Goal: Task Accomplishment & Management: Manage account settings

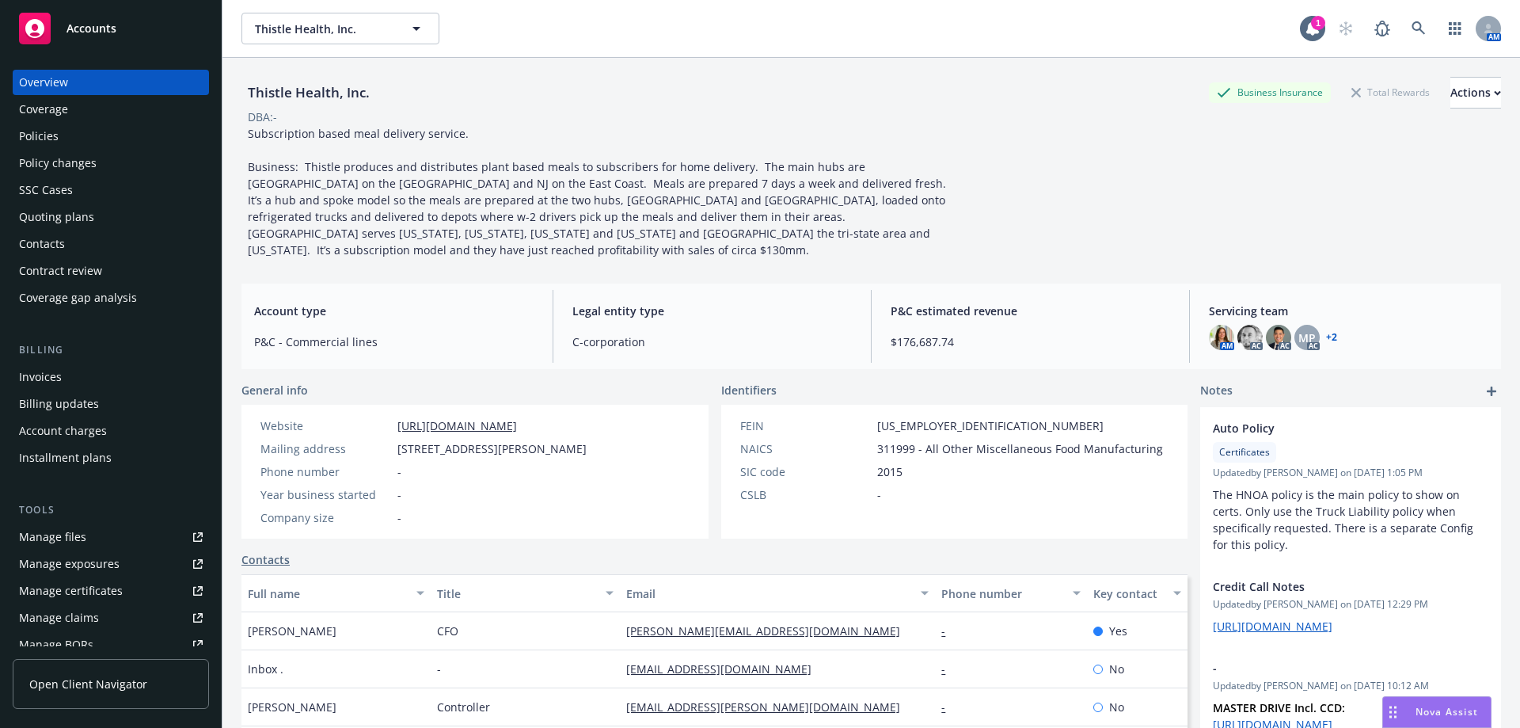
click at [109, 13] on div "Accounts" at bounding box center [111, 29] width 184 height 32
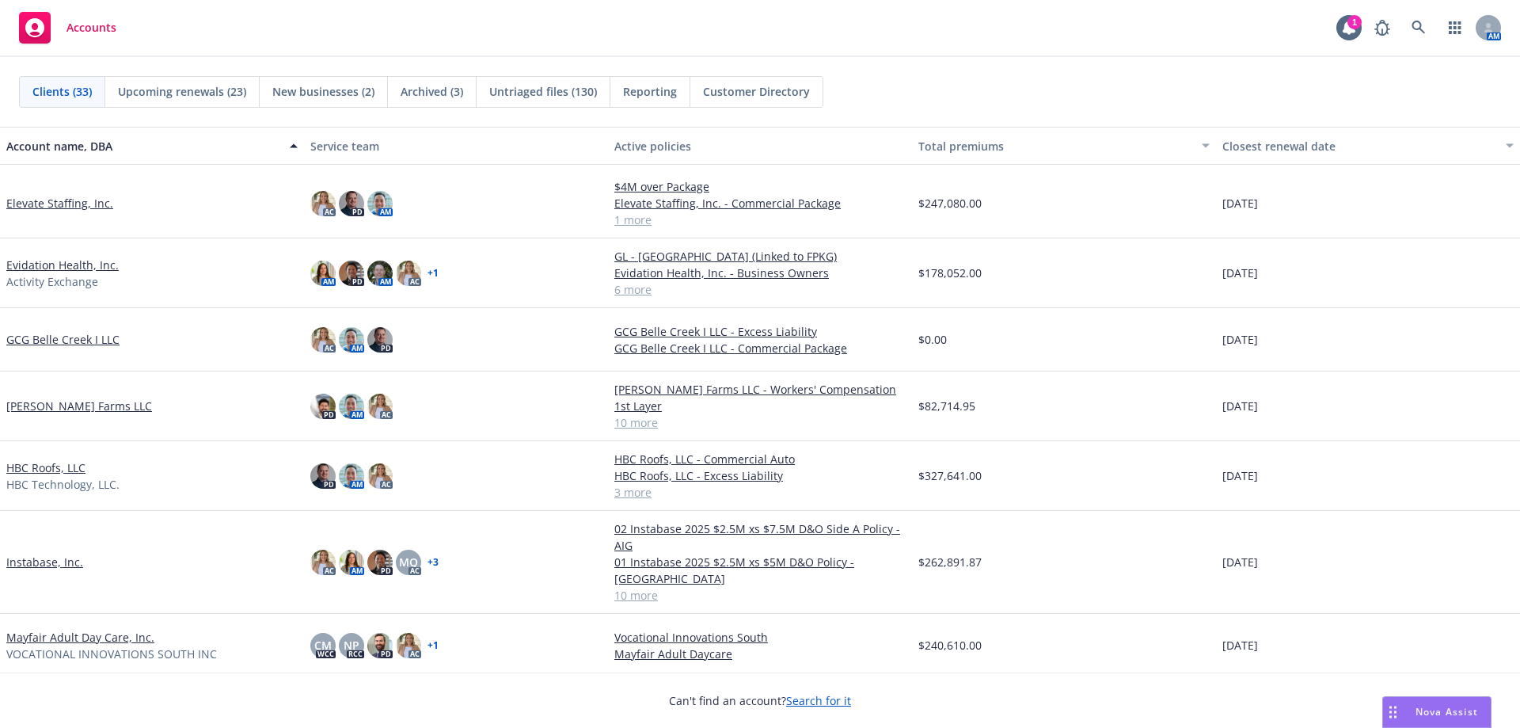
scroll to position [871, 0]
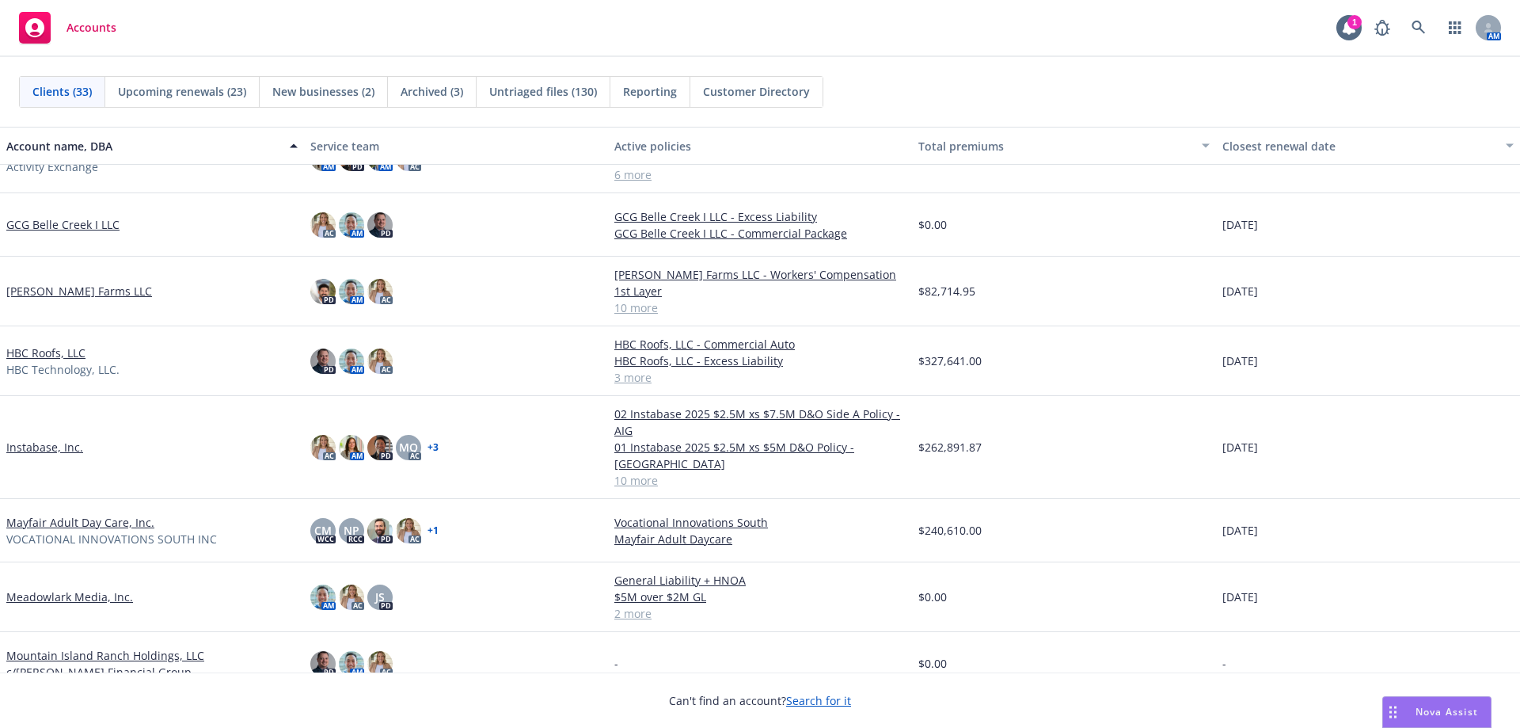
click at [23, 443] on link "Instabase, Inc." at bounding box center [44, 447] width 77 height 17
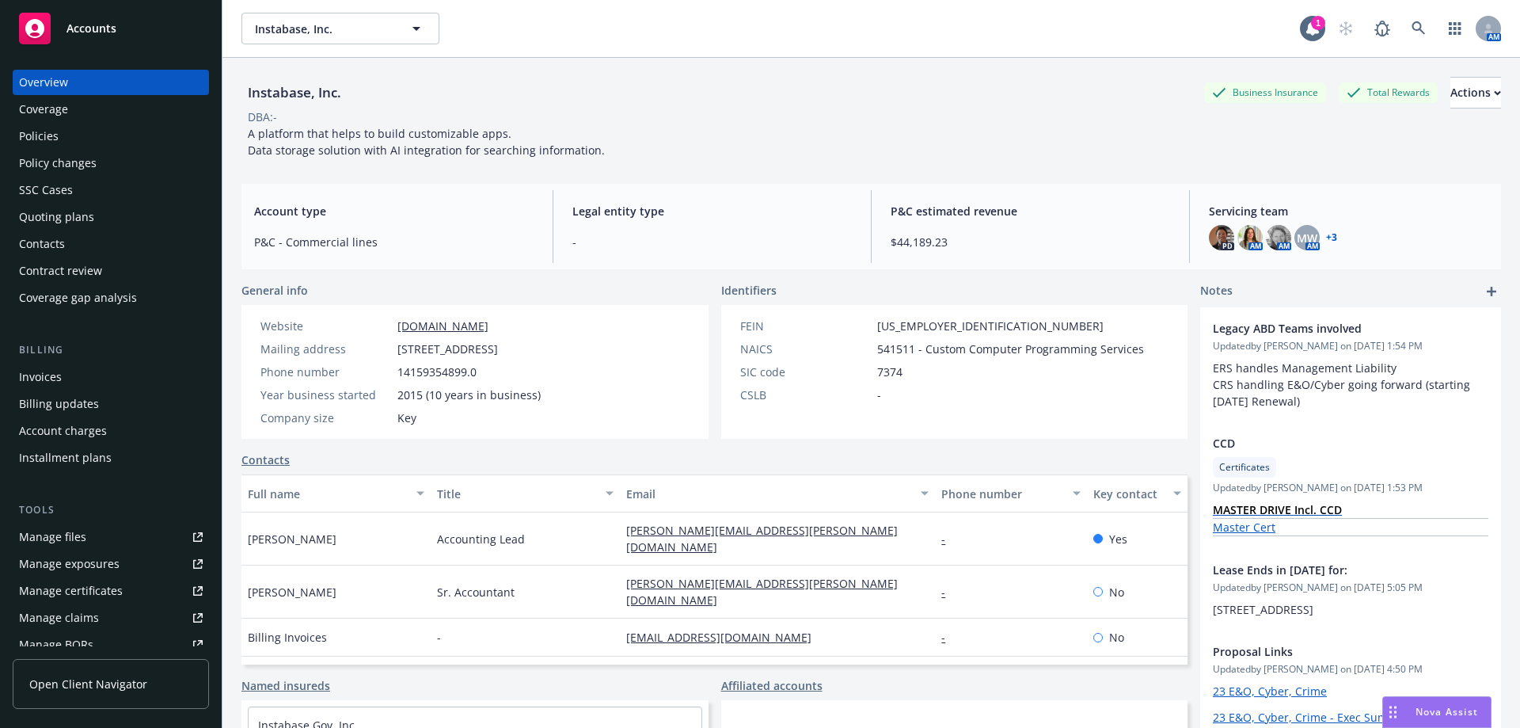
click at [124, 134] on div "Policies" at bounding box center [111, 136] width 184 height 25
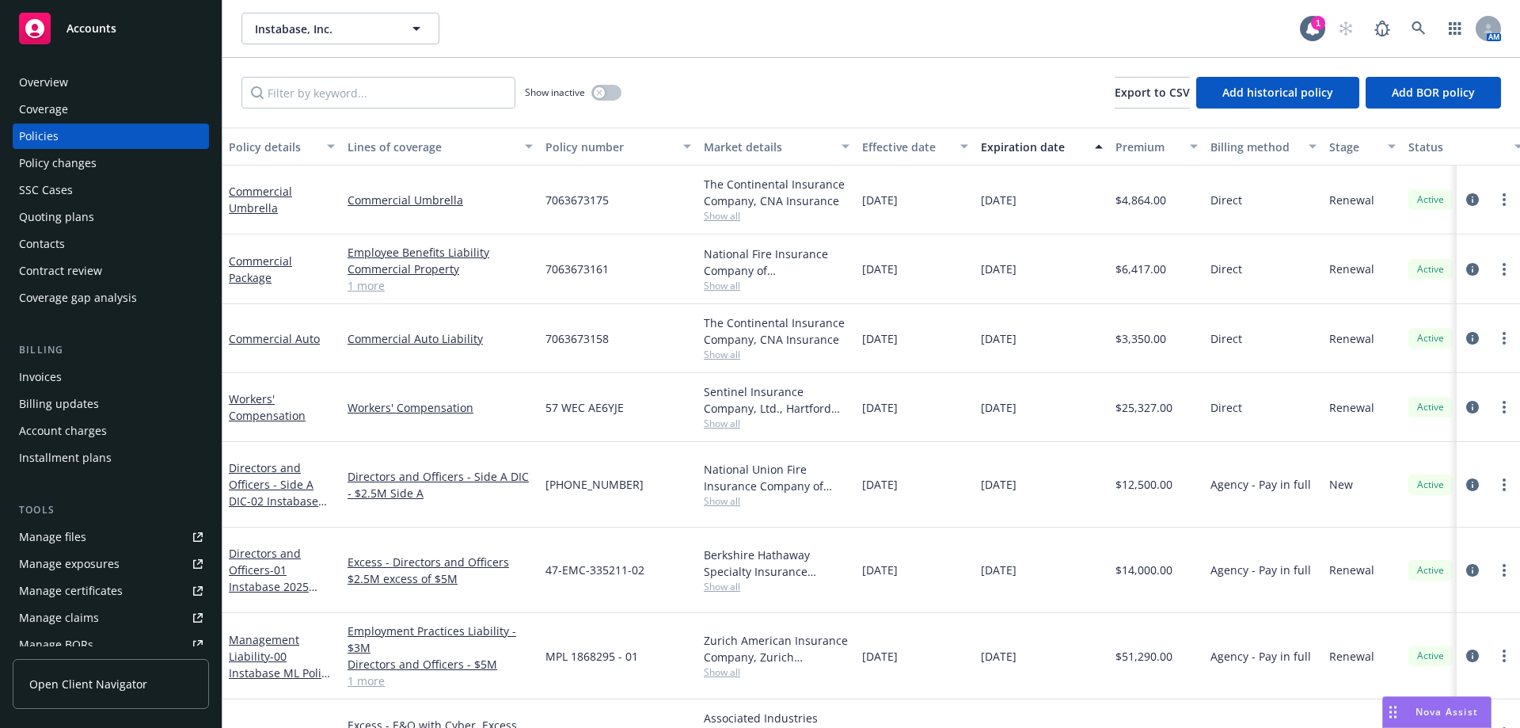
click at [59, 372] on div "Invoices" at bounding box center [40, 376] width 43 height 25
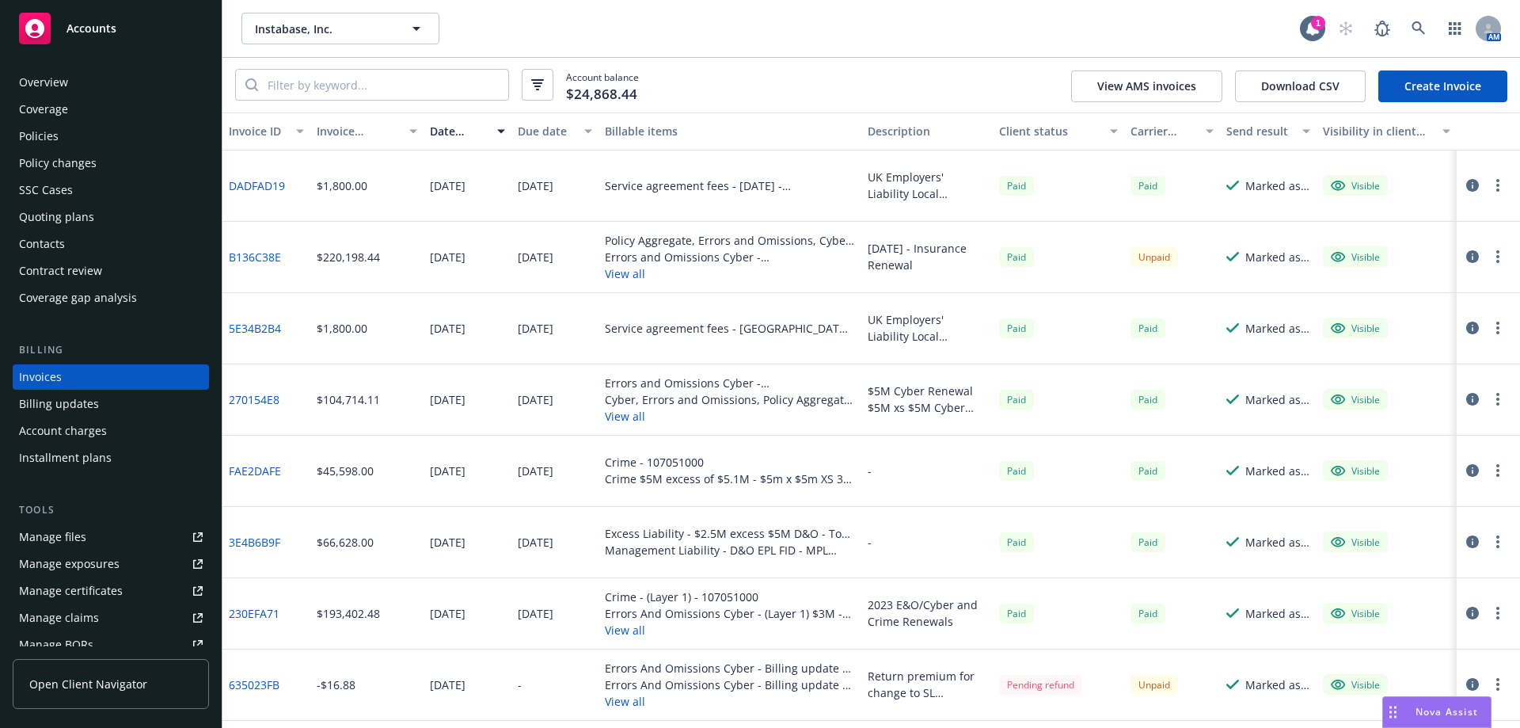
click at [119, 146] on div "Policies" at bounding box center [111, 136] width 184 height 25
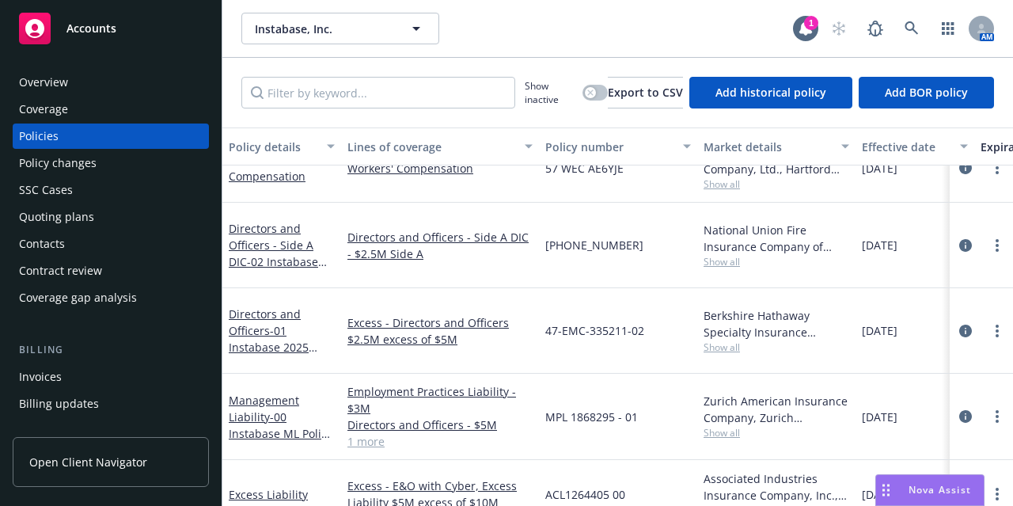
scroll to position [227, 0]
click at [89, 34] on span "Accounts" at bounding box center [92, 28] width 50 height 13
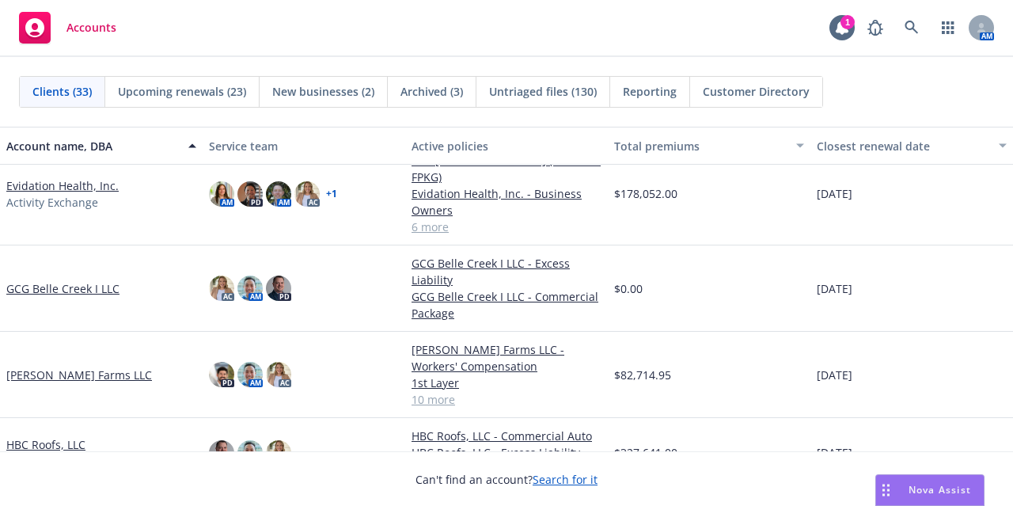
scroll to position [871, 0]
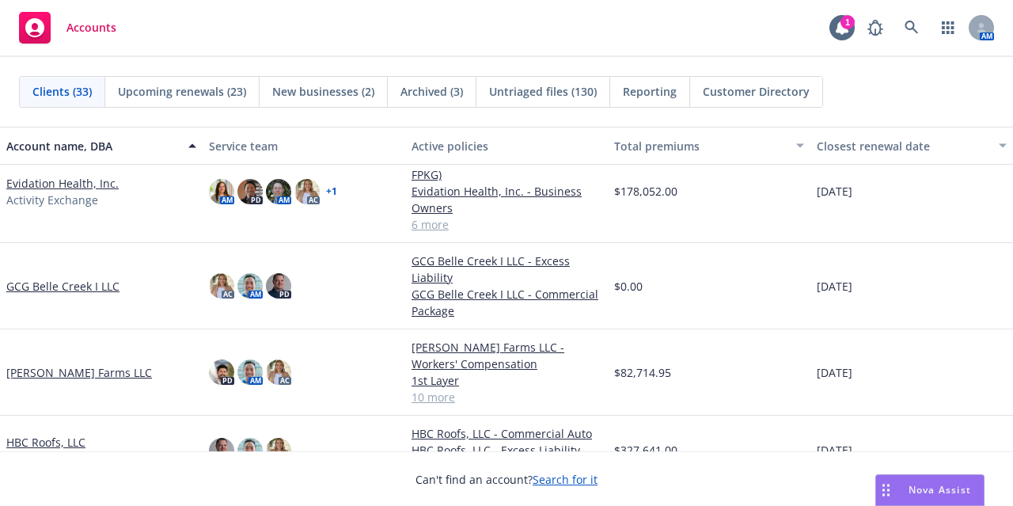
click at [79, 278] on link "GCG Belle Creek I LLC" at bounding box center [62, 286] width 113 height 17
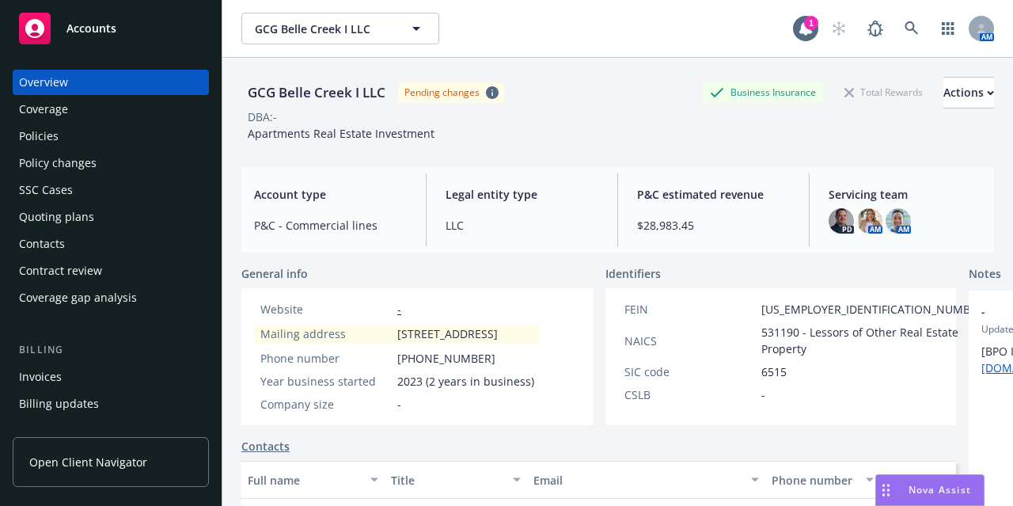
click at [148, 131] on div "Policies" at bounding box center [111, 136] width 184 height 25
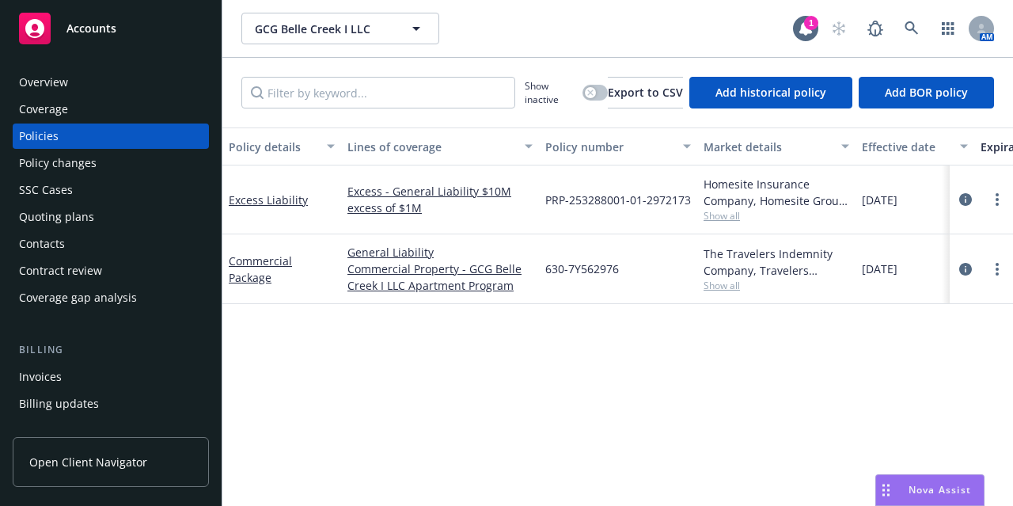
click at [252, 284] on div "Commercial Package" at bounding box center [282, 269] width 106 height 33
click at [253, 278] on link "Commercial Package" at bounding box center [260, 269] width 63 height 32
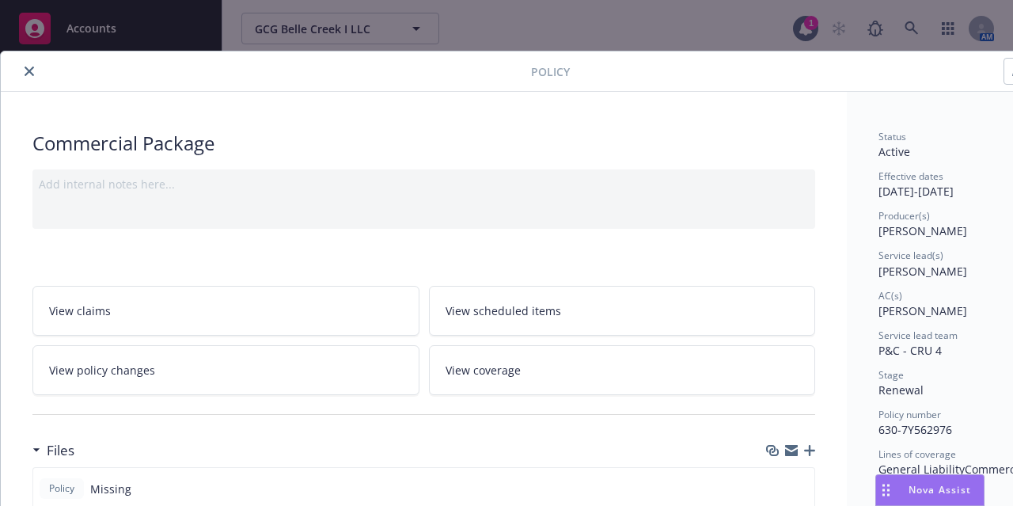
click at [25, 74] on icon "close" at bounding box center [30, 72] width 10 height 10
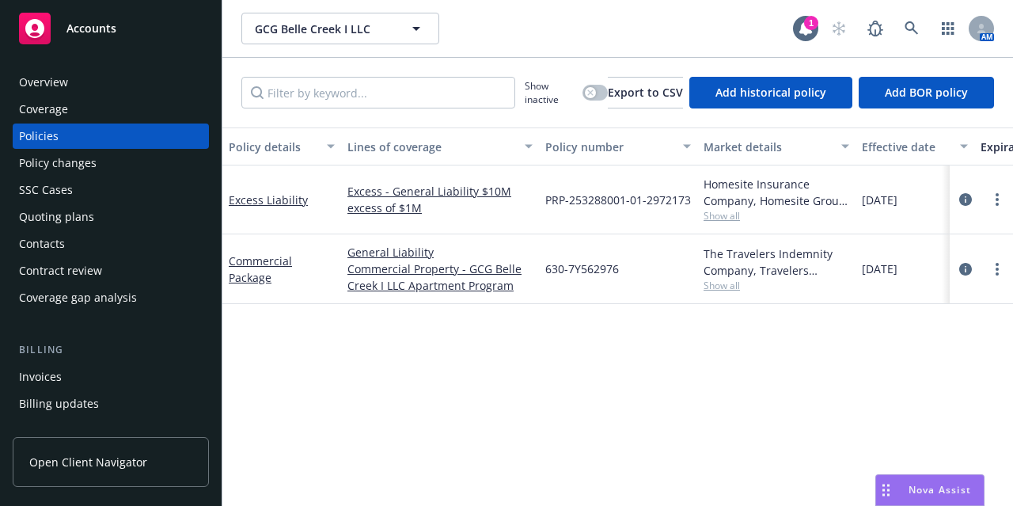
click at [89, 22] on span "Accounts" at bounding box center [92, 28] width 50 height 13
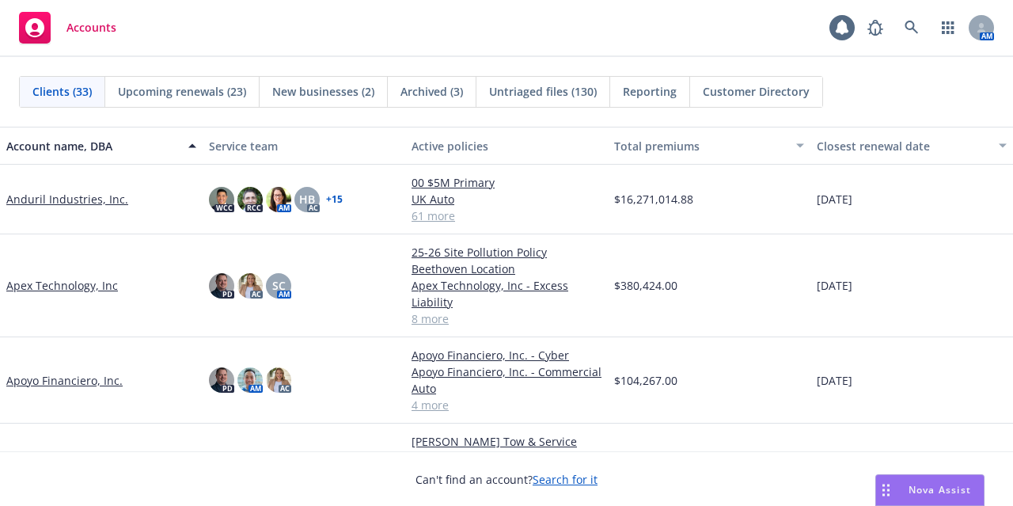
scroll to position [131, 0]
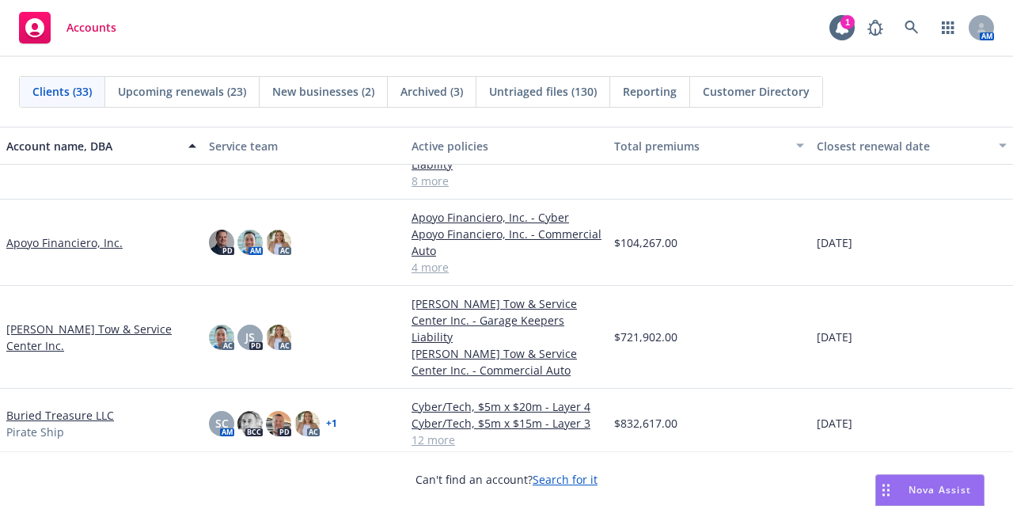
click at [81, 243] on link "Apoyo Financiero, Inc." at bounding box center [64, 242] width 116 height 17
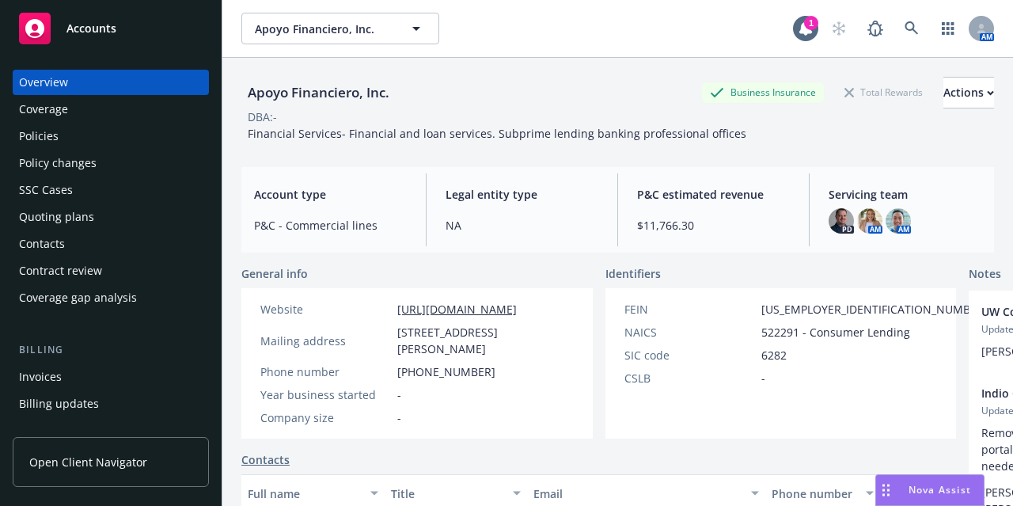
click at [120, 142] on div "Policies" at bounding box center [111, 136] width 184 height 25
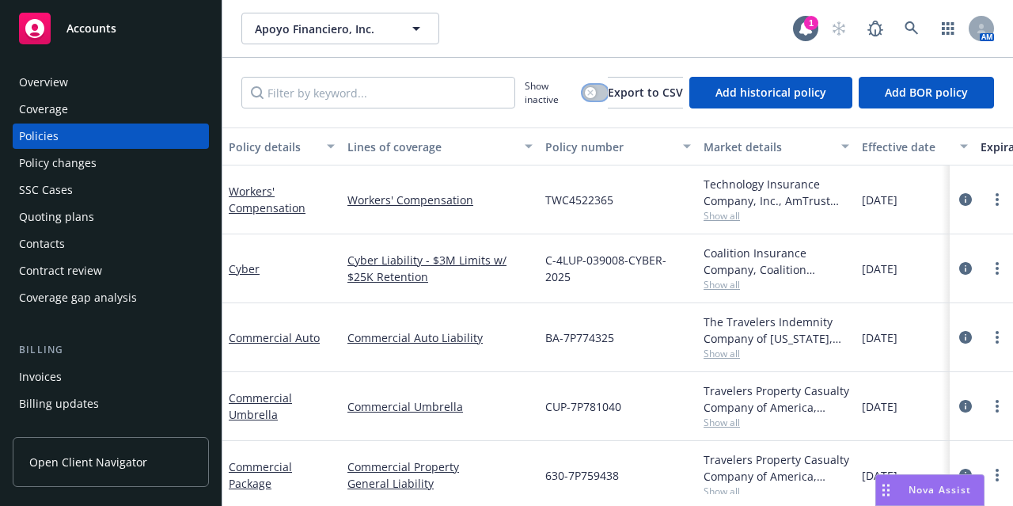
click at [588, 89] on button "button" at bounding box center [595, 93] width 25 height 16
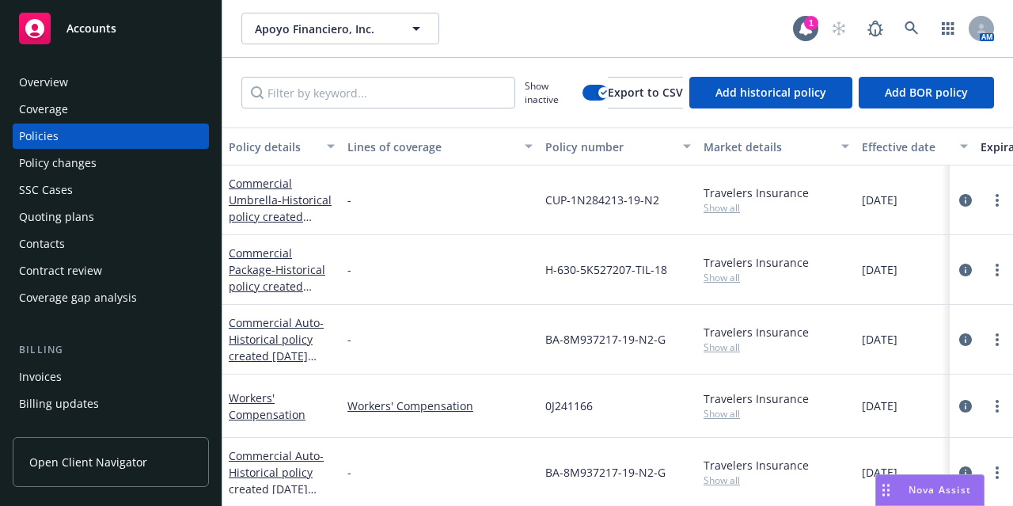
click at [910, 136] on button "Effective date" at bounding box center [915, 146] width 119 height 38
click at [899, 146] on div "Effective date" at bounding box center [906, 147] width 89 height 17
click at [890, 143] on div "Effective date" at bounding box center [906, 147] width 89 height 17
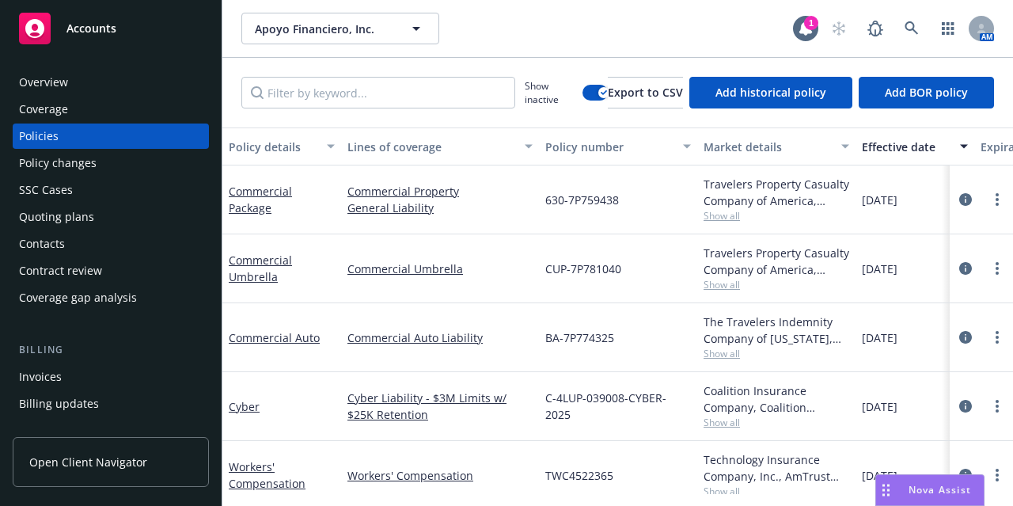
click at [87, 213] on div "Quoting plans" at bounding box center [56, 216] width 75 height 25
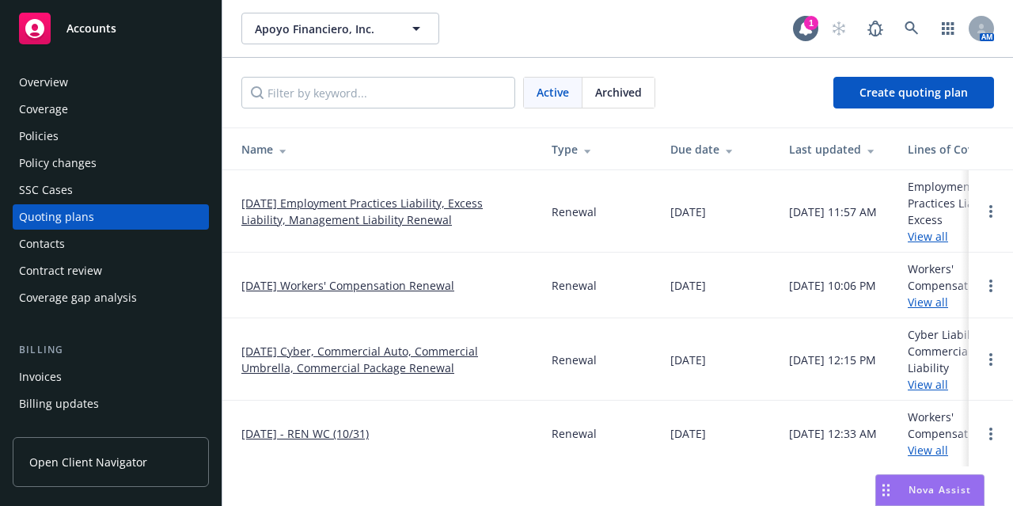
click at [308, 216] on link "[DATE] Employment Practices Liability, Excess Liability, Management Liability R…" at bounding box center [383, 211] width 285 height 33
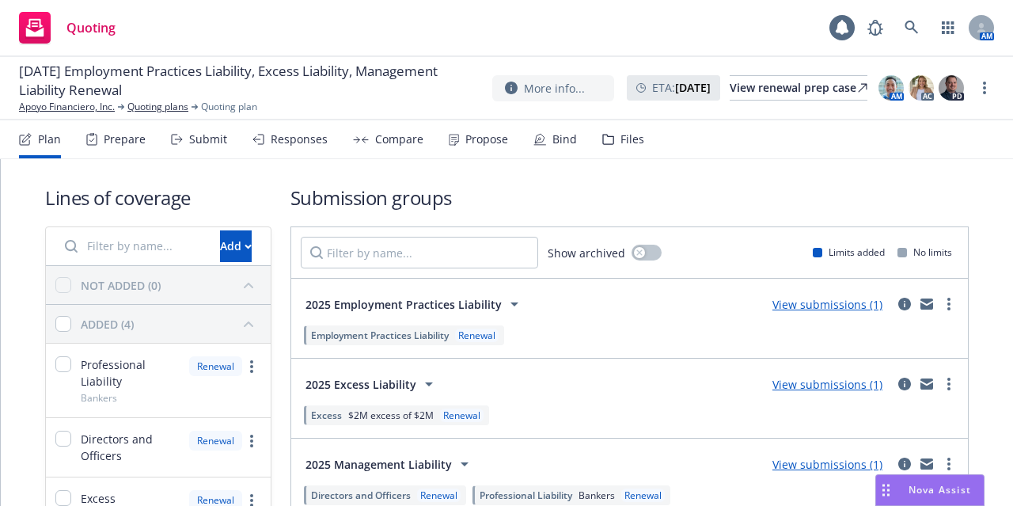
click at [561, 133] on div "Bind" at bounding box center [565, 139] width 25 height 13
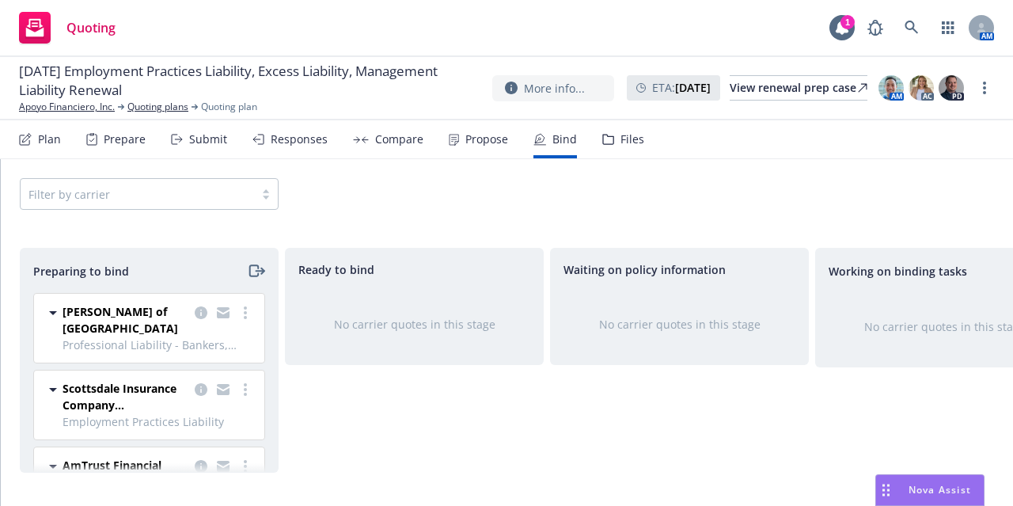
click at [103, 314] on span "Lloyd's of London" at bounding box center [126, 319] width 126 height 33
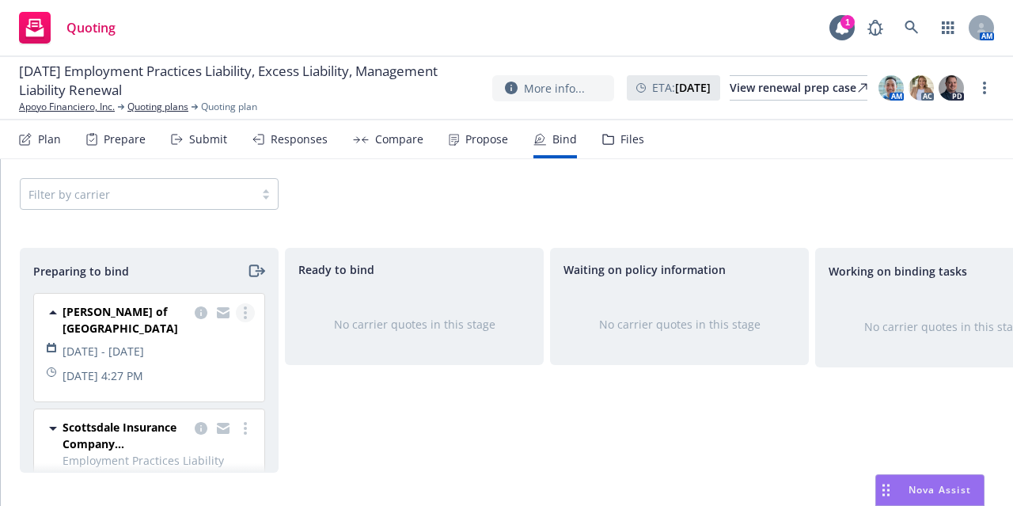
click at [237, 309] on link "more" at bounding box center [245, 312] width 19 height 19
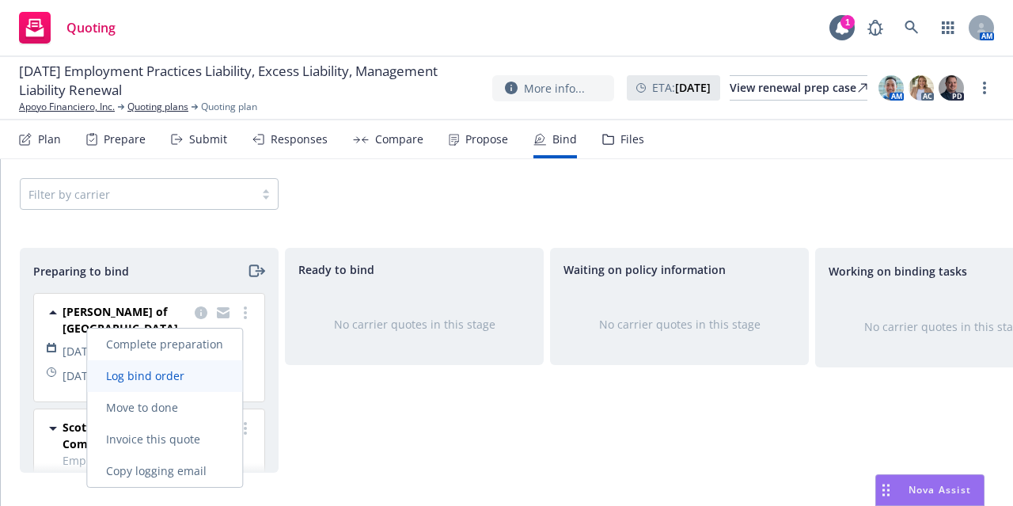
click at [196, 370] on span "Log bind order" at bounding box center [145, 375] width 116 height 15
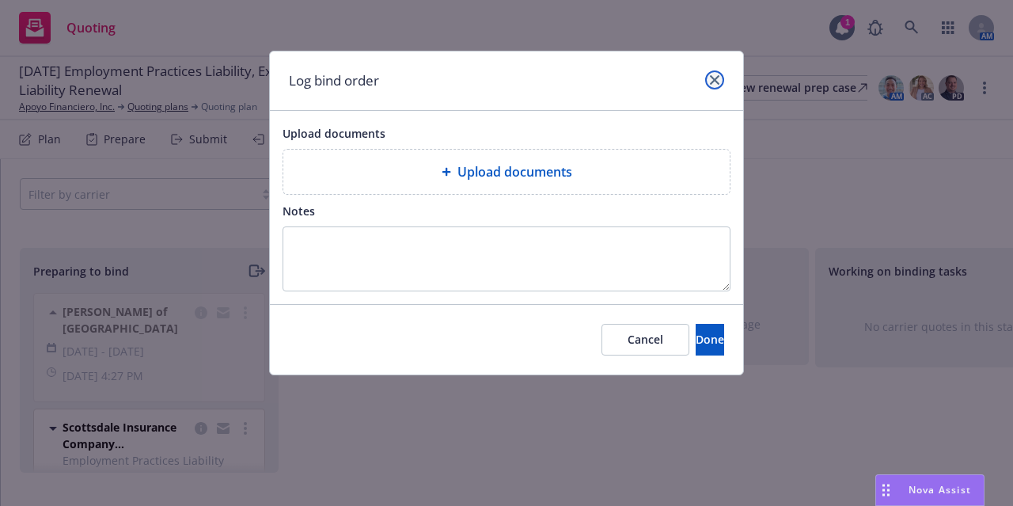
click at [710, 79] on icon "close" at bounding box center [715, 80] width 10 height 10
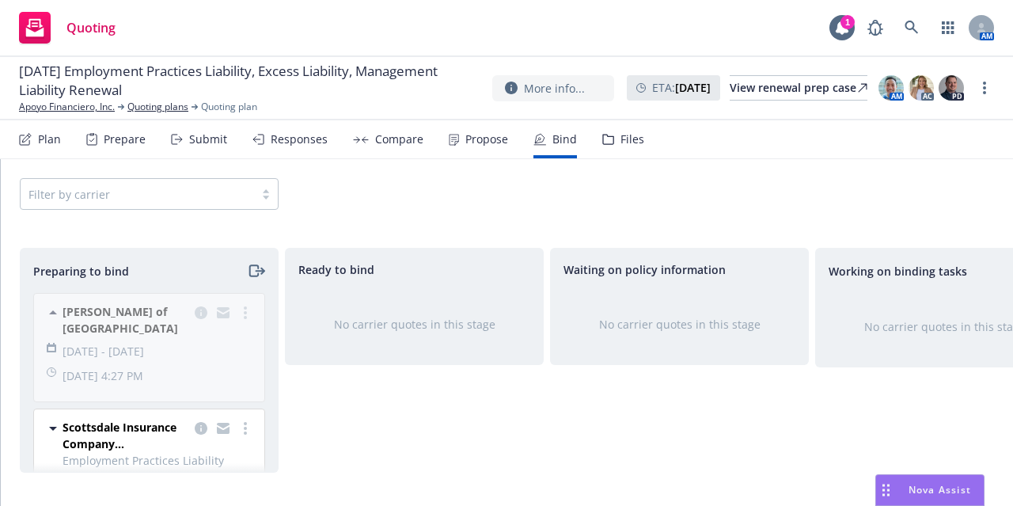
click at [232, 313] on div "Lloyd's of London 08/16/2025 - 08/16/2026 Thursday, August 14, 2025 at 4:27 PM …" at bounding box center [146, 382] width 251 height 179
click at [315, 391] on div "Ready to bind No carrier quotes in this stage" at bounding box center [414, 360] width 259 height 225
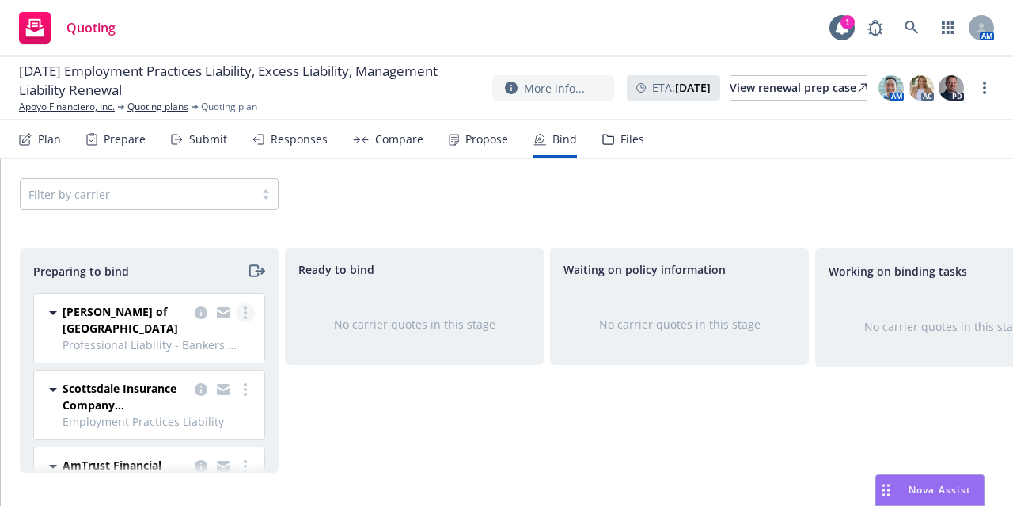
click at [236, 307] on link "more" at bounding box center [245, 312] width 19 height 19
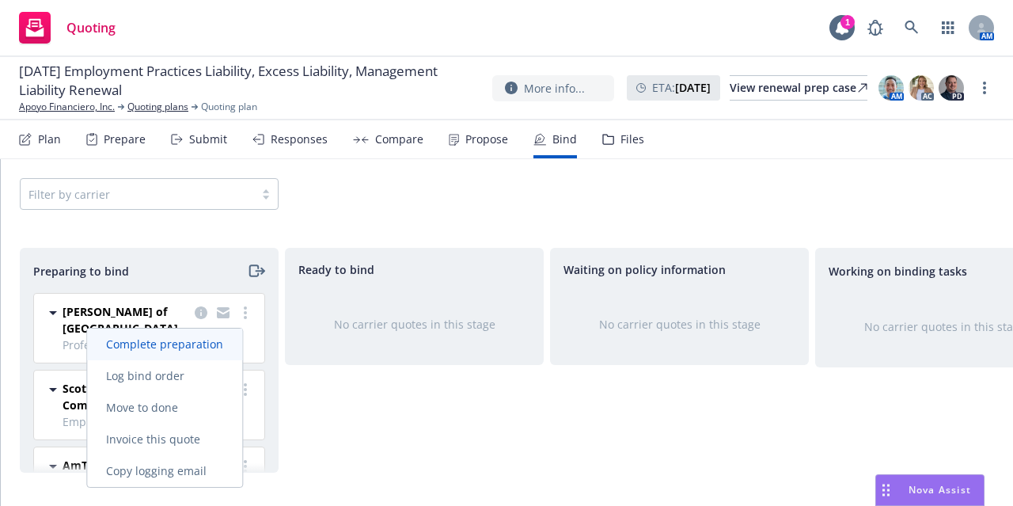
click at [209, 342] on span "Complete preparation" at bounding box center [164, 343] width 155 height 15
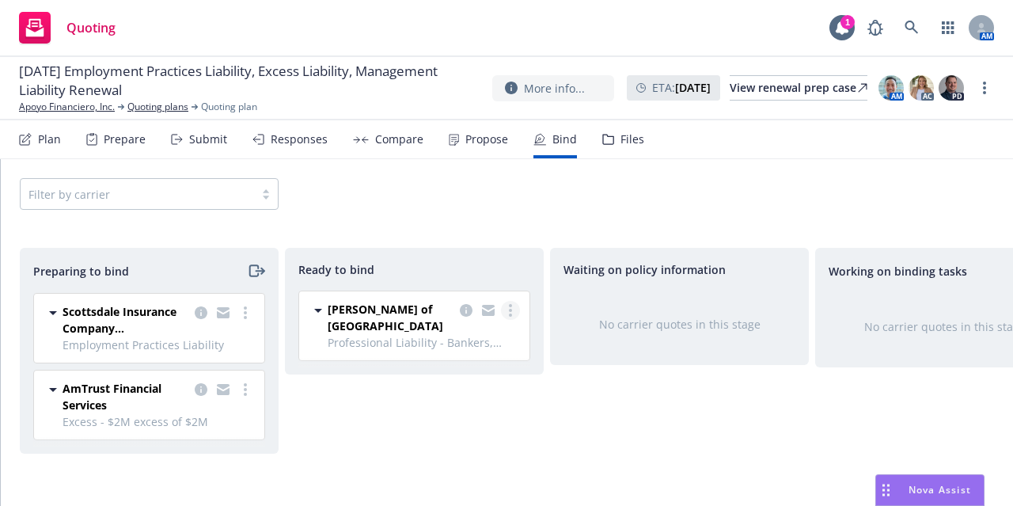
click at [510, 310] on circle "more" at bounding box center [510, 310] width 3 height 3
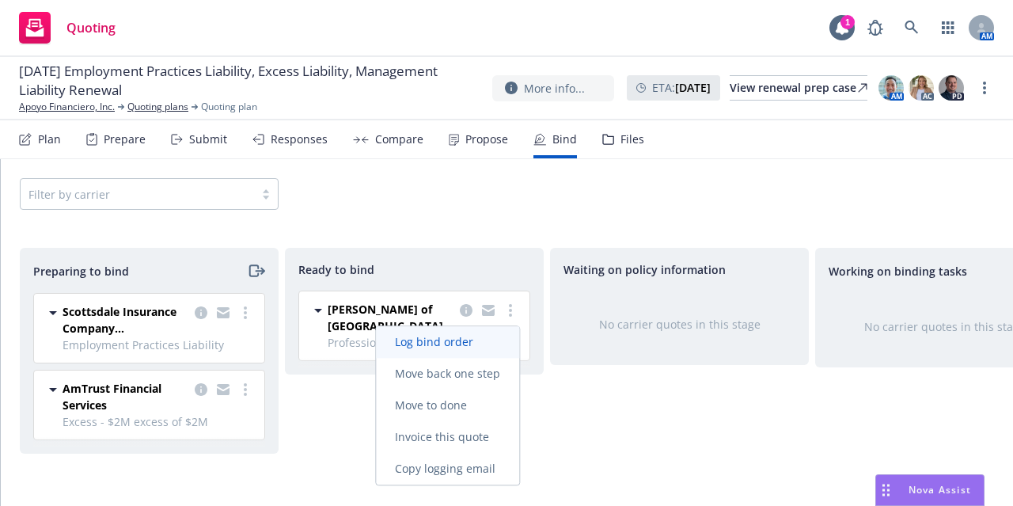
click at [488, 340] on span "Log bind order" at bounding box center [434, 341] width 116 height 15
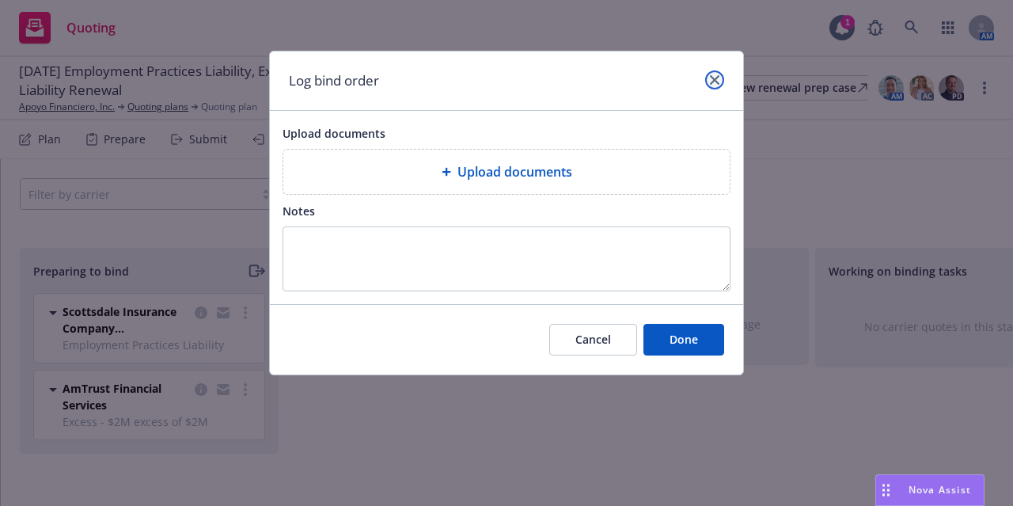
click at [716, 76] on icon "close" at bounding box center [715, 80] width 10 height 10
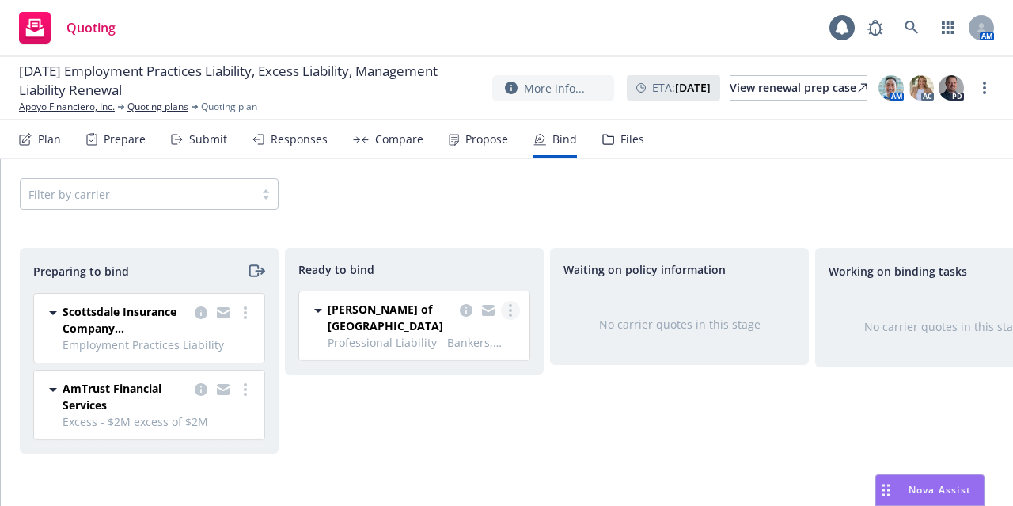
click at [515, 310] on link "more" at bounding box center [510, 310] width 19 height 19
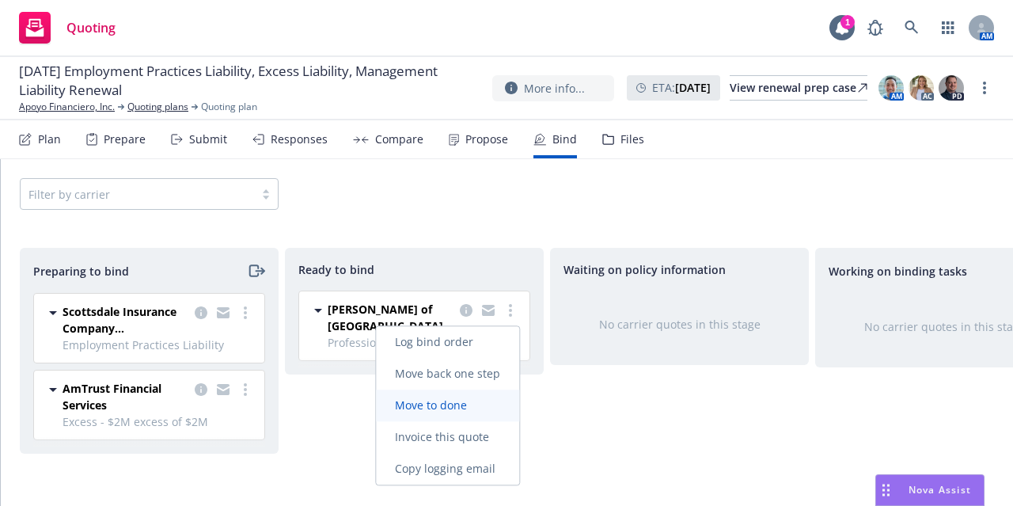
click at [459, 406] on span "Move to done" at bounding box center [431, 404] width 110 height 15
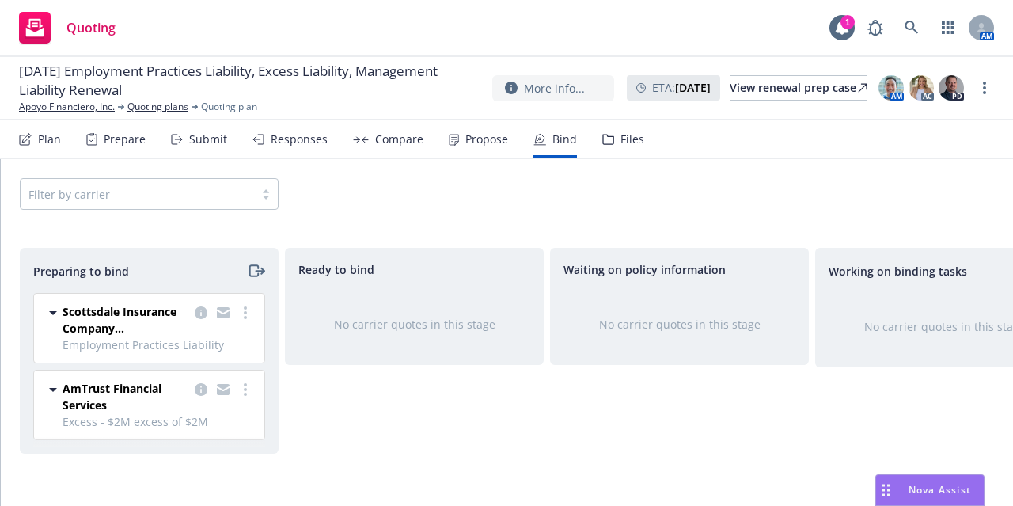
scroll to position [0, 345]
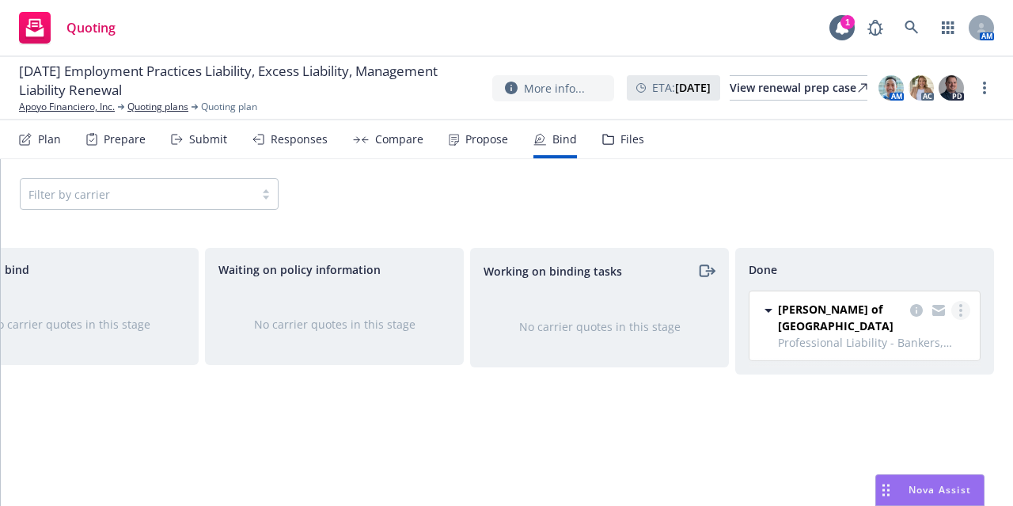
click at [960, 310] on circle "more" at bounding box center [961, 310] width 3 height 3
click at [812, 376] on div "Done Lloyd's of London Professional Liability - Bankers, Directors and Officers…" at bounding box center [864, 360] width 259 height 225
click at [960, 312] on icon "more" at bounding box center [961, 310] width 3 height 13
click at [689, 368] on div "Working on binding tasks No carrier quotes in this stage" at bounding box center [599, 360] width 259 height 225
click at [923, 313] on icon "copy logging email" at bounding box center [916, 310] width 13 height 13
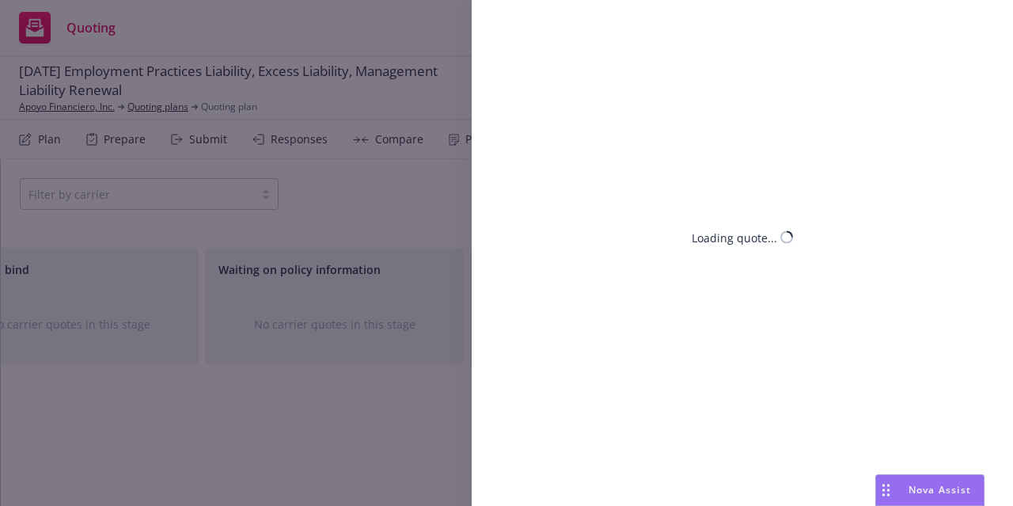
select select "CA"
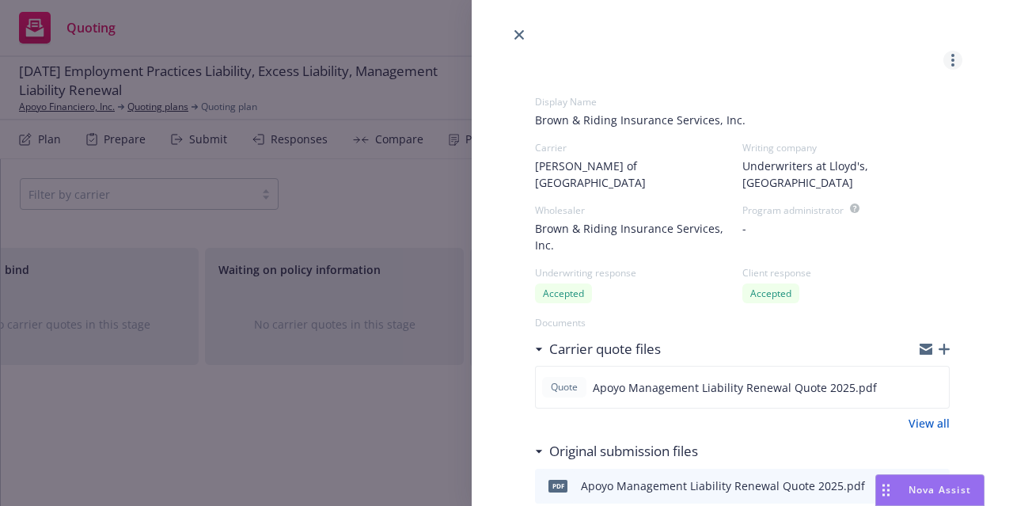
click at [952, 59] on icon "more" at bounding box center [953, 60] width 3 height 13
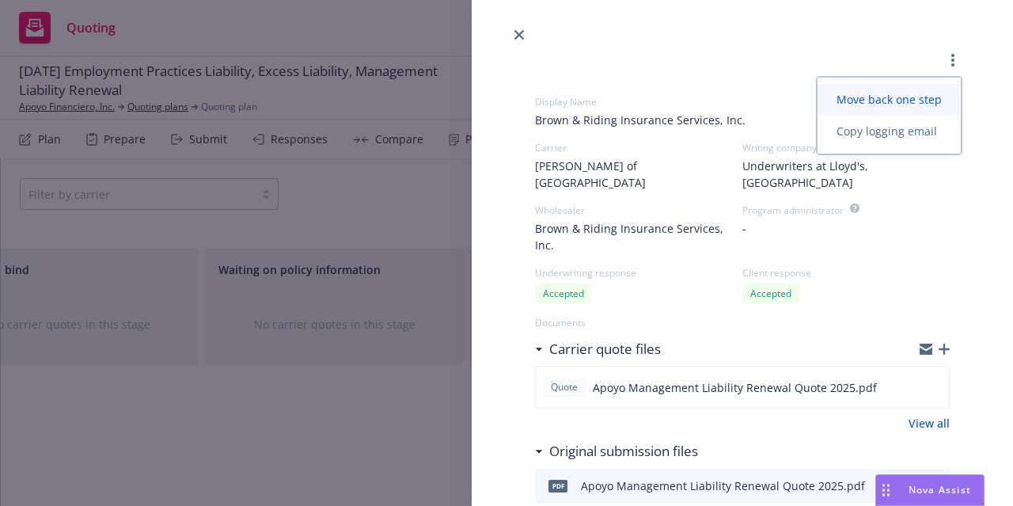
click at [865, 97] on span "Move back one step" at bounding box center [889, 99] width 143 height 15
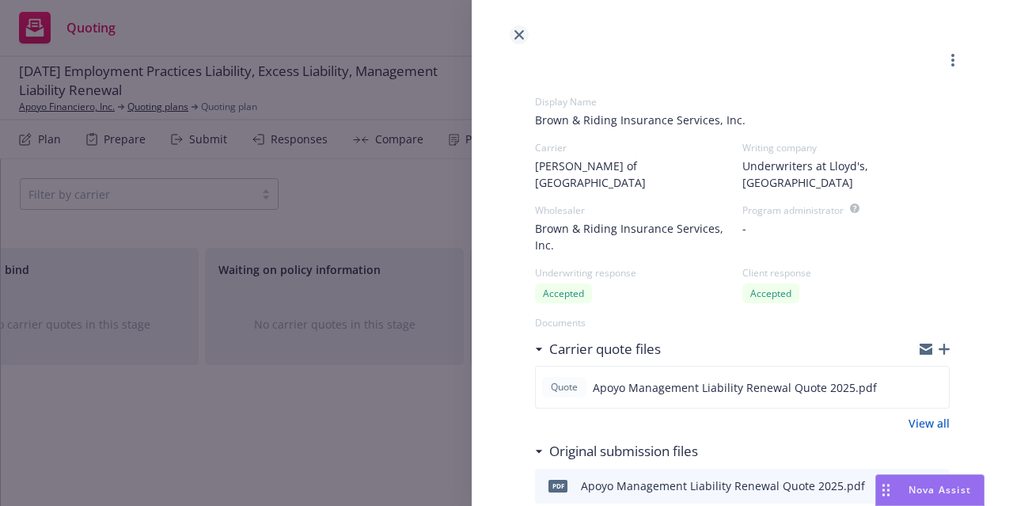
click at [518, 33] on icon "close" at bounding box center [520, 35] width 10 height 10
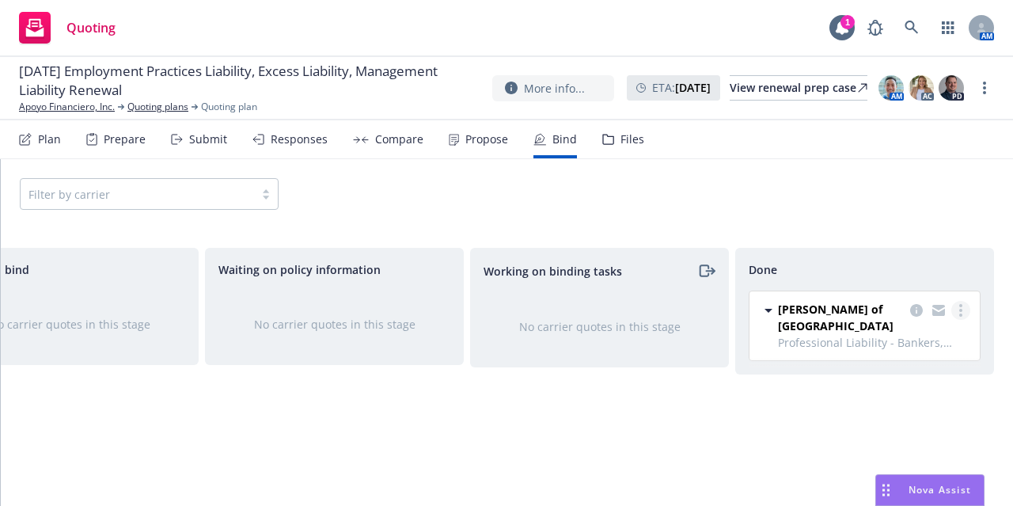
click at [963, 314] on circle "more" at bounding box center [961, 315] width 3 height 3
click at [934, 351] on link "Move back one step" at bounding box center [898, 342] width 143 height 32
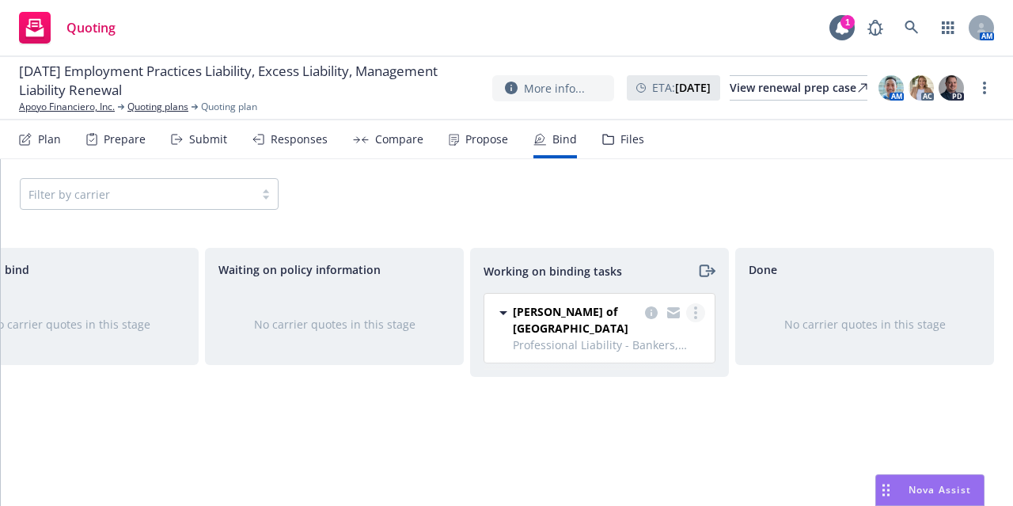
click at [697, 308] on icon "more" at bounding box center [695, 312] width 3 height 13
click at [489, 405] on div "Working on binding tasks Lloyd's of London Professional Liability - Bankers, Di…" at bounding box center [599, 360] width 259 height 225
click at [504, 316] on icon at bounding box center [503, 312] width 19 height 19
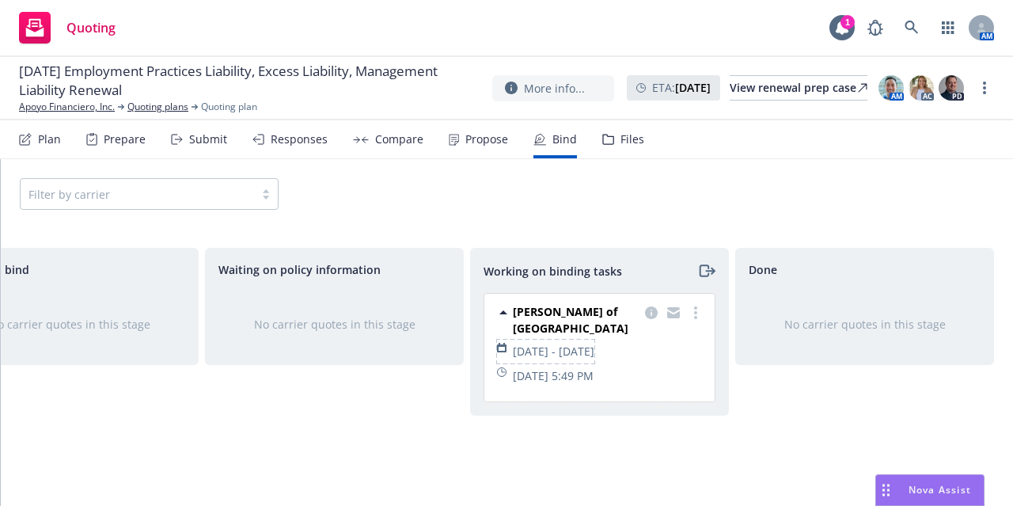
click at [595, 340] on td "08/16/2025 - 08/16/2026" at bounding box center [554, 351] width 82 height 23
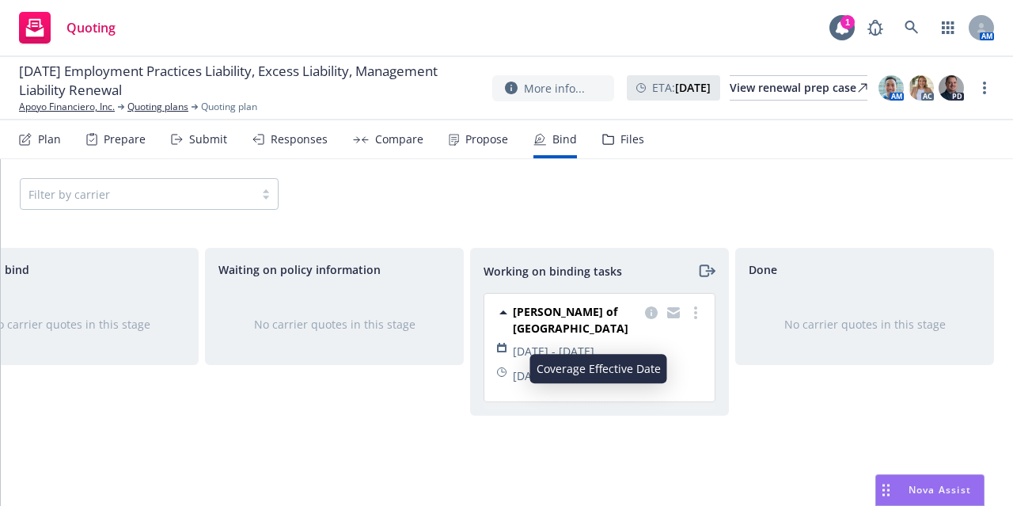
click at [599, 306] on span "[PERSON_NAME] of [GEOGRAPHIC_DATA]" at bounding box center [576, 319] width 126 height 33
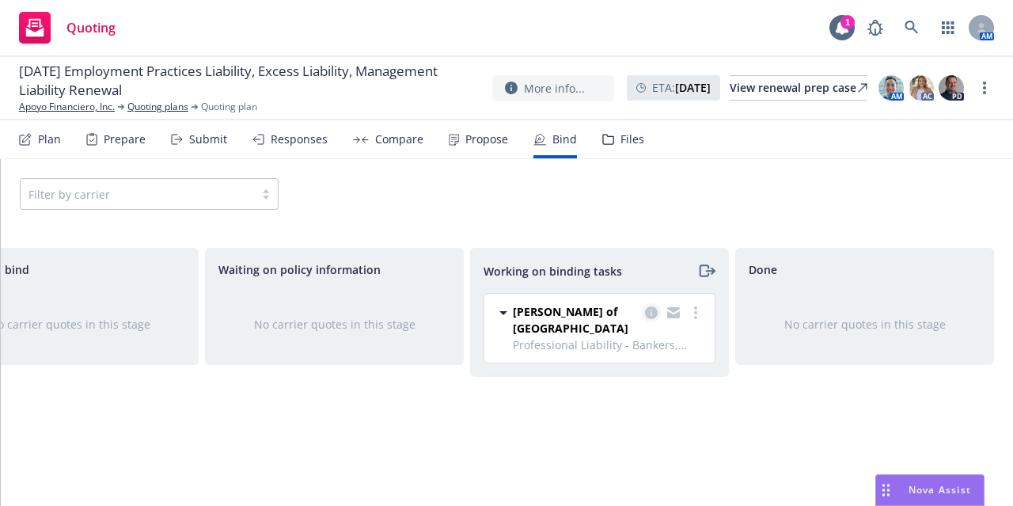
click at [652, 308] on icon "copy logging email" at bounding box center [651, 312] width 13 height 13
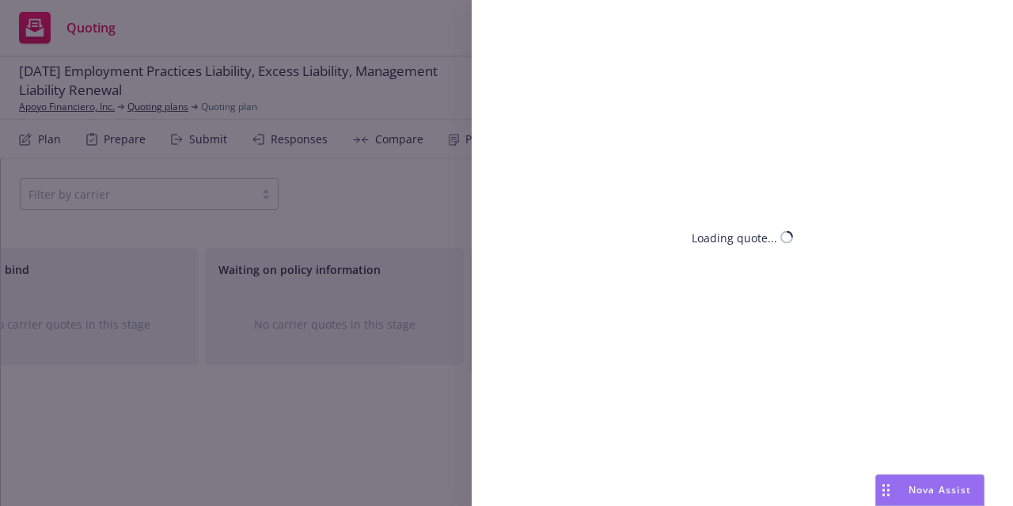
select select "CA"
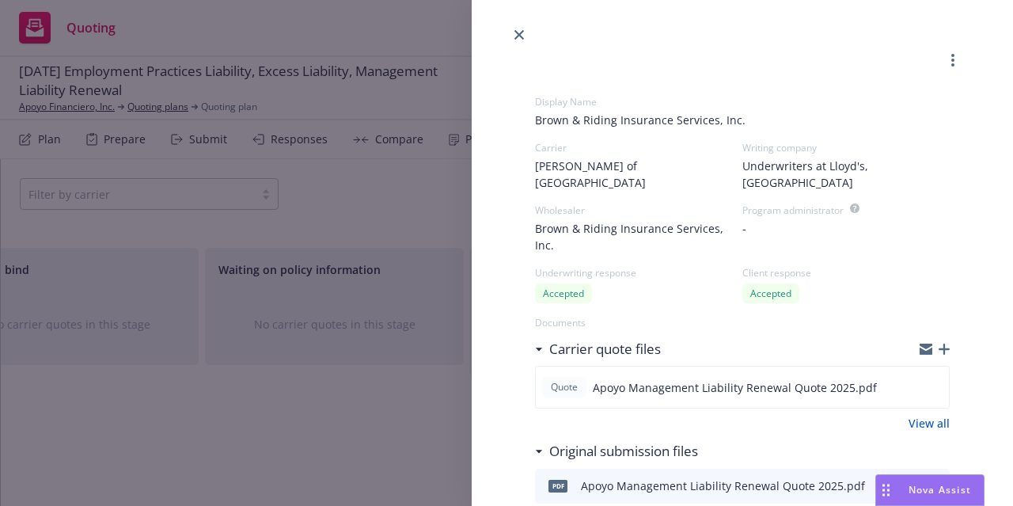
scroll to position [101, 0]
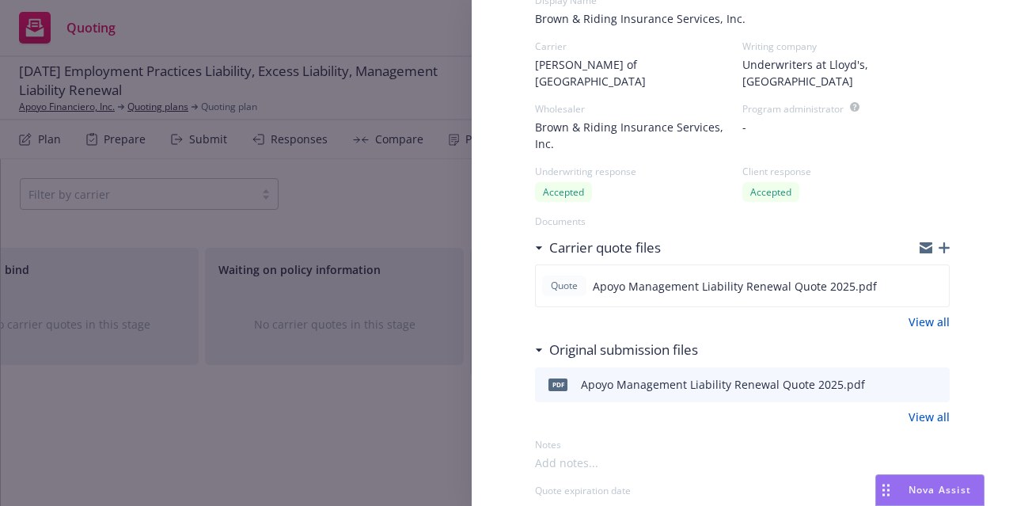
click at [939, 242] on icon "button" at bounding box center [944, 247] width 11 height 11
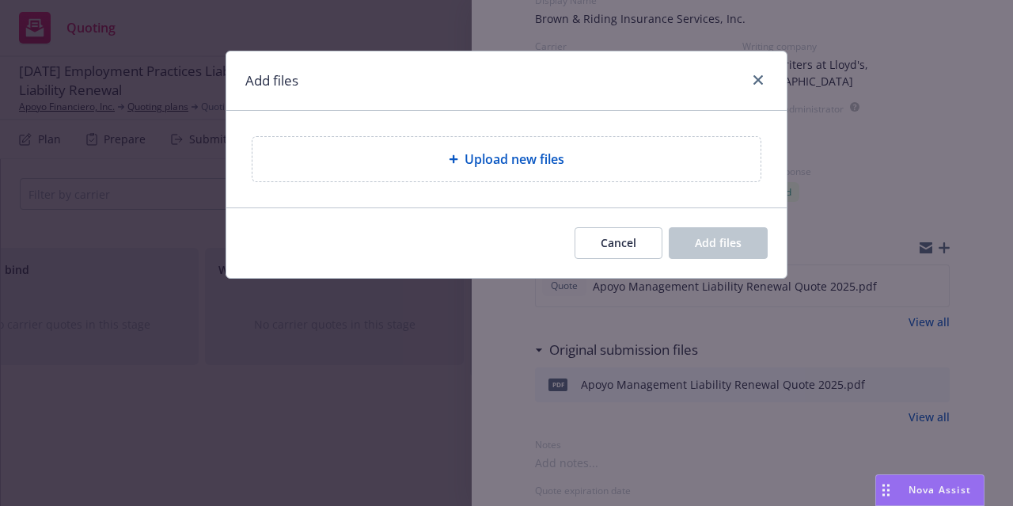
click at [936, 230] on div "Add files Upload new files Cancel Add files" at bounding box center [506, 253] width 1013 height 506
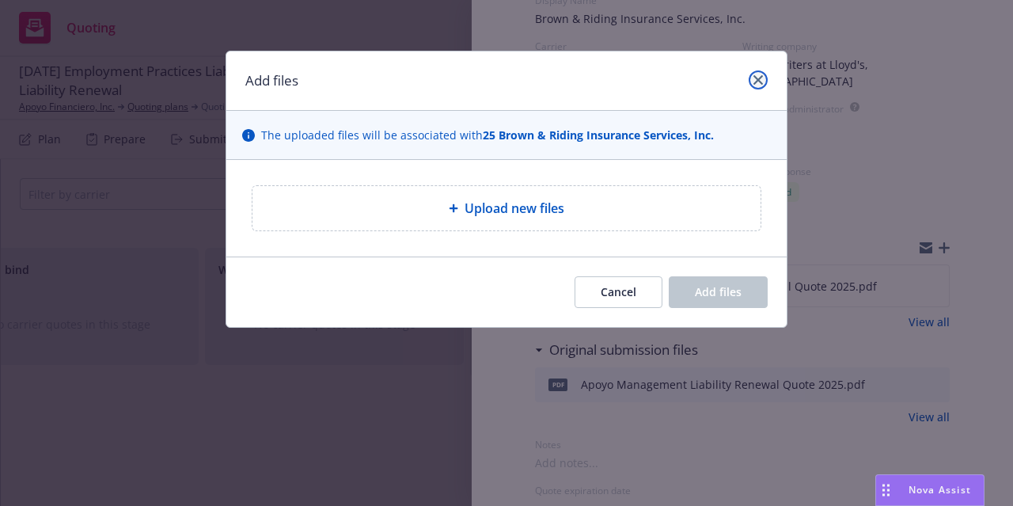
click at [760, 78] on icon "close" at bounding box center [759, 80] width 10 height 10
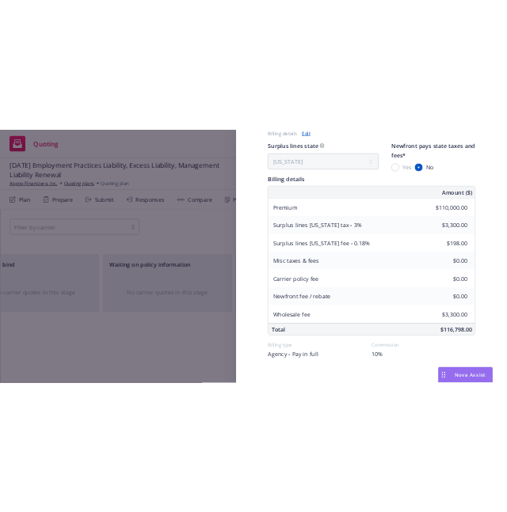
scroll to position [884, 0]
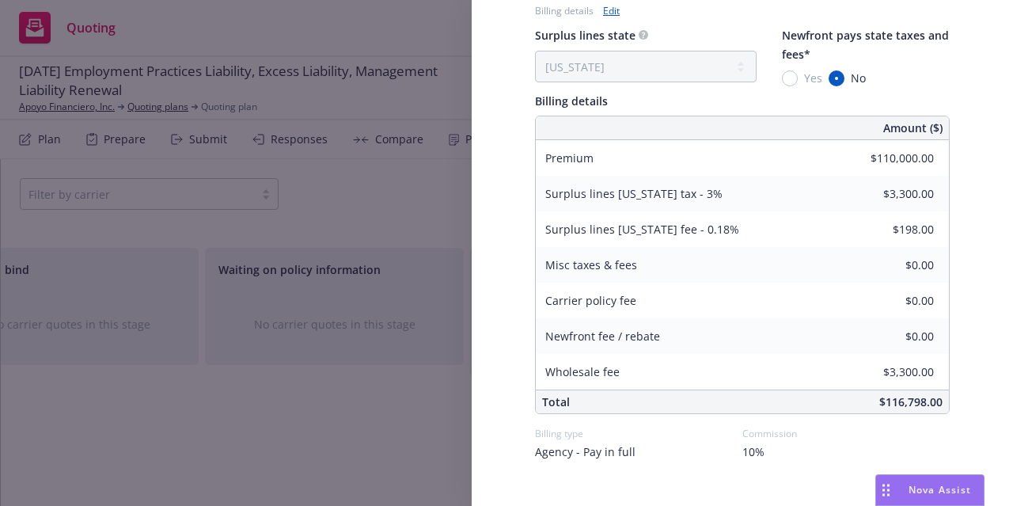
click at [386, 203] on div "Display Name Brown & Riding Insurance Services, Inc. Carrier Lloyd's of London …" at bounding box center [506, 253] width 1013 height 506
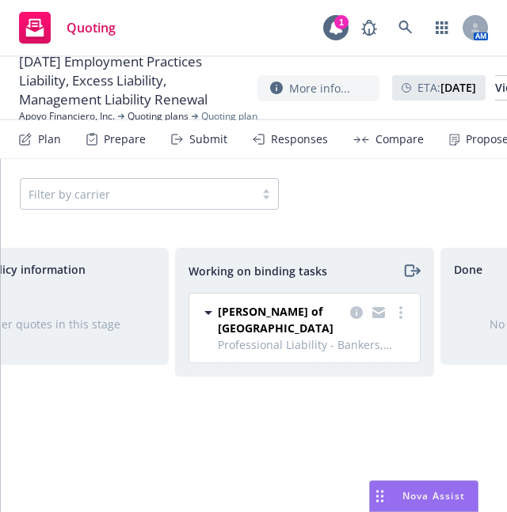
scroll to position [0, 852]
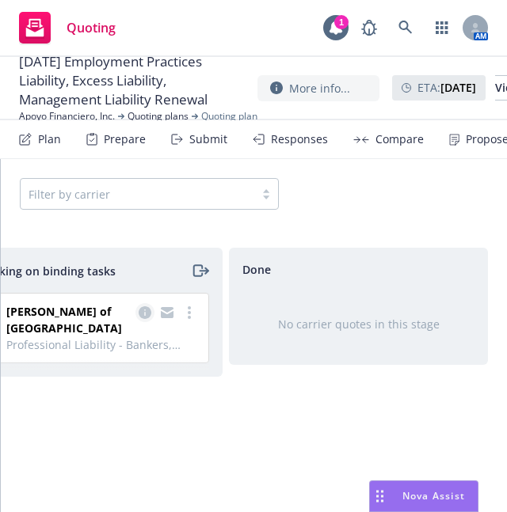
click at [141, 316] on icon "copy logging email" at bounding box center [145, 312] width 13 height 13
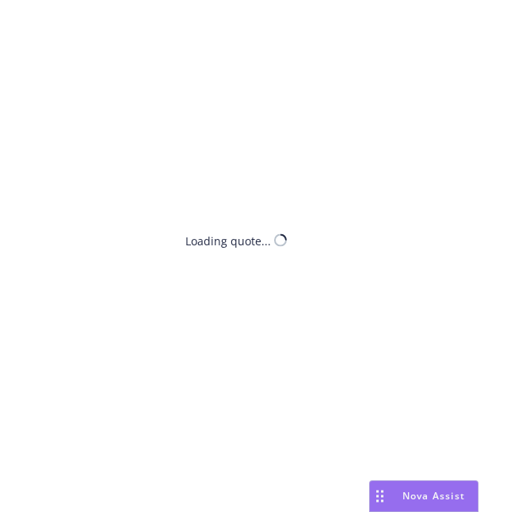
select select "CA"
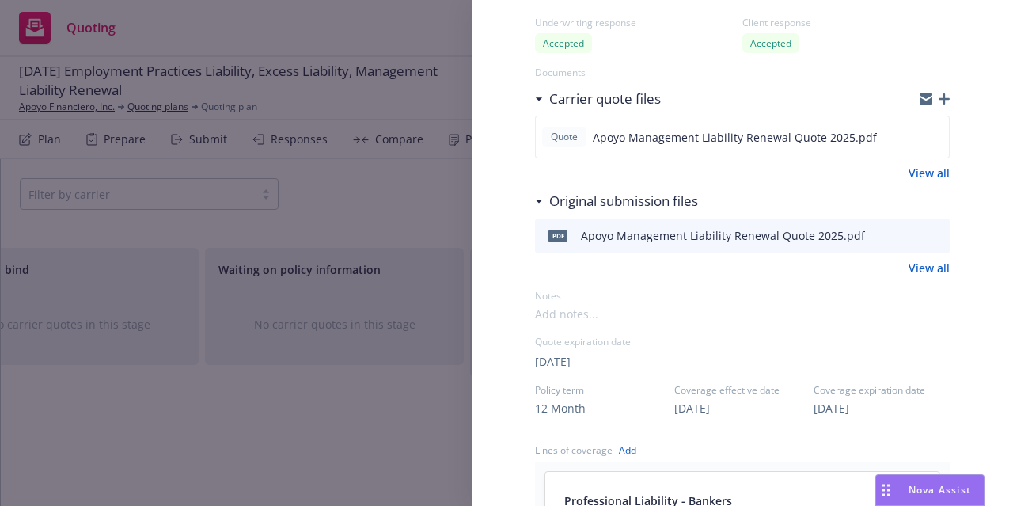
scroll to position [0, 345]
click at [415, 210] on div "Display Name Brown & Riding Insurance Services, Inc. Carrier Lloyd's of London …" at bounding box center [506, 253] width 1013 height 506
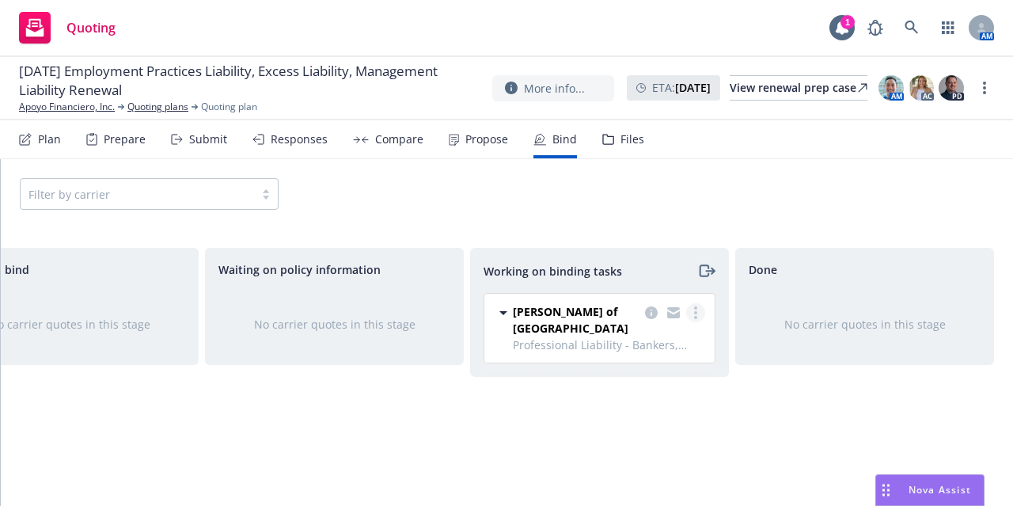
click at [697, 317] on circle "more" at bounding box center [695, 317] width 3 height 3
click at [660, 377] on span "Move to done" at bounding box center [616, 375] width 110 height 15
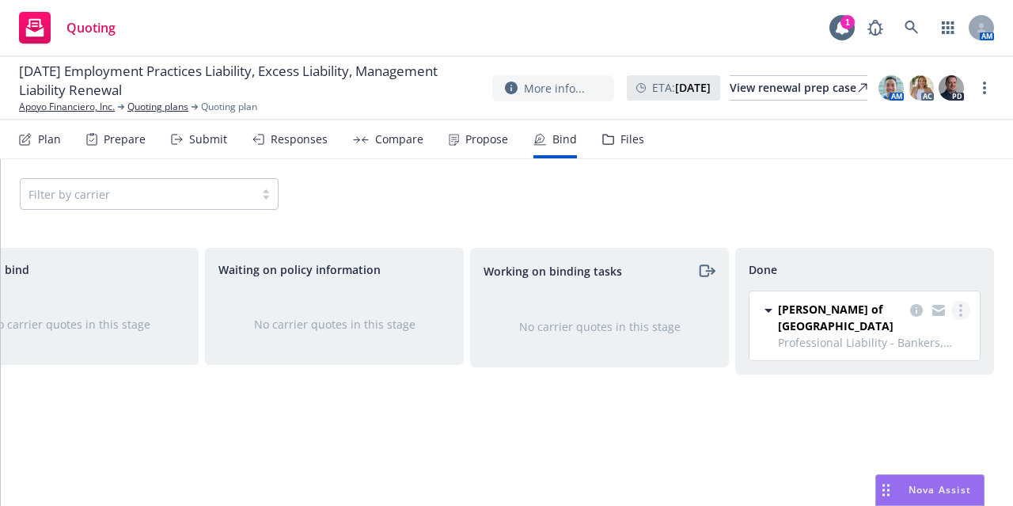
click at [963, 309] on link "more" at bounding box center [961, 310] width 19 height 19
click at [785, 420] on div "Done Lloyd's of London Professional Liability - Bankers, Directors and Officers…" at bounding box center [864, 360] width 259 height 225
click at [961, 309] on circle "more" at bounding box center [961, 310] width 3 height 3
click at [688, 413] on div "Working on binding tasks No carrier quotes in this stage" at bounding box center [599, 360] width 259 height 225
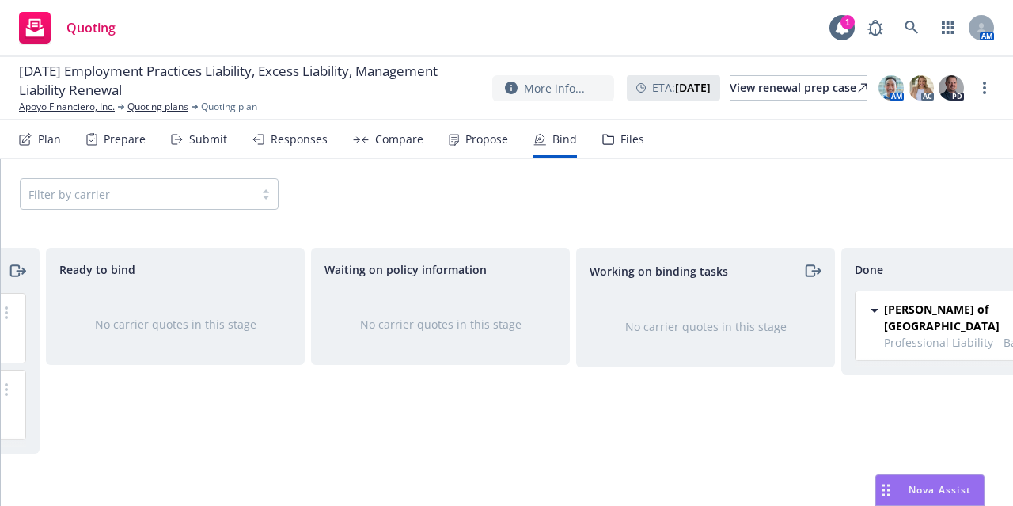
scroll to position [0, 345]
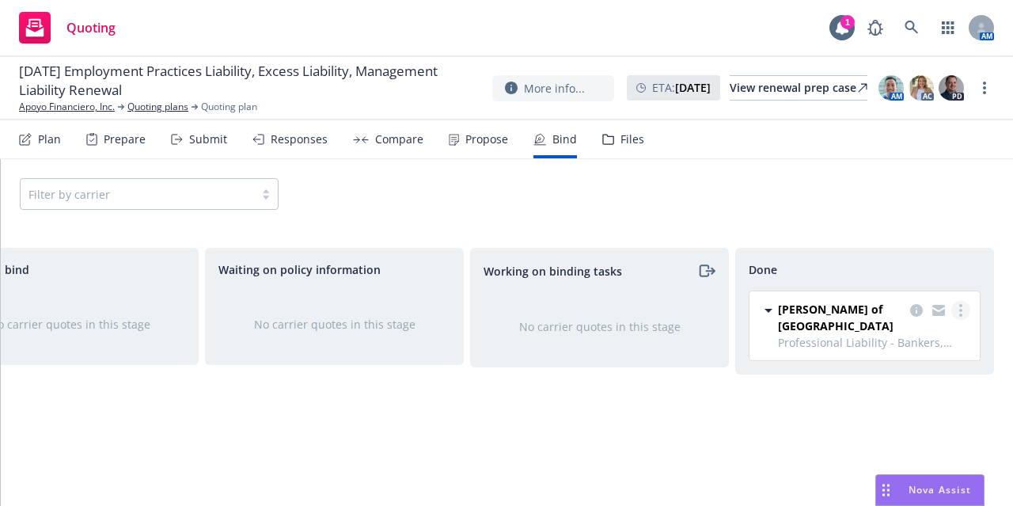
click at [968, 310] on link "more" at bounding box center [961, 310] width 19 height 19
click at [940, 347] on span "Move back one step" at bounding box center [898, 341] width 143 height 15
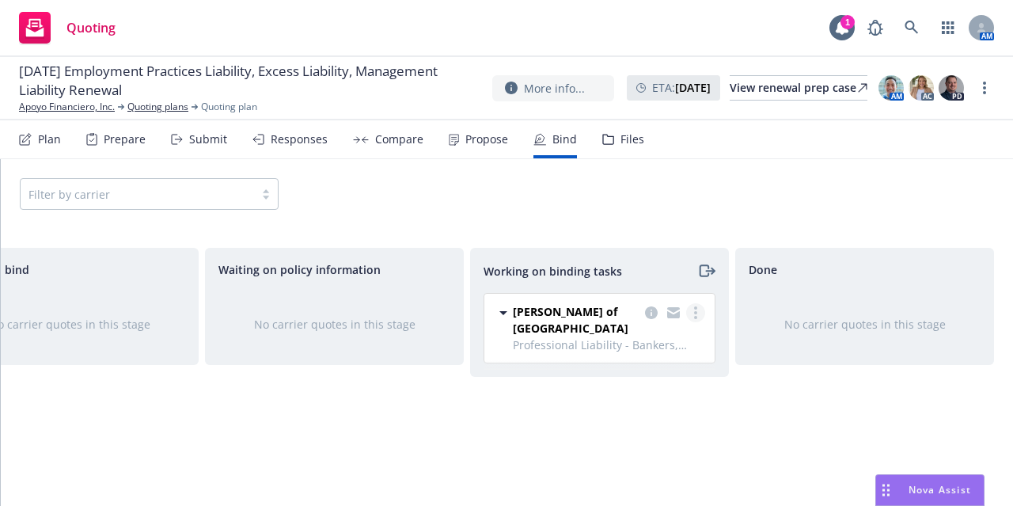
click at [699, 312] on link "more" at bounding box center [695, 312] width 19 height 19
click at [679, 347] on span "Move back one step" at bounding box center [632, 343] width 143 height 15
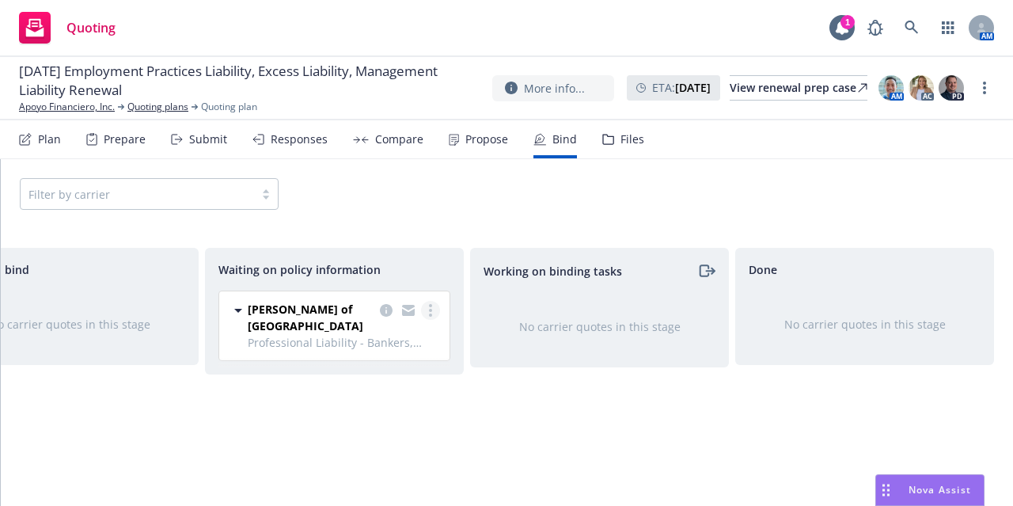
click at [432, 311] on icon "more" at bounding box center [430, 310] width 3 height 13
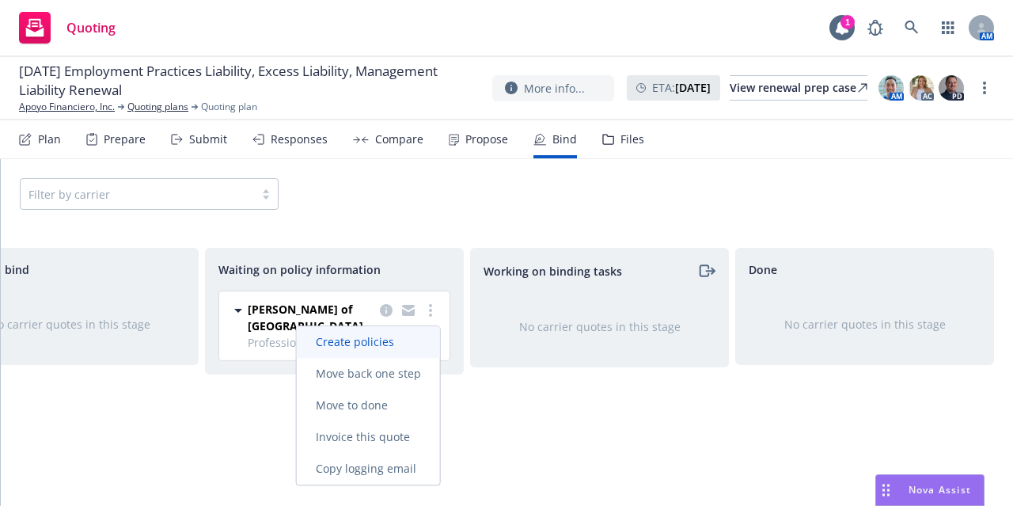
click at [410, 340] on span "Create policies" at bounding box center [355, 341] width 116 height 15
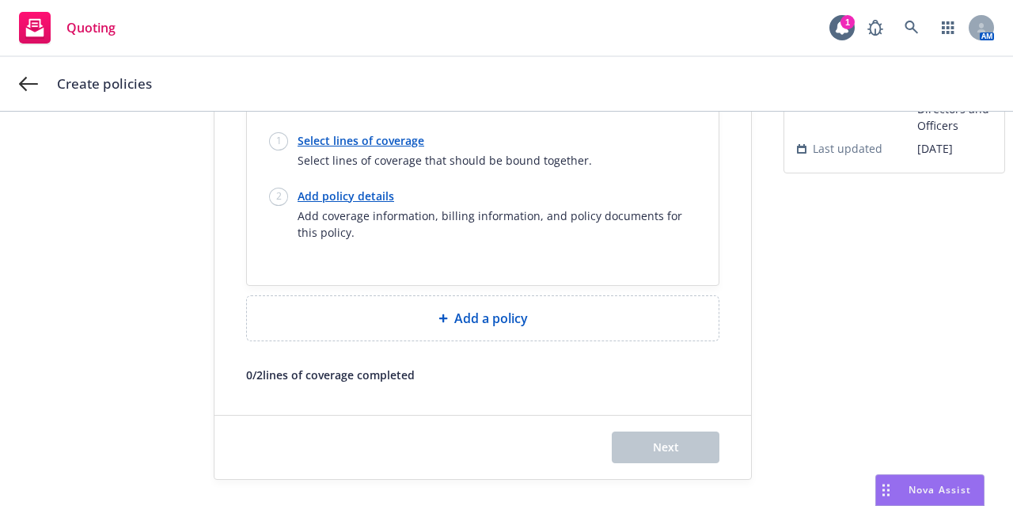
scroll to position [1, 0]
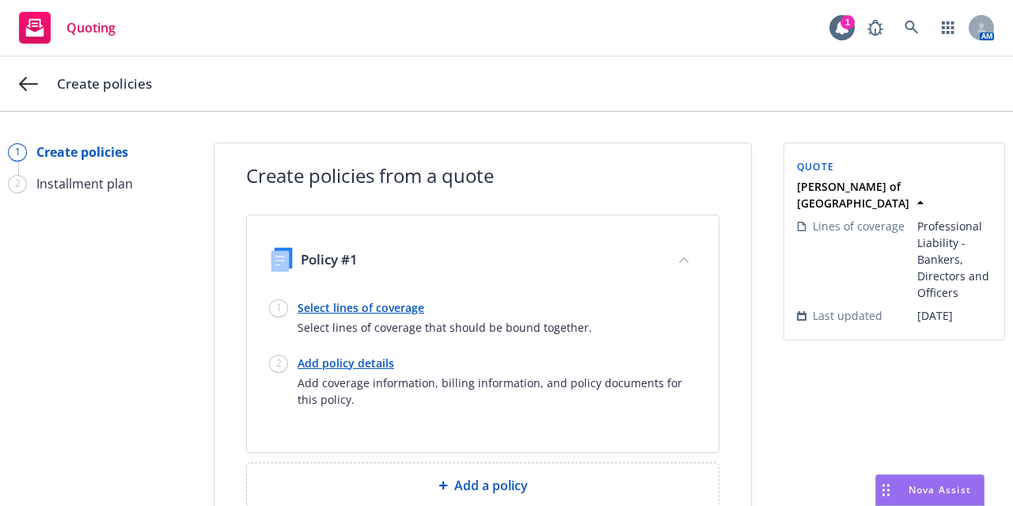
click at [382, 310] on link "Select lines of coverage" at bounding box center [445, 307] width 295 height 17
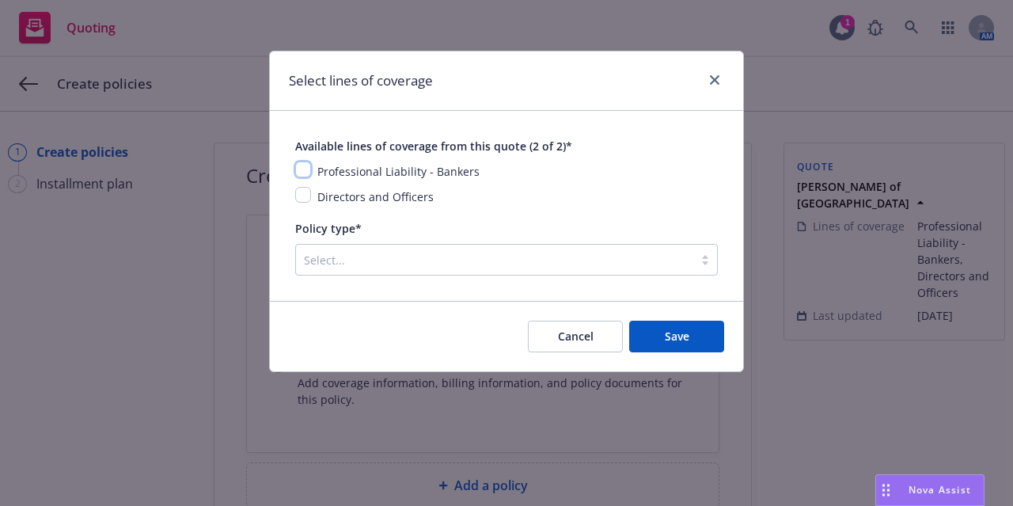
click at [306, 169] on input "checkbox" at bounding box center [303, 170] width 16 height 16
checkbox input "true"
click at [307, 193] on input "checkbox" at bounding box center [303, 195] width 16 height 16
checkbox input "true"
click at [678, 251] on div at bounding box center [495, 259] width 382 height 19
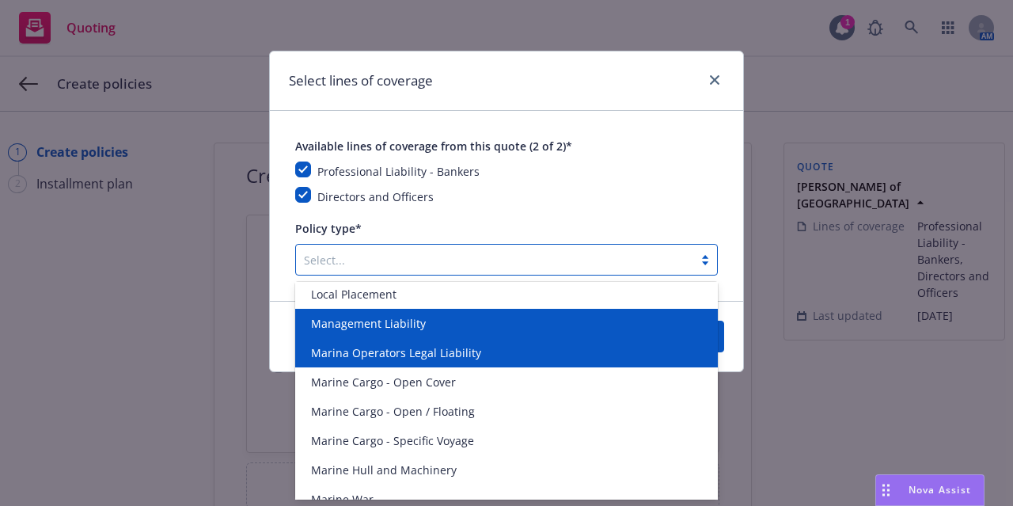
scroll to position [2145, 0]
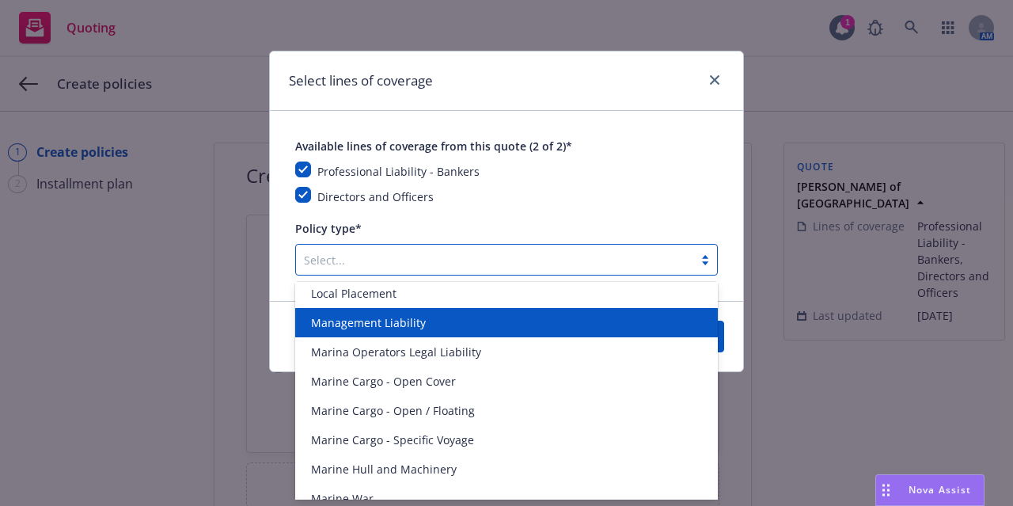
click at [585, 325] on div "Management Liability" at bounding box center [507, 322] width 405 height 17
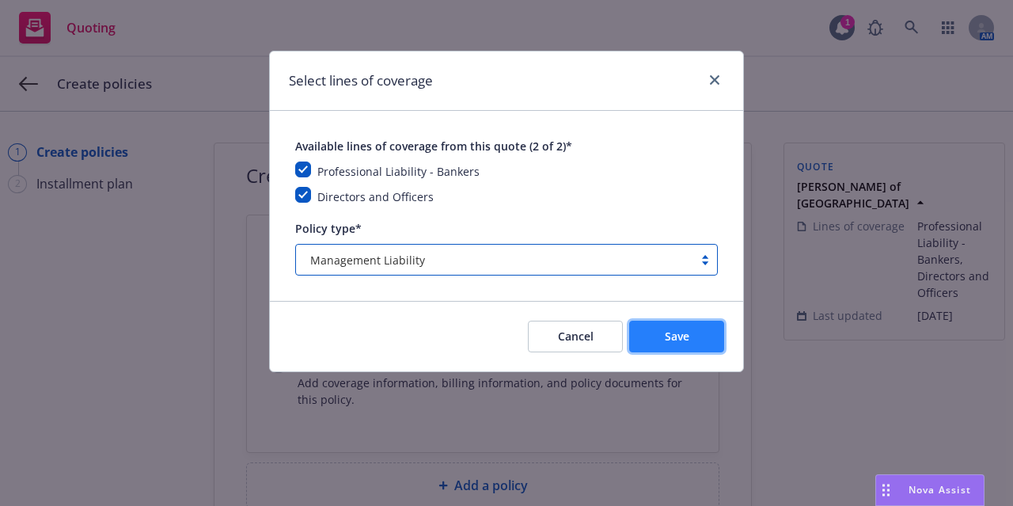
click at [665, 330] on span "Save" at bounding box center [677, 336] width 25 height 15
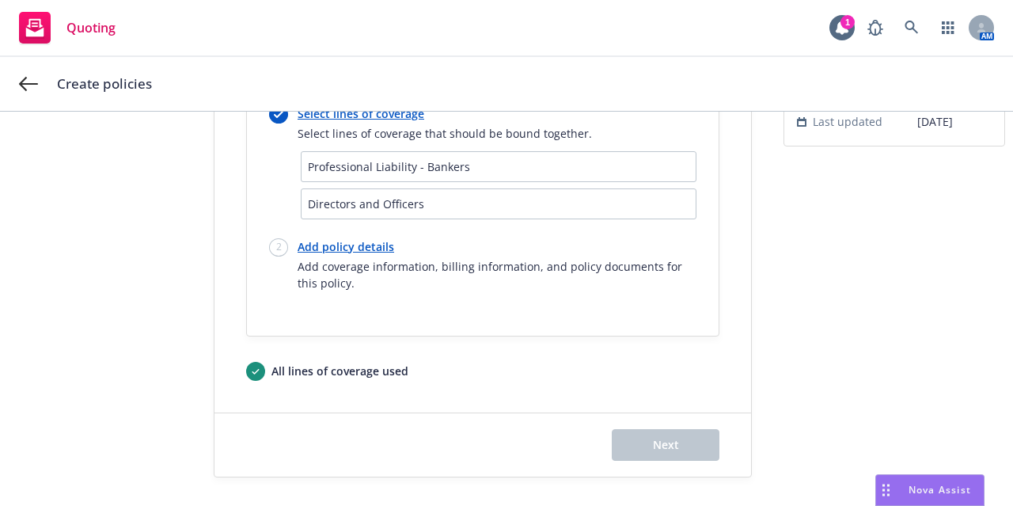
scroll to position [195, 0]
click at [340, 252] on link "Add policy details" at bounding box center [497, 246] width 399 height 17
select select "12"
select select "CA"
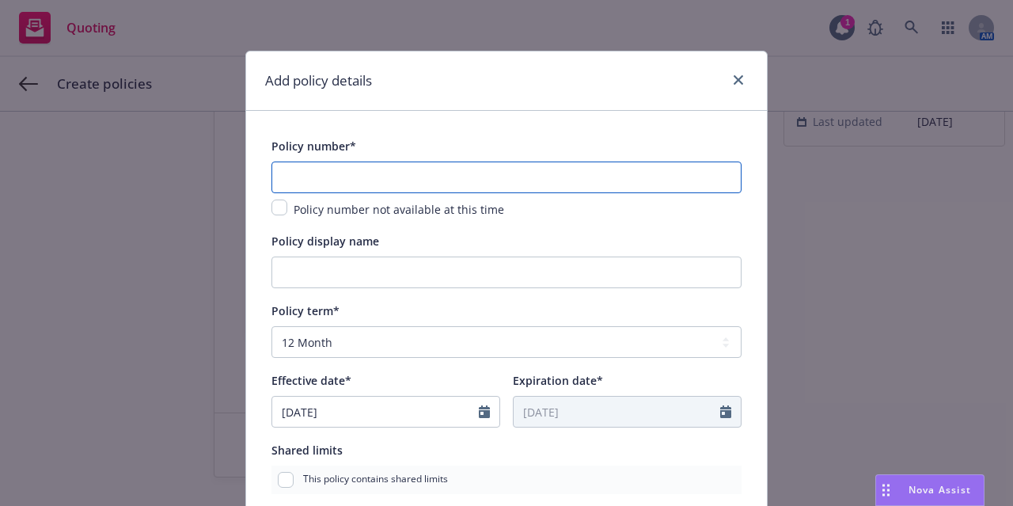
click at [352, 170] on input "text" at bounding box center [507, 178] width 470 height 32
paste input "EFI1203139-04"
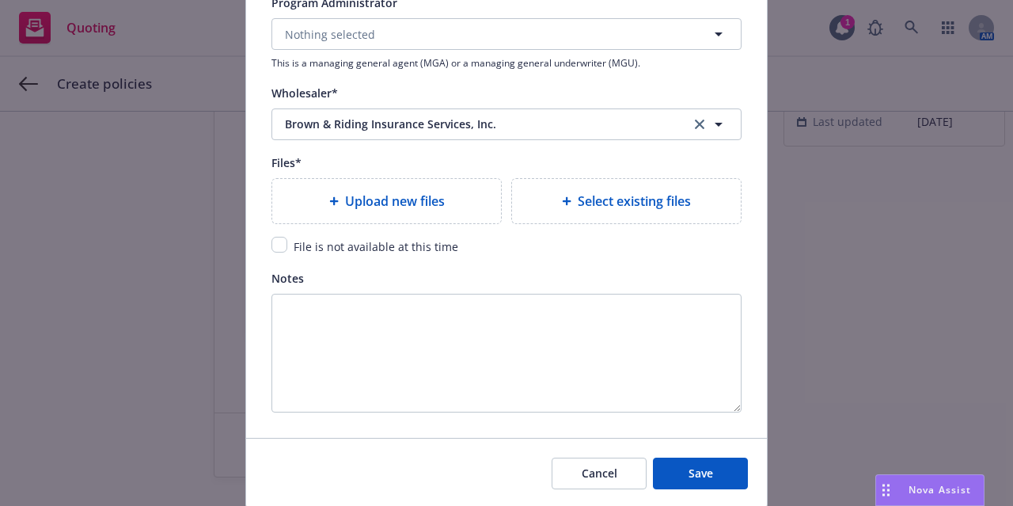
scroll to position [1860, 0]
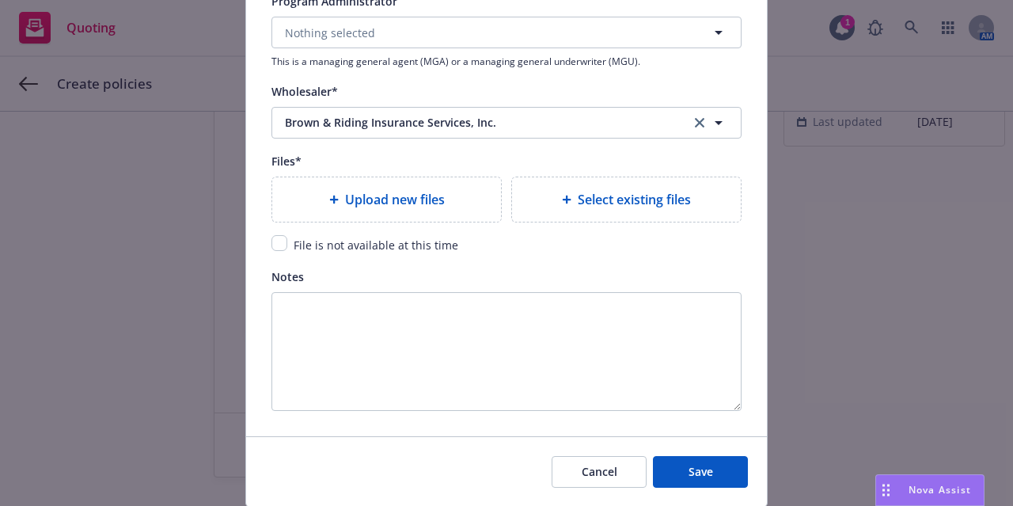
type input "EFI1203139-04"
click at [390, 193] on span "Upload new files" at bounding box center [395, 199] width 100 height 19
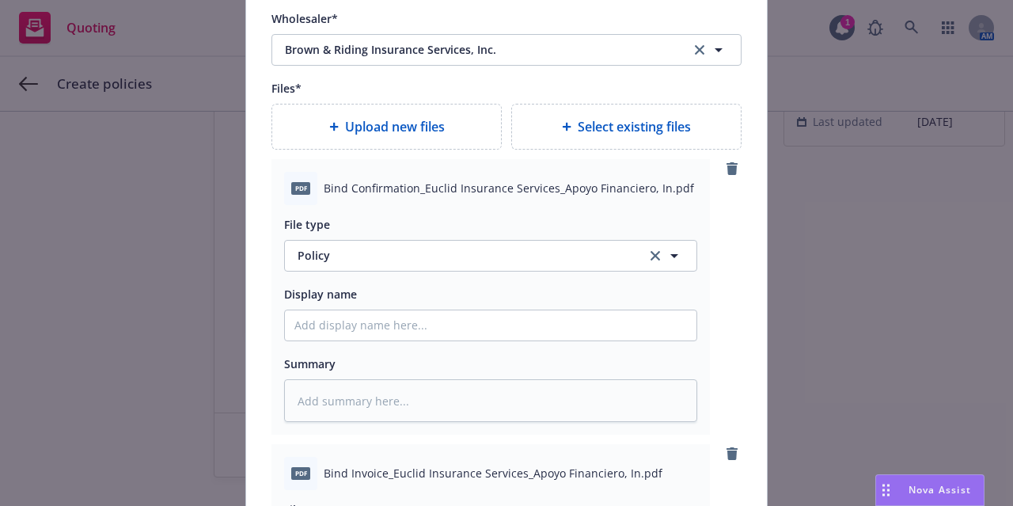
scroll to position [1933, 0]
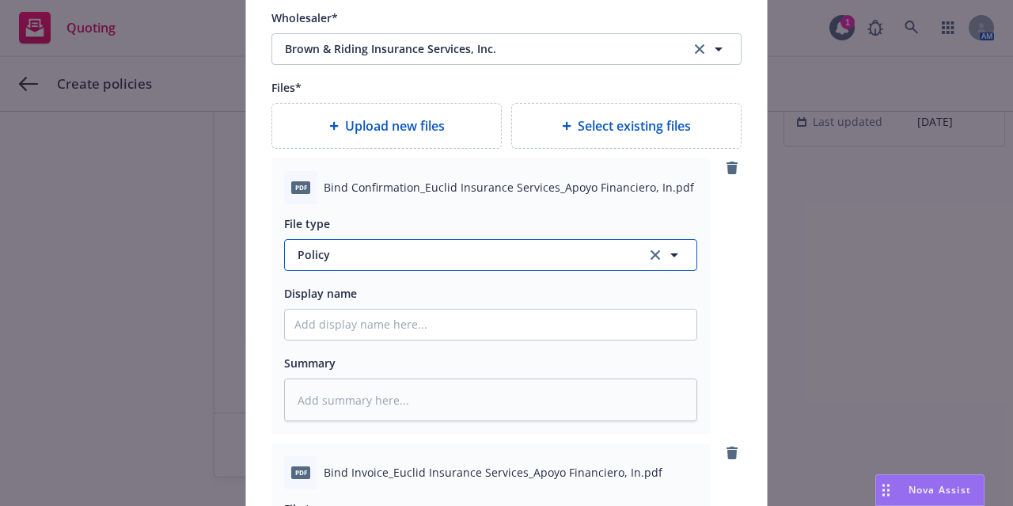
click at [522, 246] on span "Policy" at bounding box center [463, 254] width 331 height 17
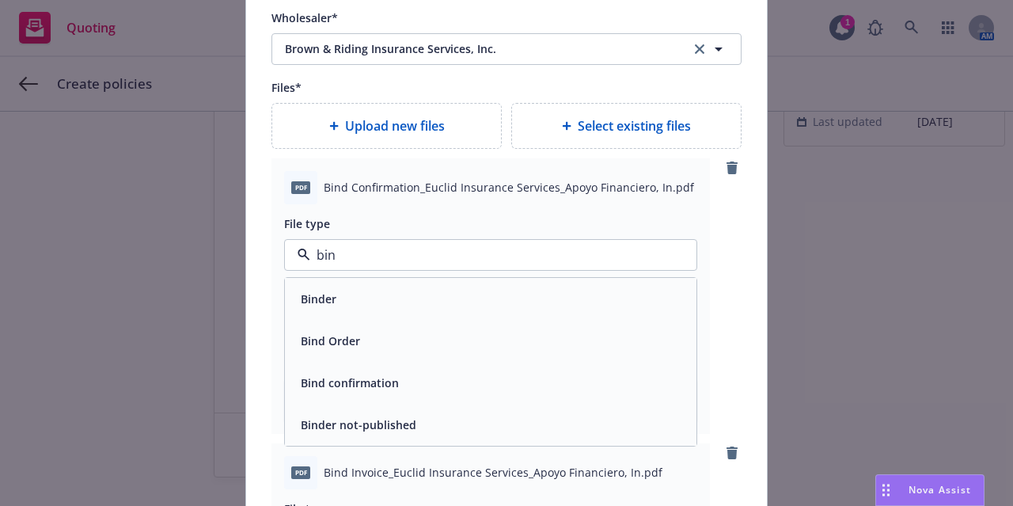
type input "bind"
click at [550, 289] on div "Binder" at bounding box center [491, 298] width 393 height 23
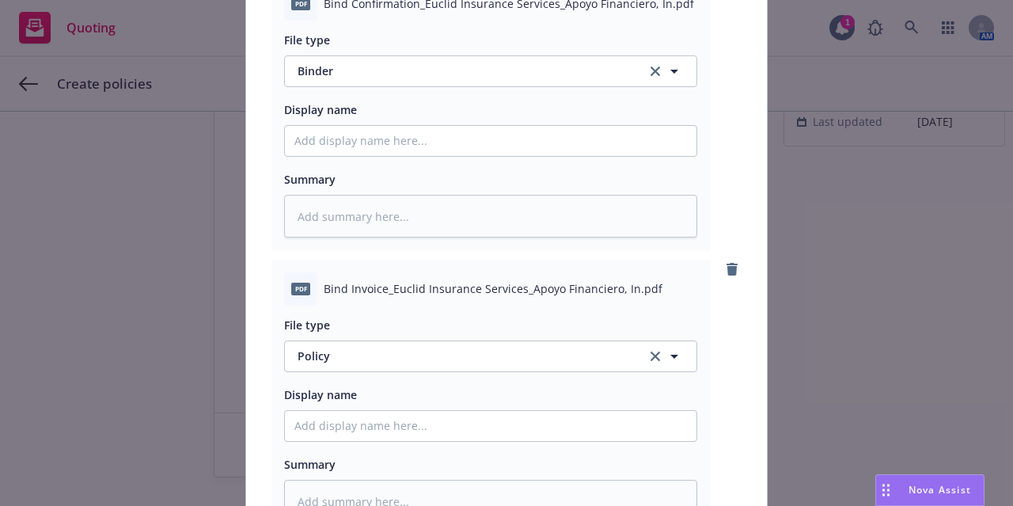
scroll to position [2163, 0]
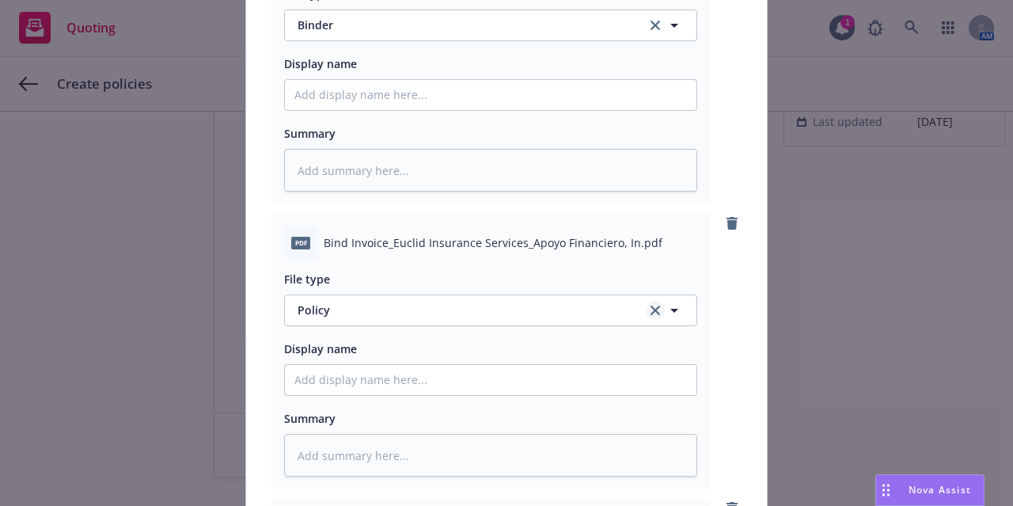
click at [651, 307] on icon "clear selection" at bounding box center [656, 311] width 10 height 10
type textarea "x"
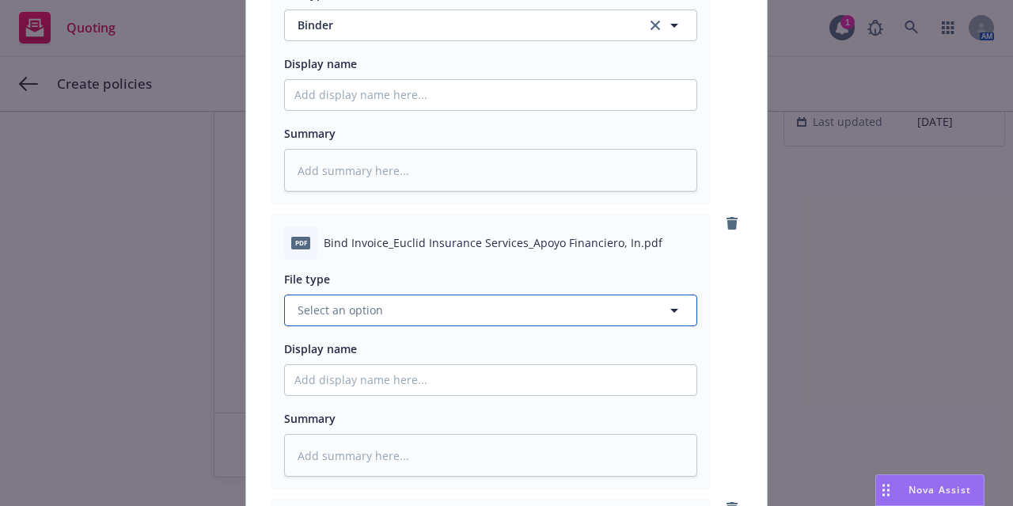
drag, startPoint x: 593, startPoint y: 314, endPoint x: 537, endPoint y: 303, distance: 57.3
click at [537, 303] on button "Select an option" at bounding box center [490, 311] width 413 height 32
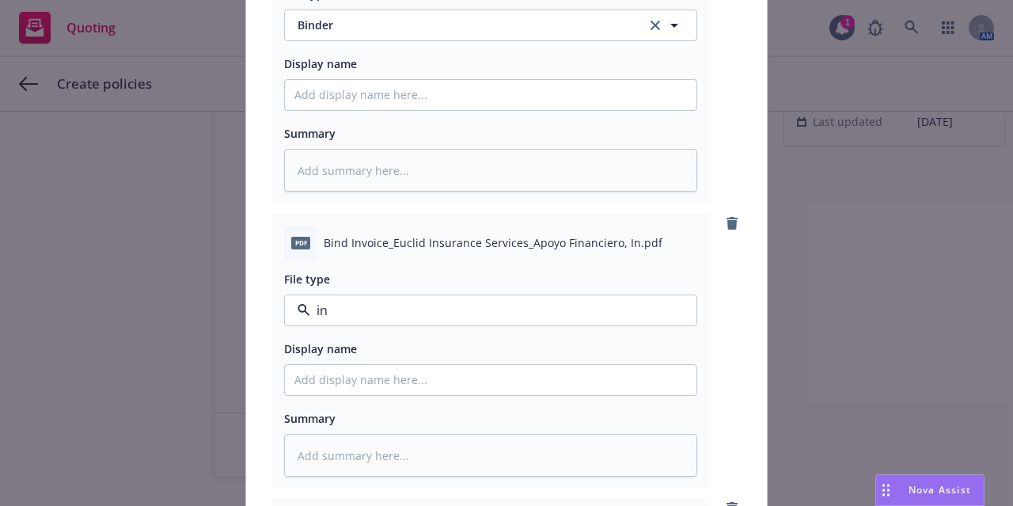
type input "inv"
click at [485, 390] on div "Invoice - Third Party" at bounding box center [491, 396] width 393 height 23
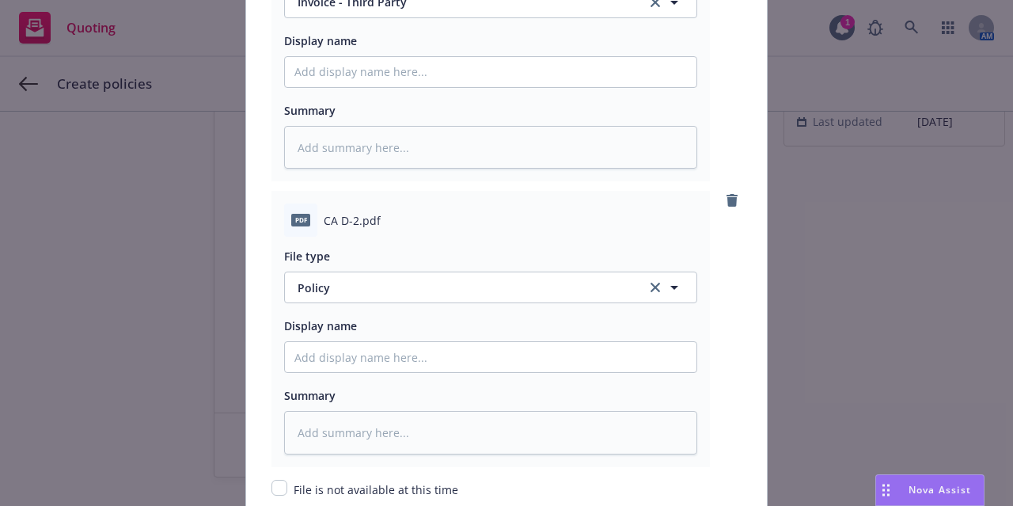
scroll to position [2474, 0]
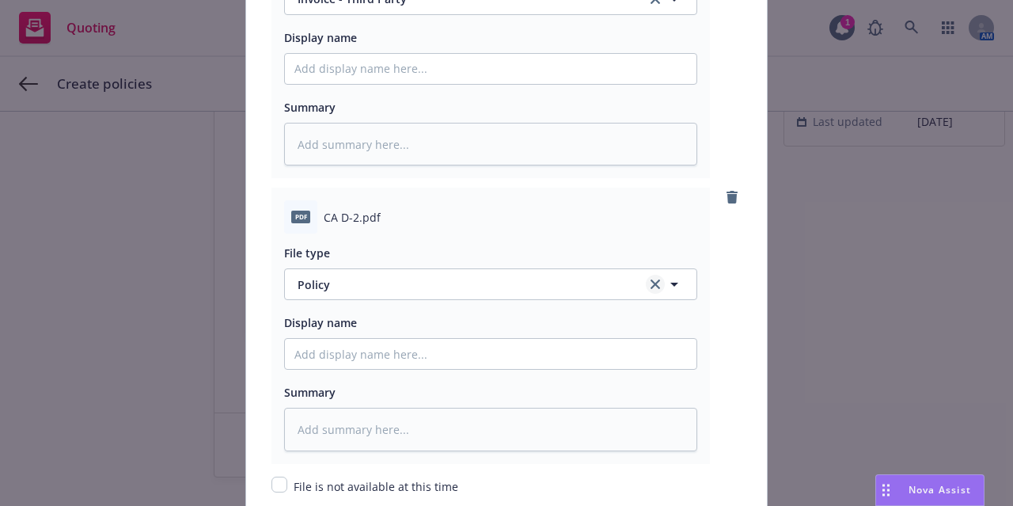
click at [652, 279] on icon "clear selection" at bounding box center [656, 284] width 10 height 10
type textarea "x"
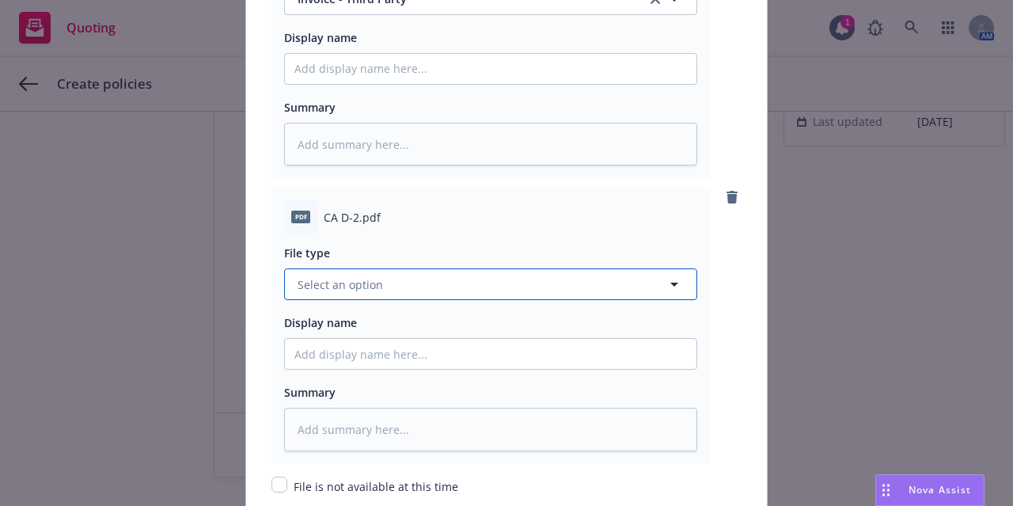
click at [575, 281] on button "Select an option" at bounding box center [490, 284] width 413 height 32
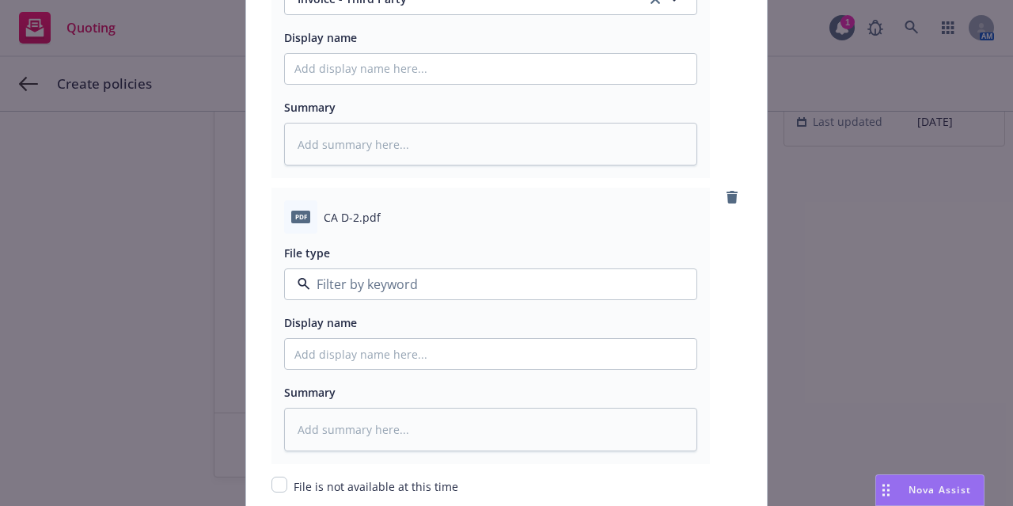
type input "d"
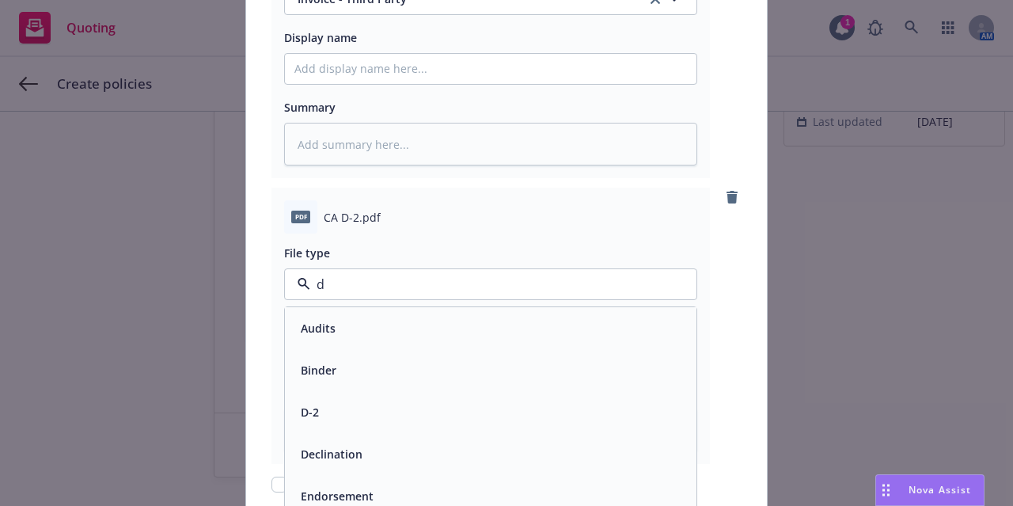
click at [537, 404] on div "D-2" at bounding box center [491, 412] width 393 height 23
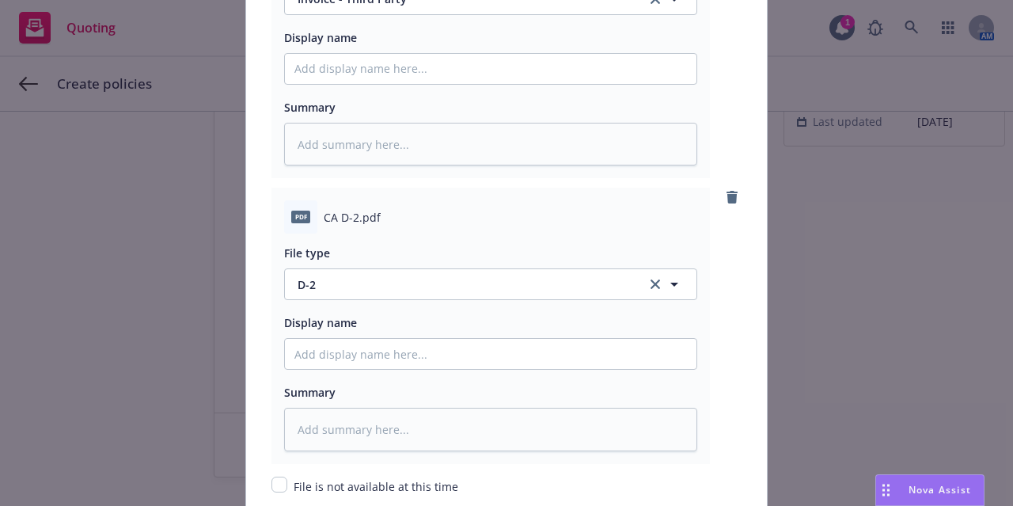
scroll to position [2764, 0]
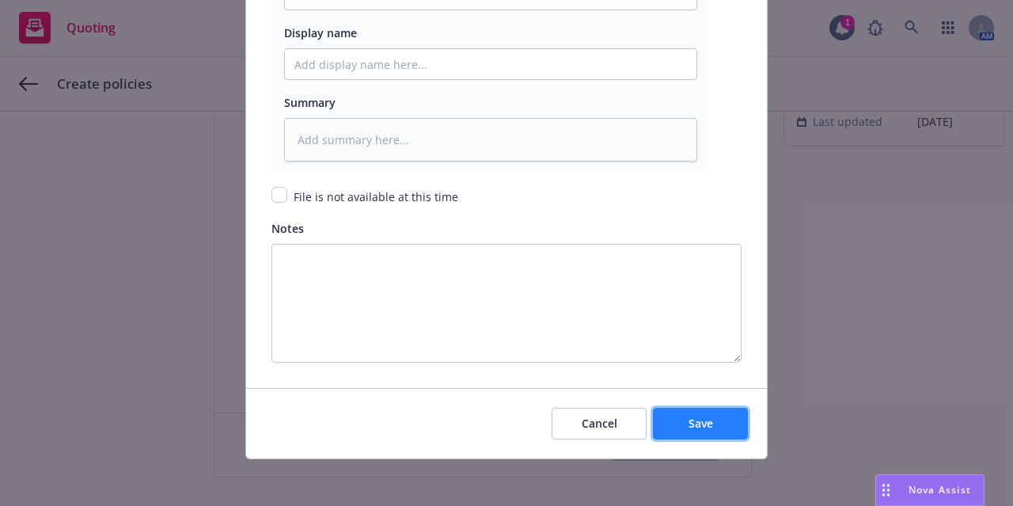
click at [698, 425] on span "Save" at bounding box center [701, 423] width 25 height 15
type textarea "x"
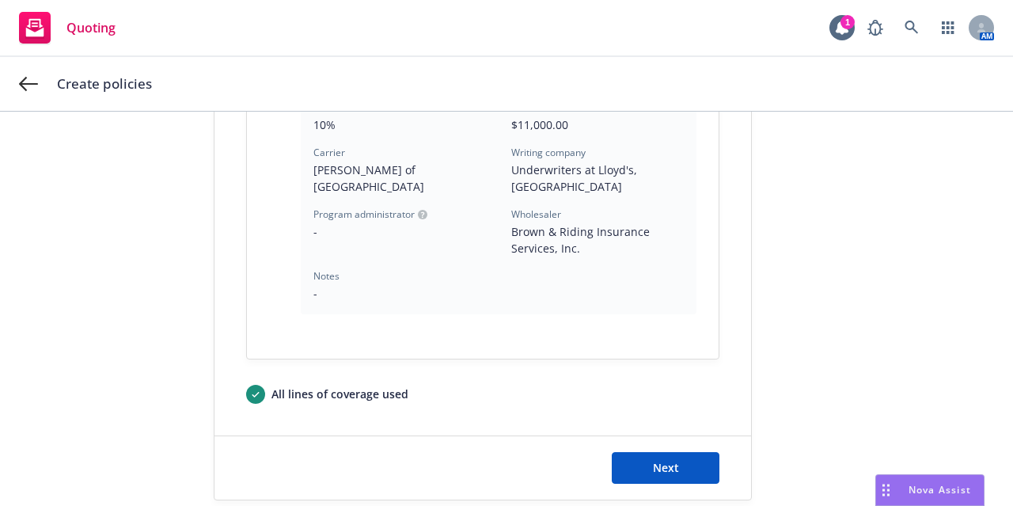
scroll to position [640, 0]
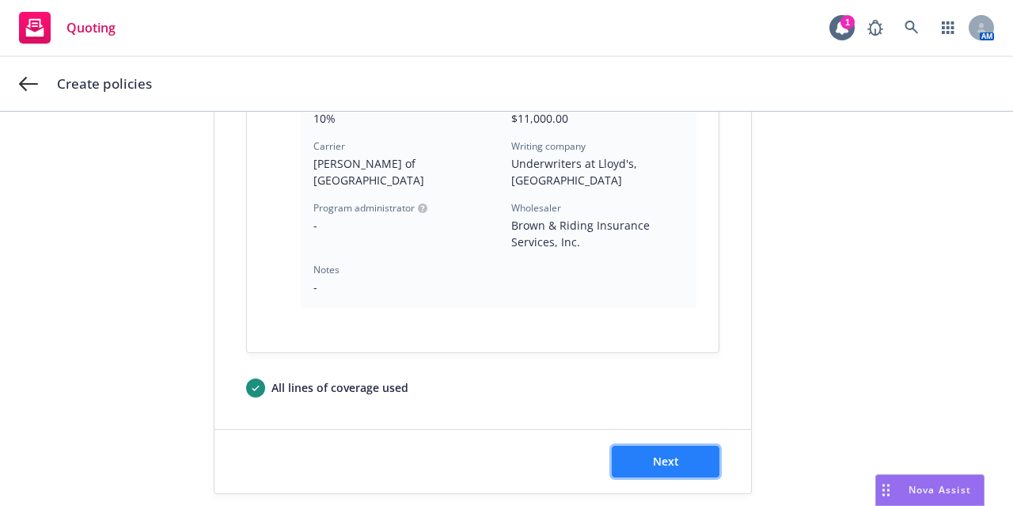
click at [678, 453] on button "Next" at bounding box center [666, 462] width 108 height 32
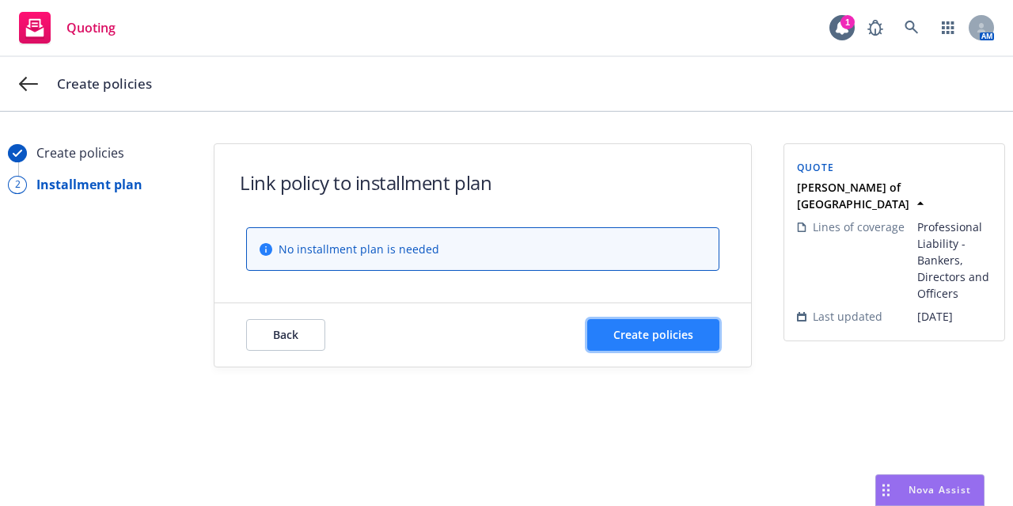
click at [623, 344] on button "Create policies" at bounding box center [653, 335] width 132 height 32
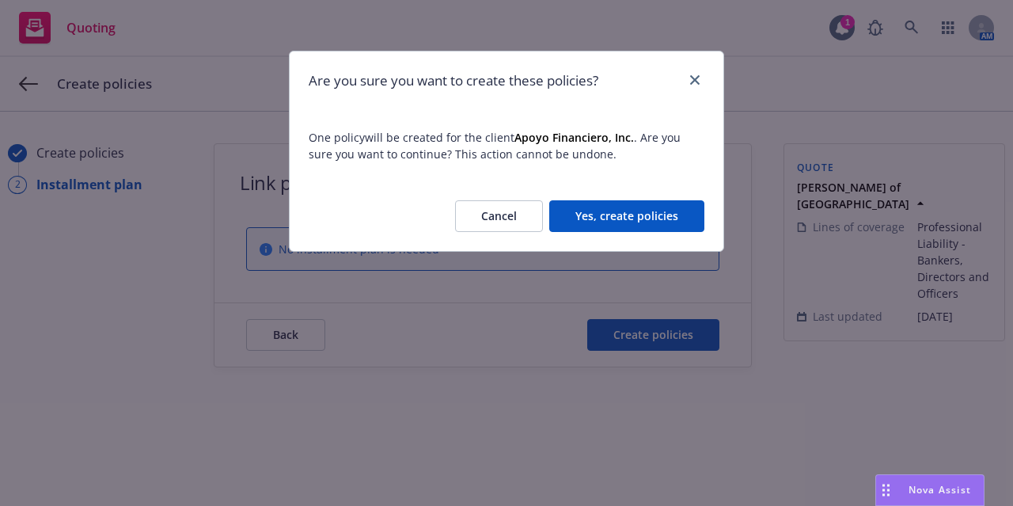
click at [602, 221] on button "Yes, create policies" at bounding box center [626, 216] width 155 height 32
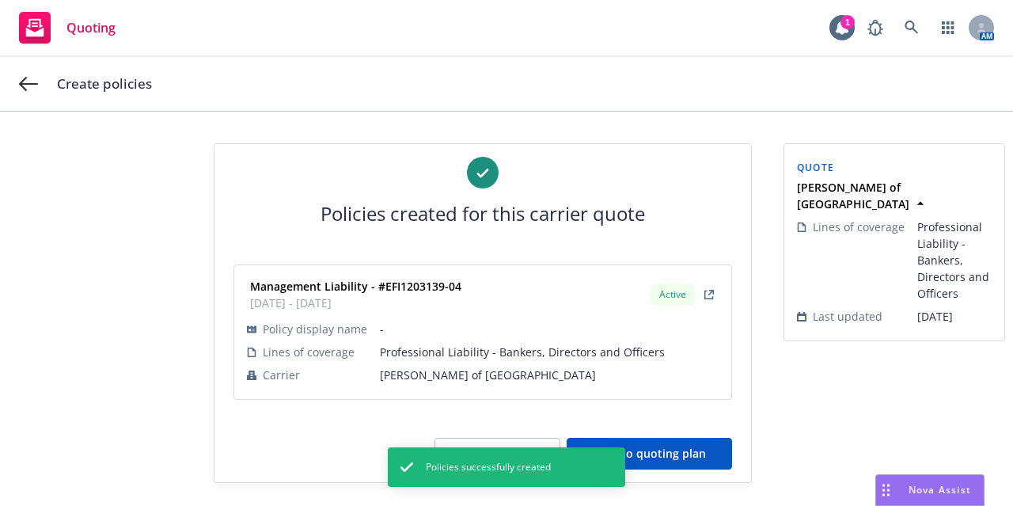
scroll to position [7, 0]
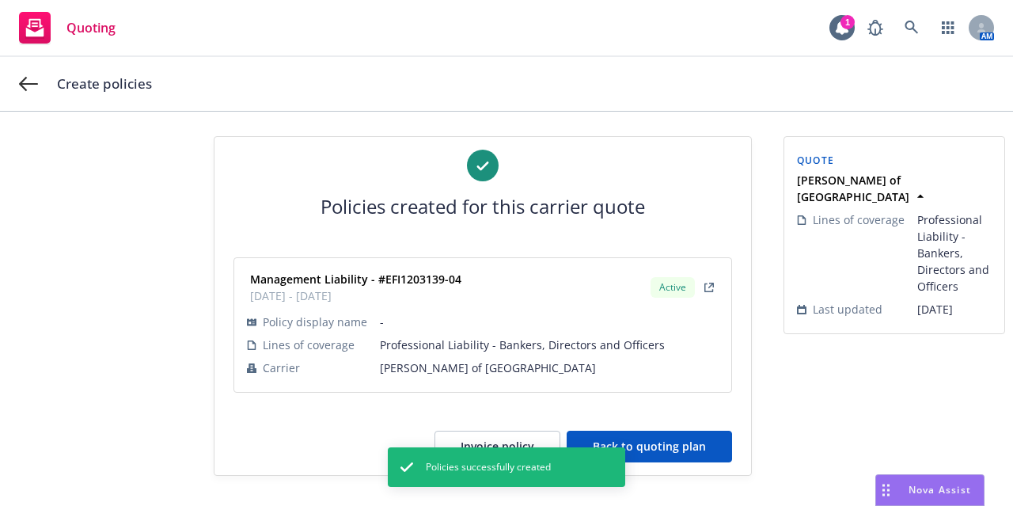
click at [694, 439] on button "Back to quoting plan" at bounding box center [649, 447] width 165 height 32
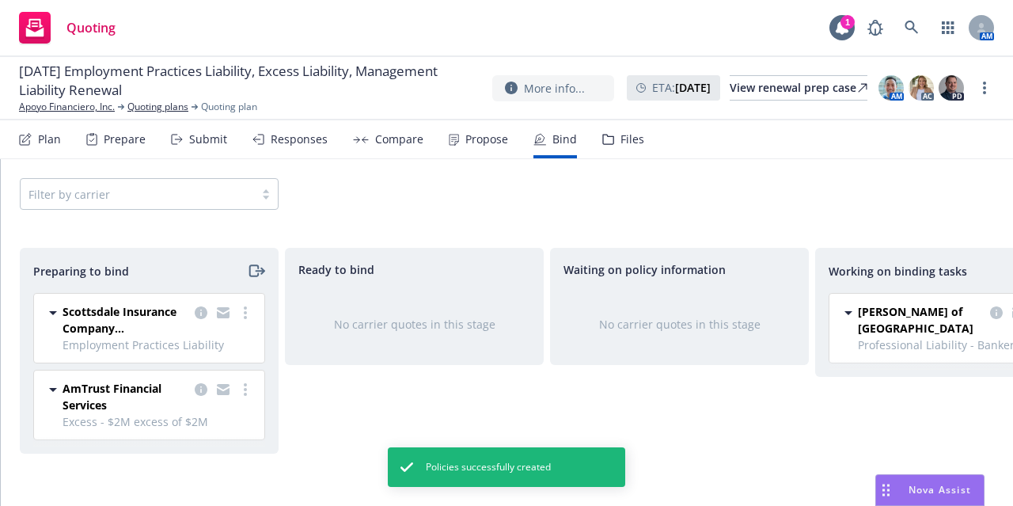
scroll to position [0, 345]
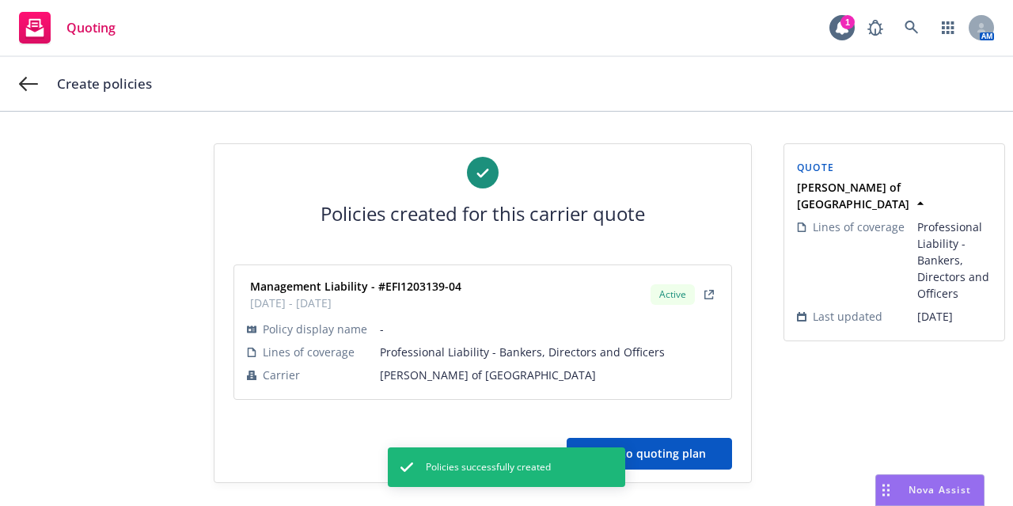
click at [35, 72] on div "Create policies" at bounding box center [506, 84] width 1013 height 54
click at [681, 459] on button "Back to quoting plan" at bounding box center [649, 454] width 165 height 32
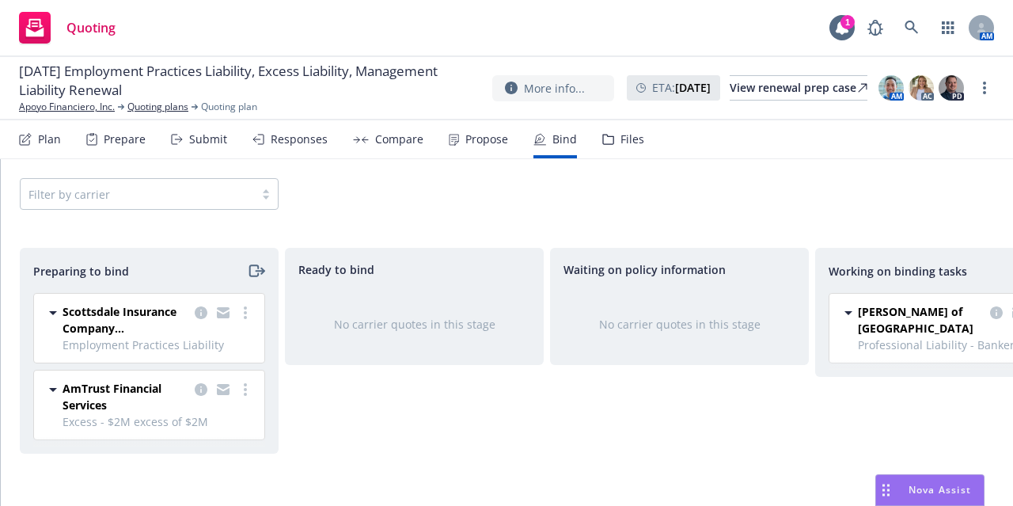
click at [435, 32] on div "Quoting 1 AM" at bounding box center [506, 28] width 1013 height 57
click at [241, 387] on link "more" at bounding box center [245, 389] width 19 height 19
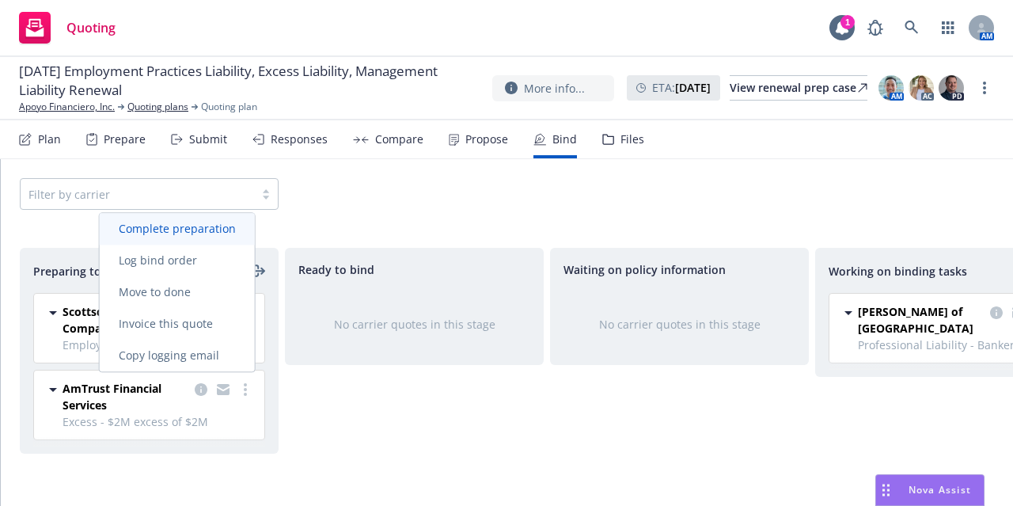
click at [226, 236] on span "Complete preparation" at bounding box center [177, 228] width 155 height 15
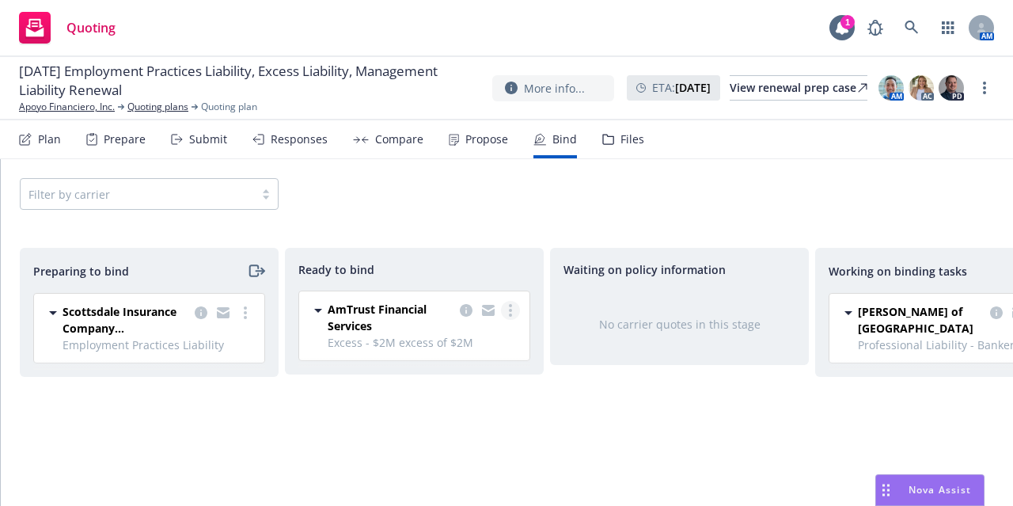
click at [515, 313] on link "more" at bounding box center [510, 310] width 19 height 19
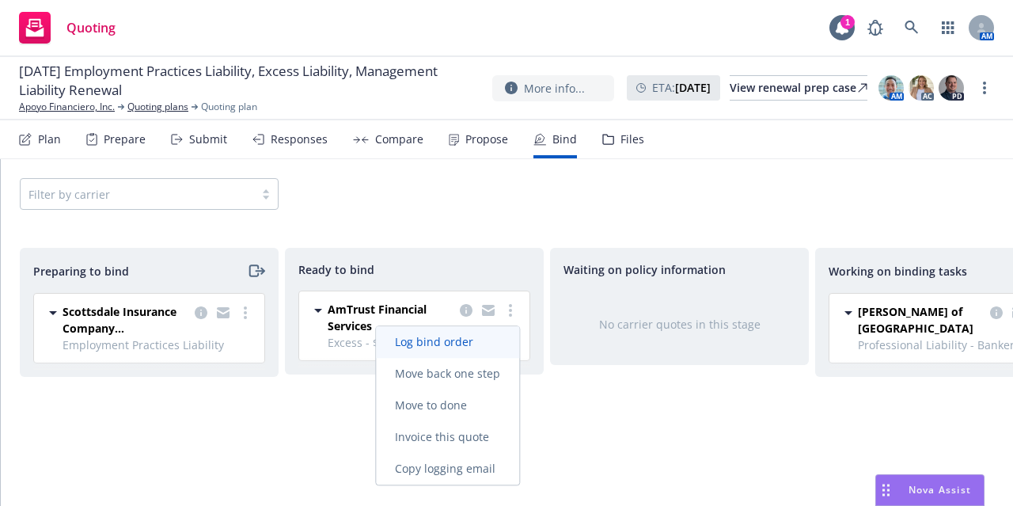
click at [490, 345] on span "Log bind order" at bounding box center [434, 341] width 116 height 15
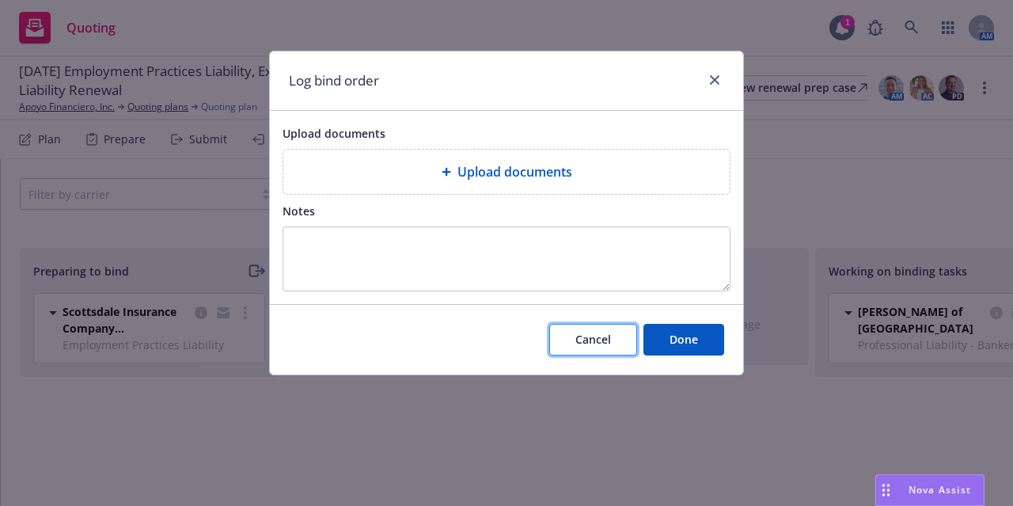
click at [595, 340] on span "Cancel" at bounding box center [594, 339] width 36 height 15
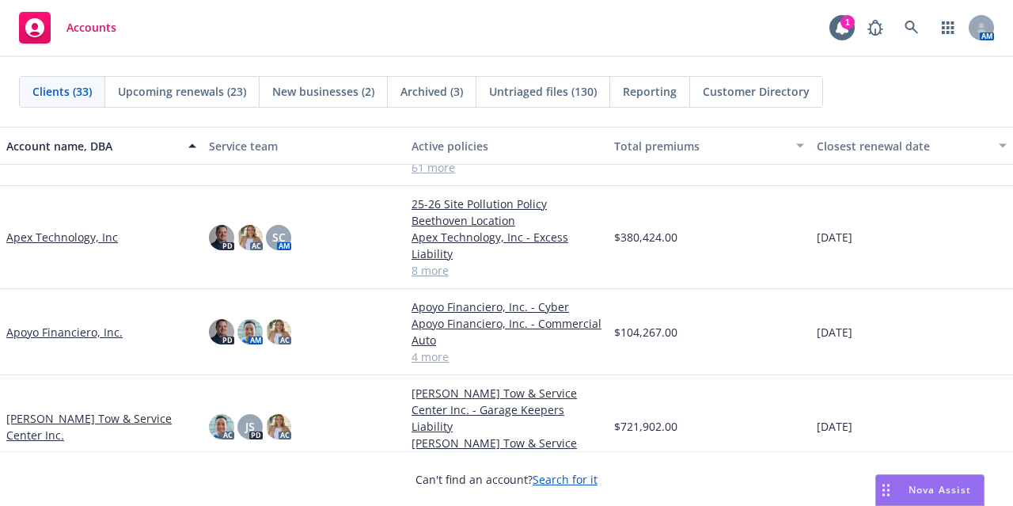
scroll to position [49, 0]
click at [57, 330] on link "Apoyo Financiero, Inc." at bounding box center [64, 331] width 116 height 17
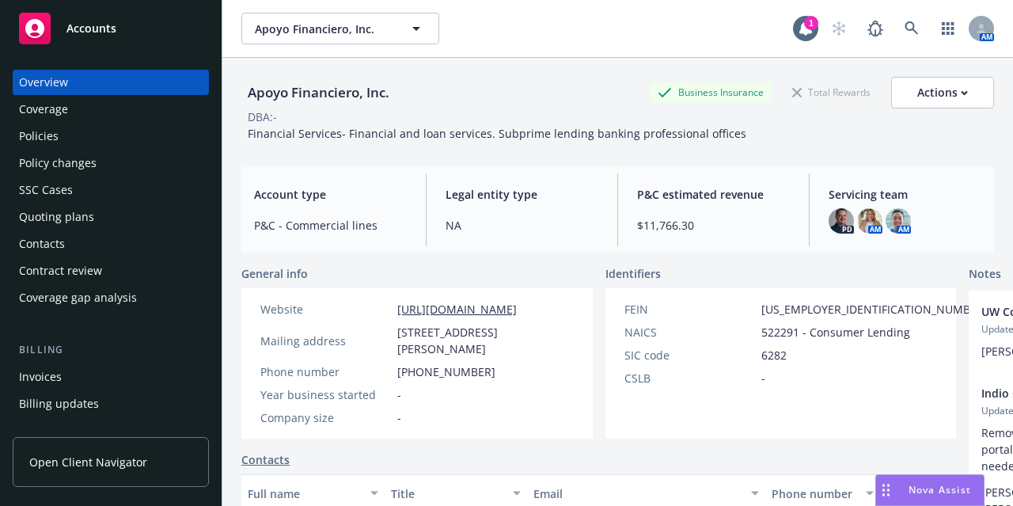
click at [93, 138] on div "Policies" at bounding box center [111, 136] width 184 height 25
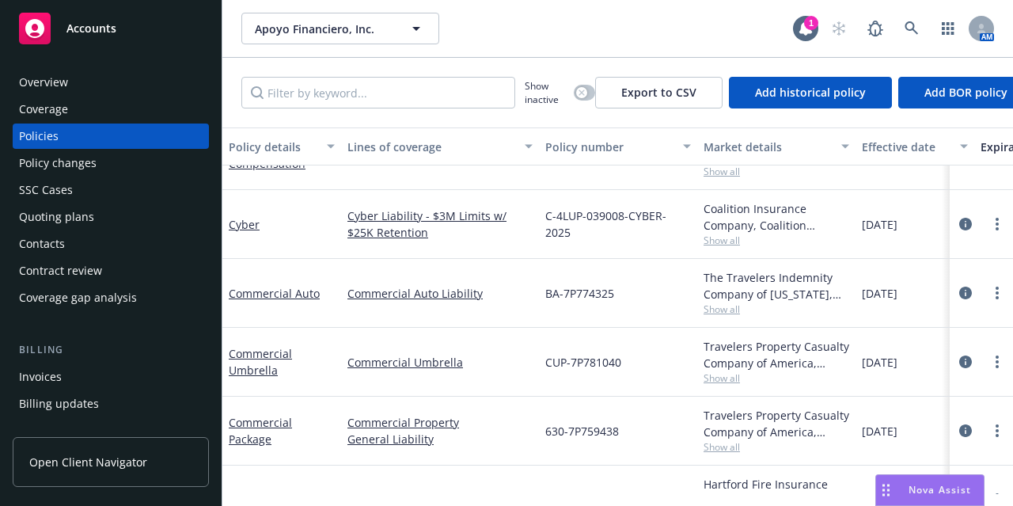
scroll to position [95, 0]
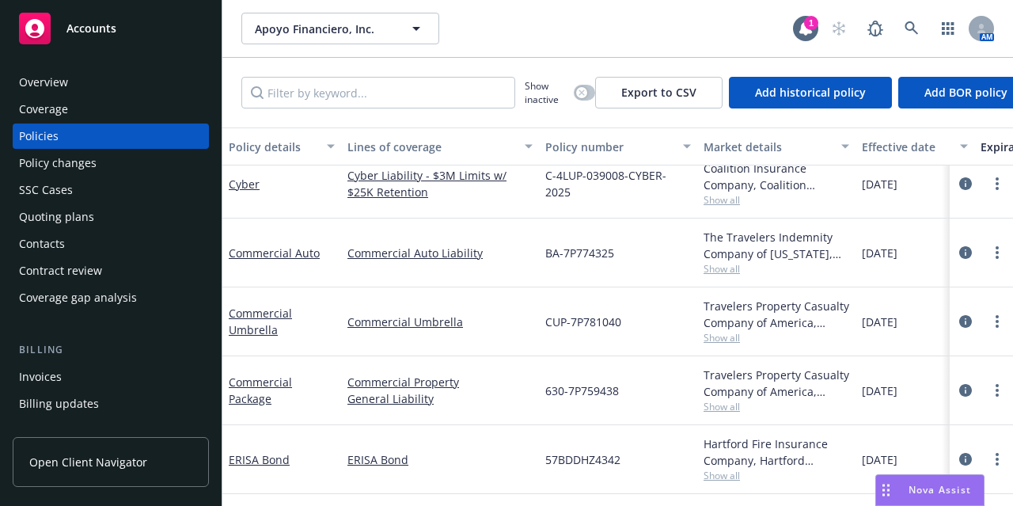
click at [133, 214] on div "Quoting plans" at bounding box center [111, 216] width 184 height 25
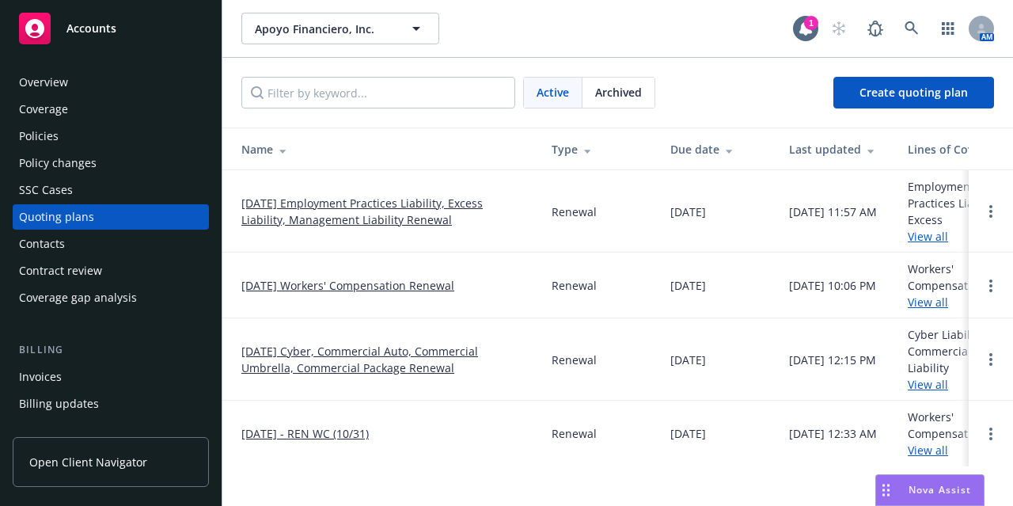
click at [271, 219] on link "08/16/25 Employment Practices Liability, Excess Liability, Management Liability…" at bounding box center [383, 211] width 285 height 33
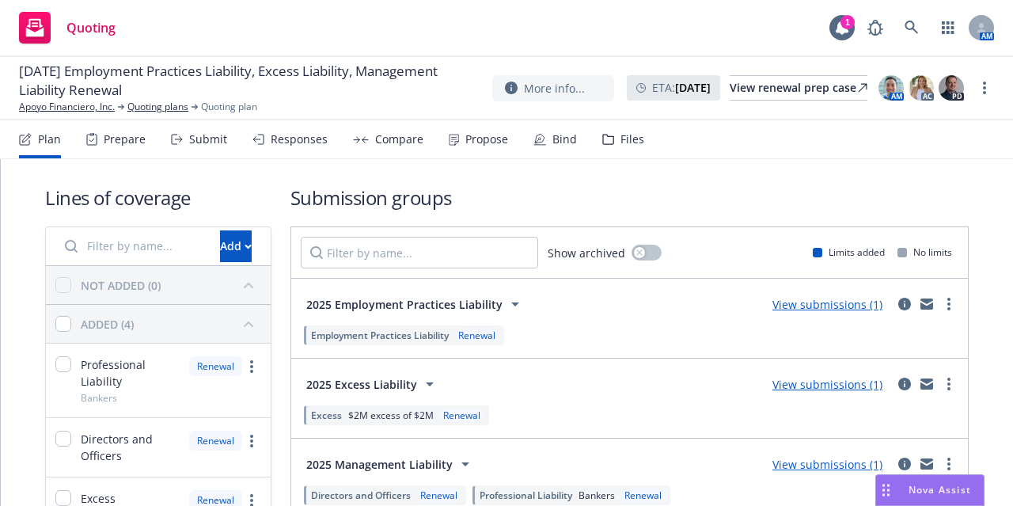
click at [559, 140] on div "Bind" at bounding box center [565, 139] width 25 height 13
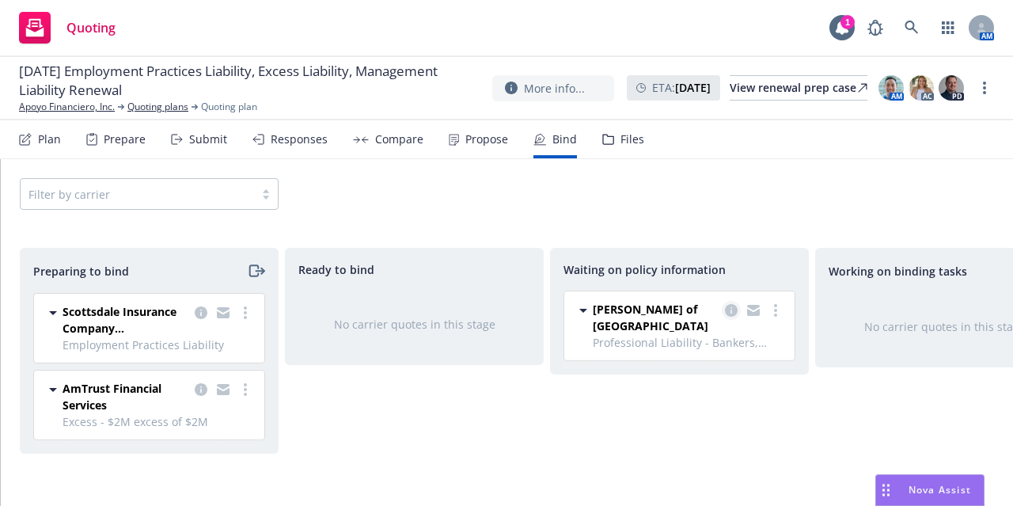
click at [731, 309] on icon "copy logging email" at bounding box center [731, 310] width 13 height 13
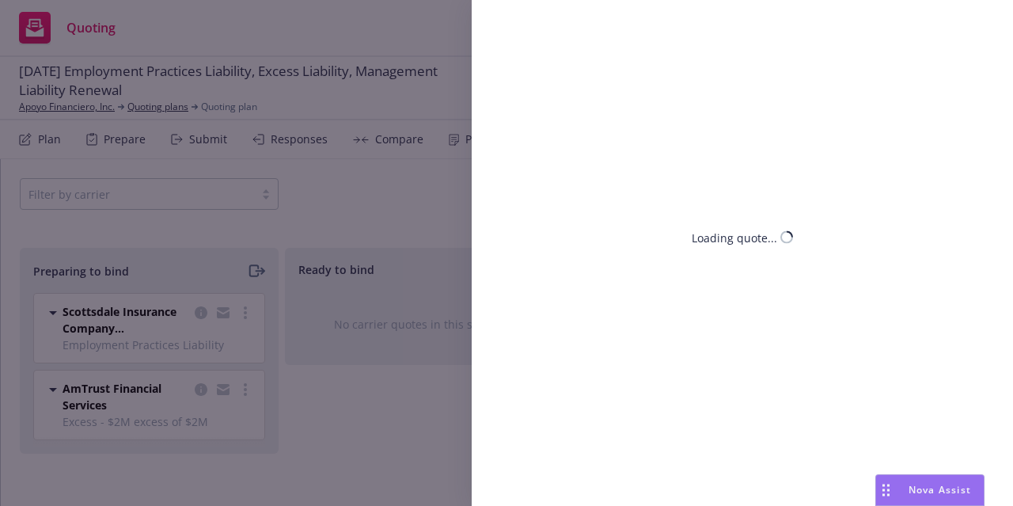
select select "CA"
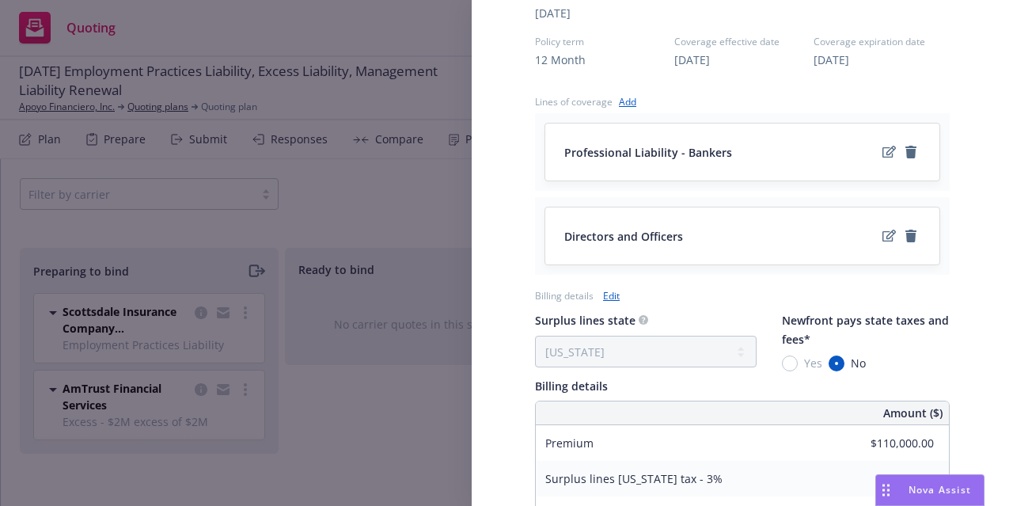
scroll to position [619, 0]
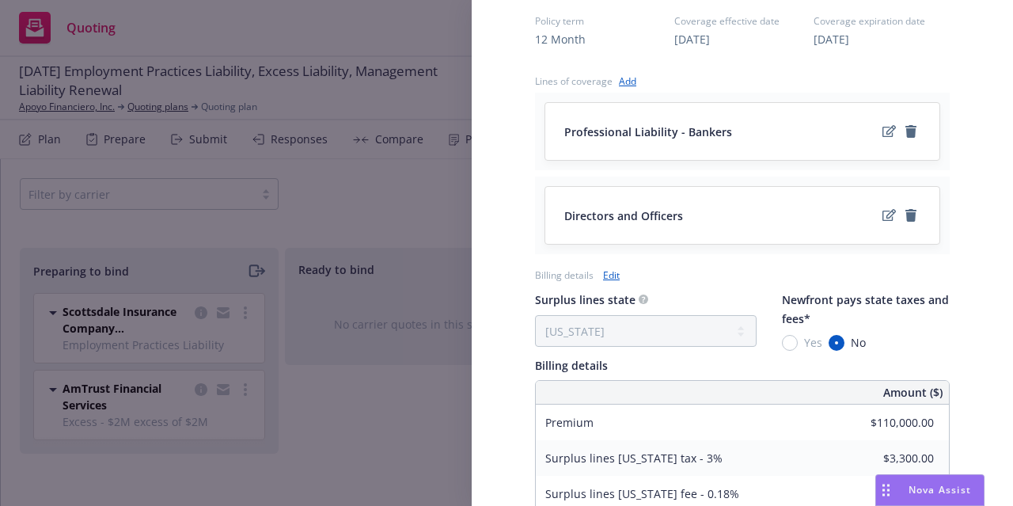
select select "CA"
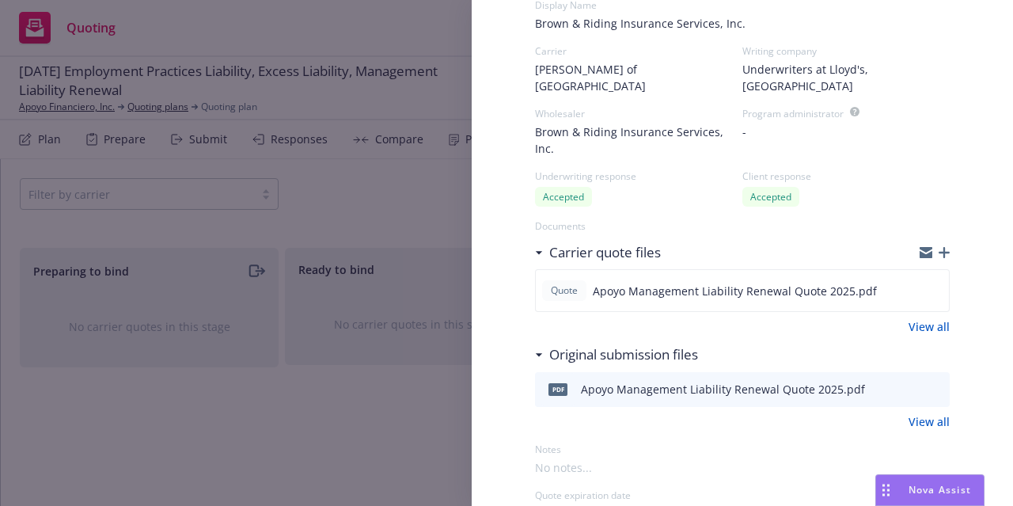
scroll to position [0, 0]
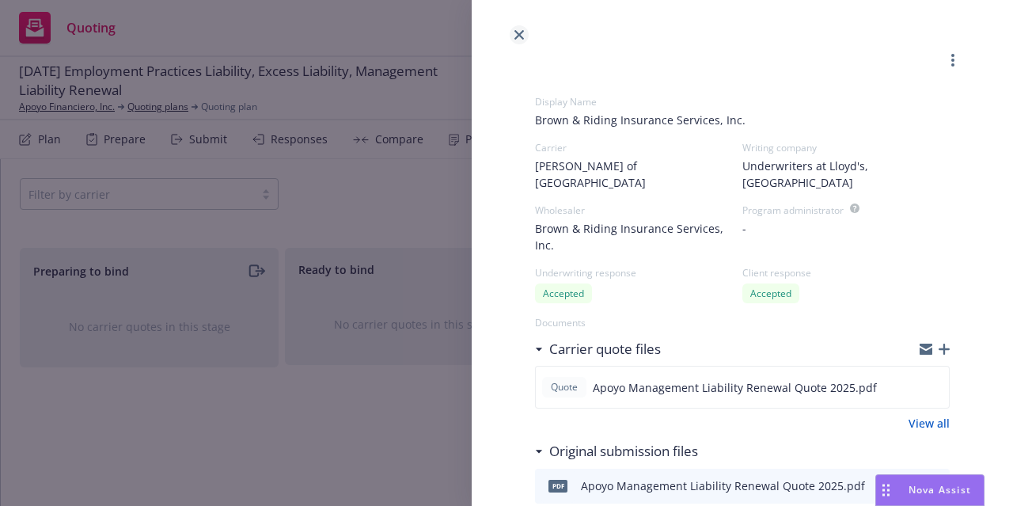
click at [523, 42] on link "close" at bounding box center [519, 34] width 19 height 19
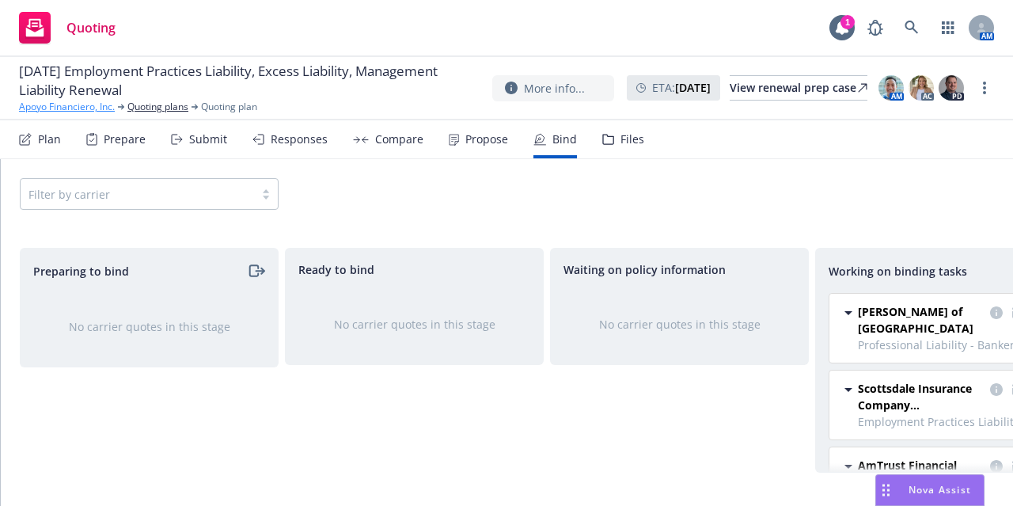
click at [87, 104] on link "Apoyo Financiero, Inc." at bounding box center [67, 107] width 96 height 14
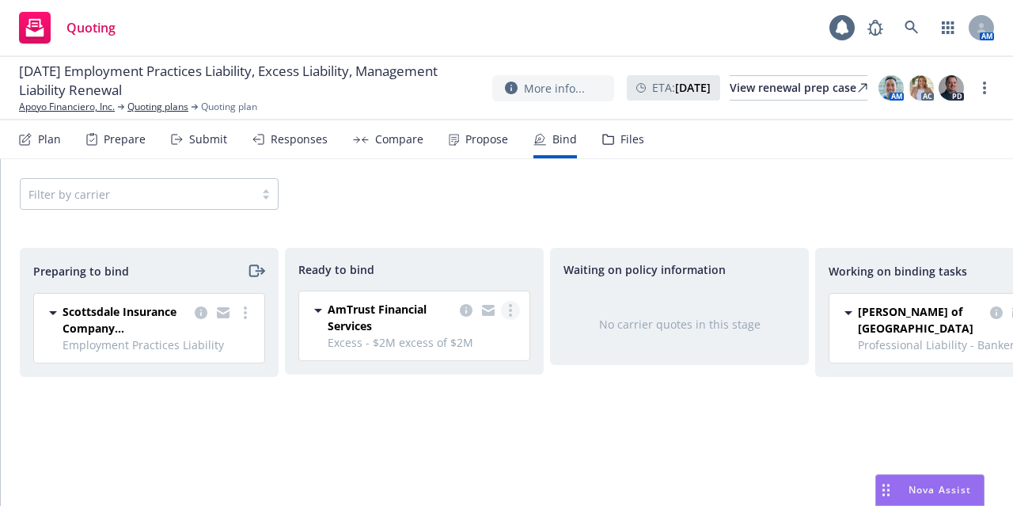
click at [515, 307] on link "more" at bounding box center [510, 310] width 19 height 19
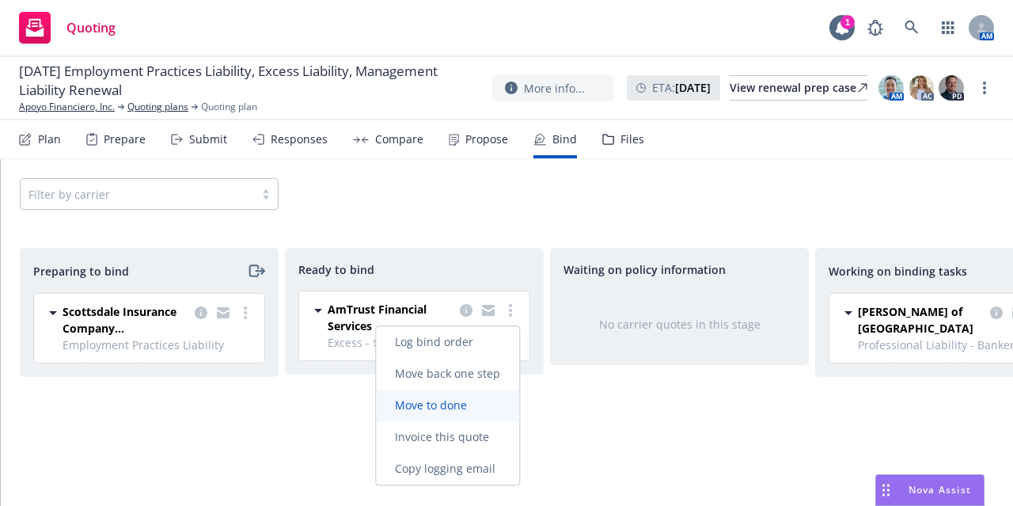
click at [488, 398] on link "Move to done" at bounding box center [447, 406] width 143 height 32
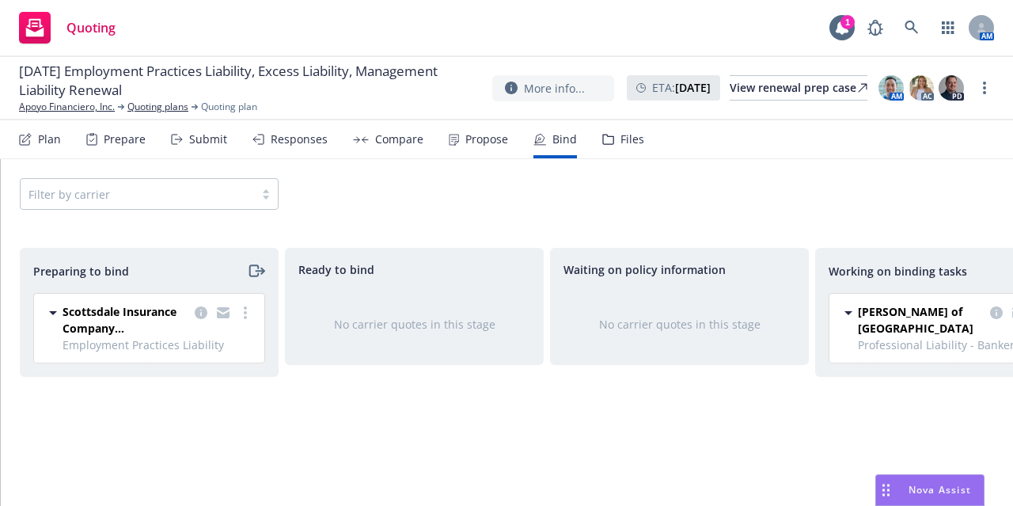
scroll to position [0, 345]
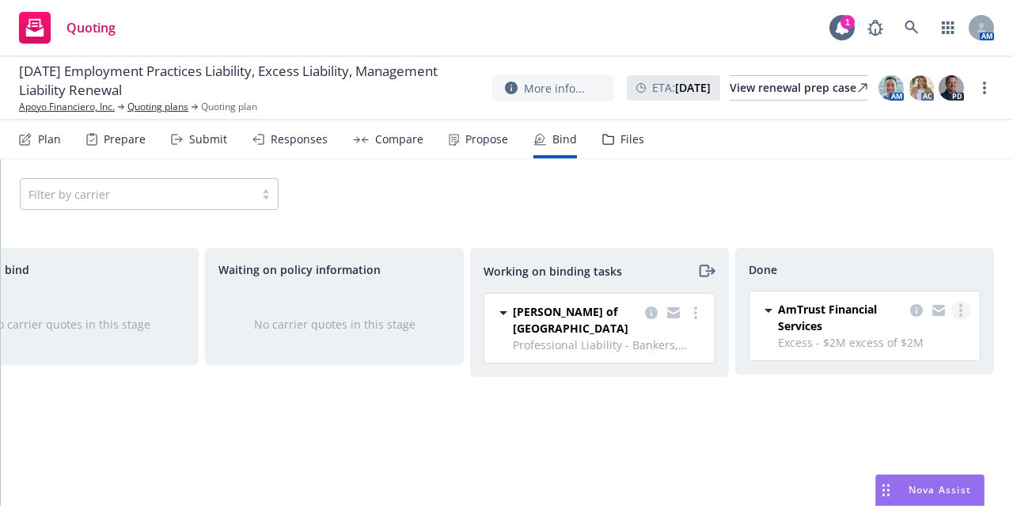
click at [960, 312] on icon "more" at bounding box center [961, 310] width 3 height 13
click at [941, 344] on span "Move back one step" at bounding box center [898, 341] width 143 height 15
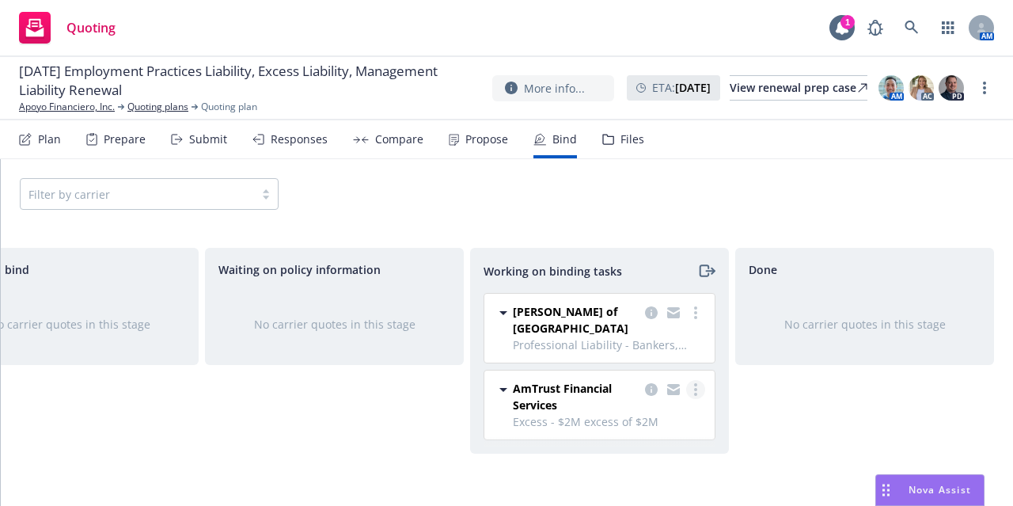
click at [696, 382] on link "more" at bounding box center [695, 389] width 19 height 19
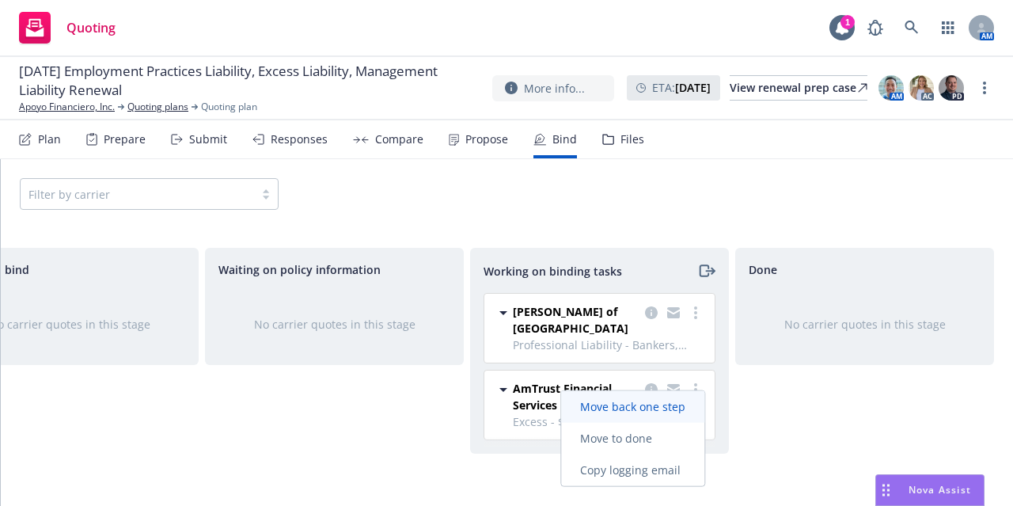
click at [672, 412] on span "Move back one step" at bounding box center [632, 406] width 143 height 15
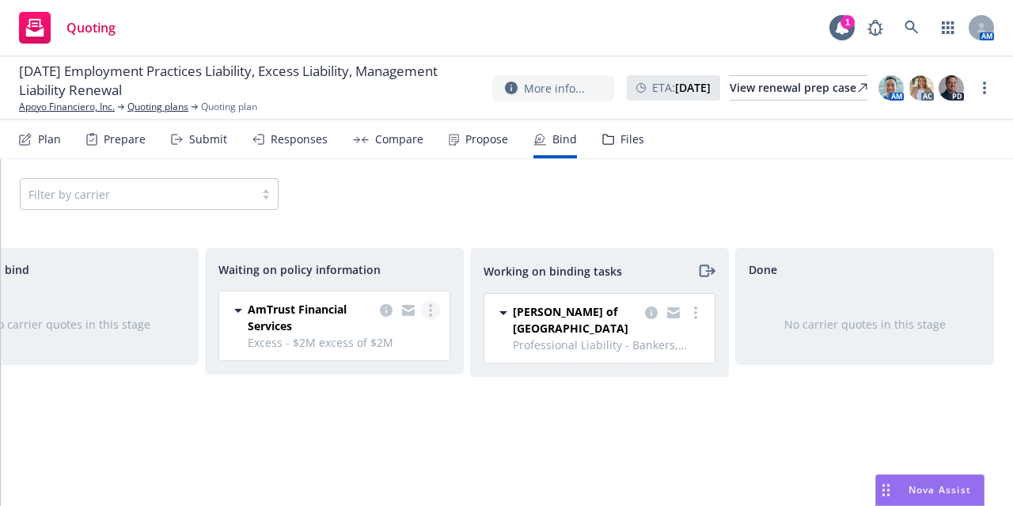
click at [433, 302] on link "more" at bounding box center [430, 310] width 19 height 19
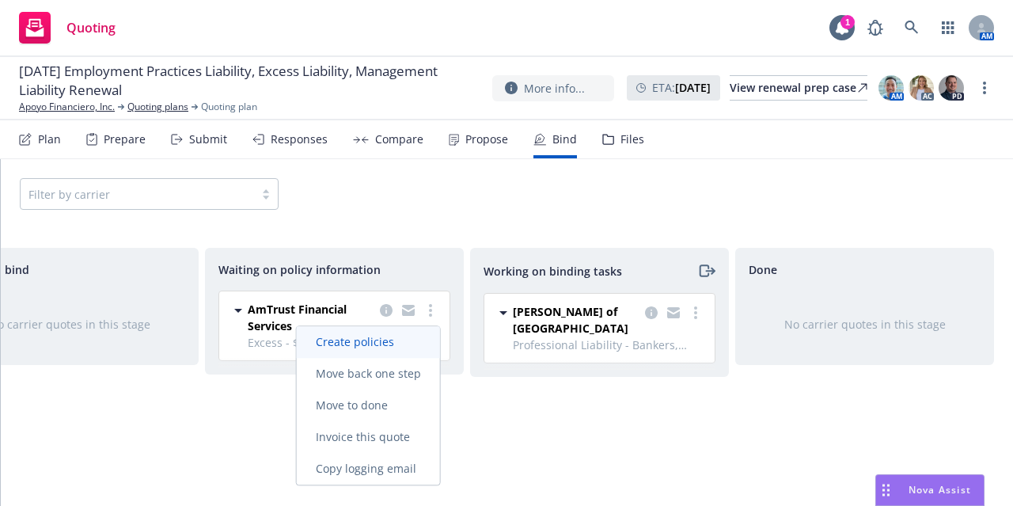
click at [411, 343] on span "Create policies" at bounding box center [355, 341] width 116 height 15
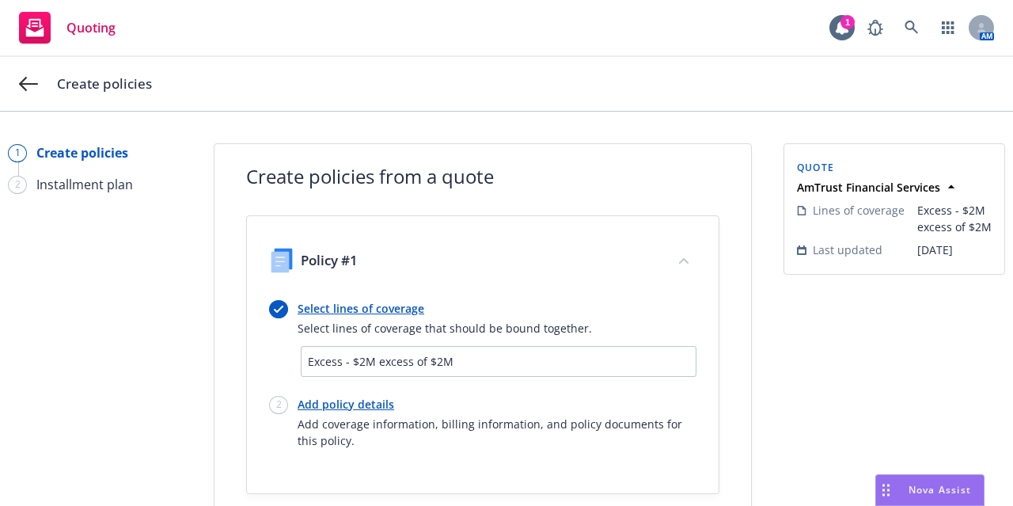
click at [382, 310] on link "Select lines of coverage" at bounding box center [445, 308] width 295 height 17
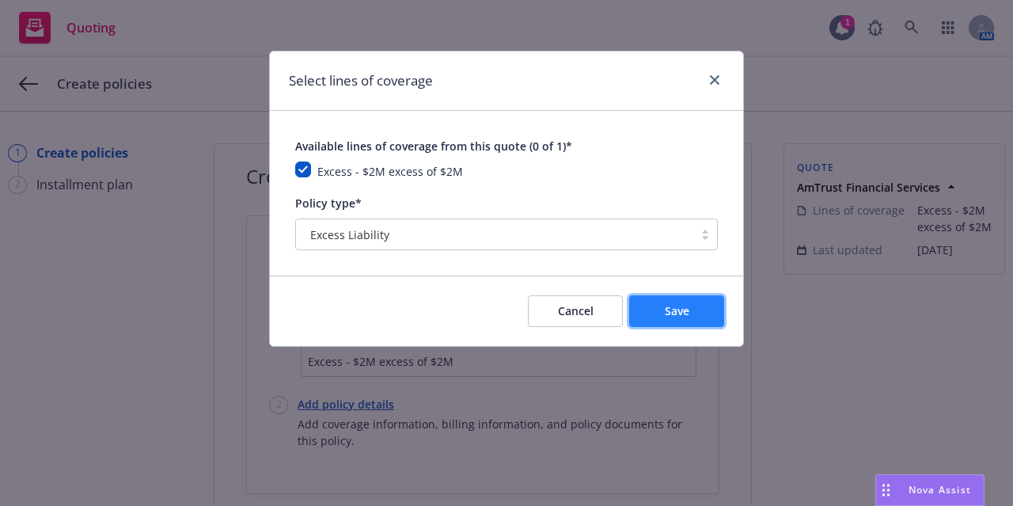
click at [672, 316] on span "Save" at bounding box center [677, 310] width 25 height 15
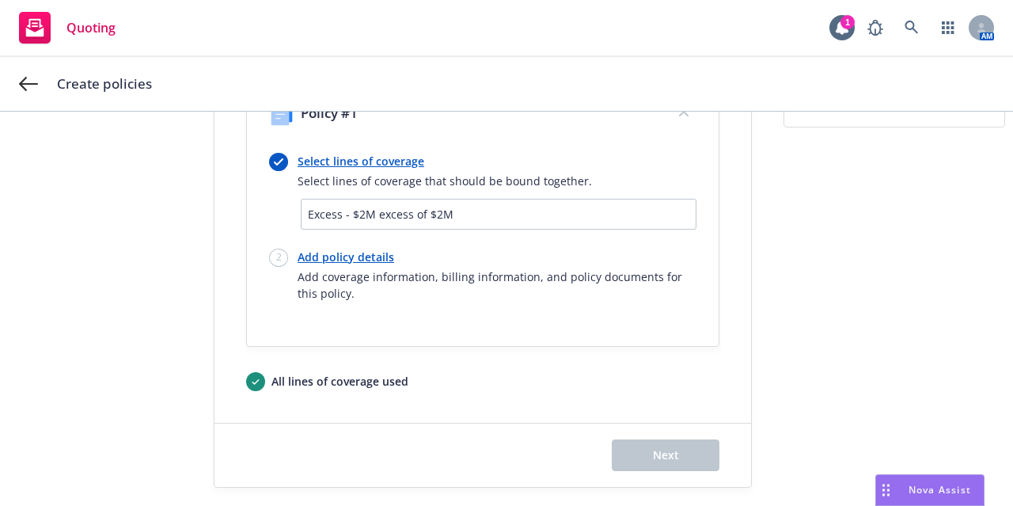
scroll to position [150, 0]
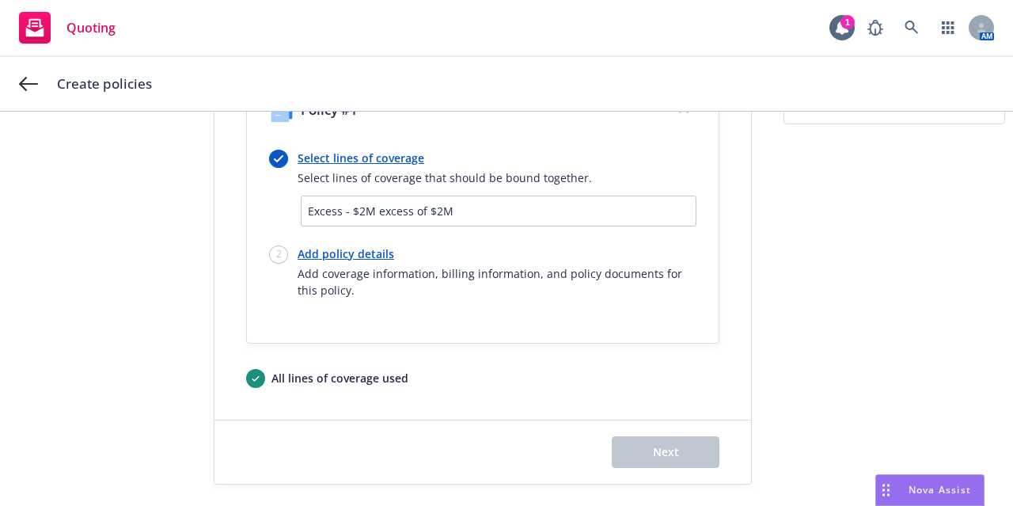
click at [340, 253] on link "Add policy details" at bounding box center [497, 253] width 399 height 17
select select "12"
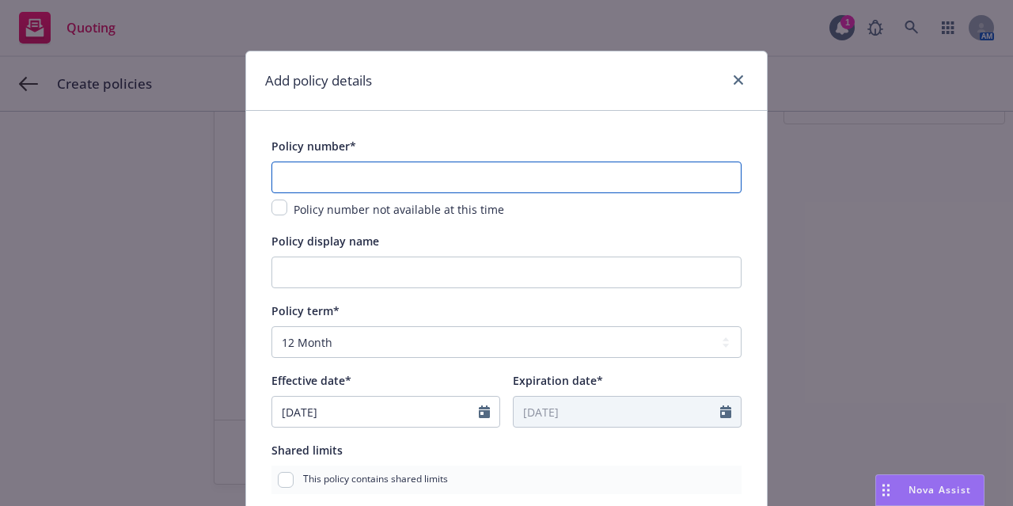
click at [389, 181] on input "text" at bounding box center [507, 178] width 470 height 32
paste input "EUW1948588 04"
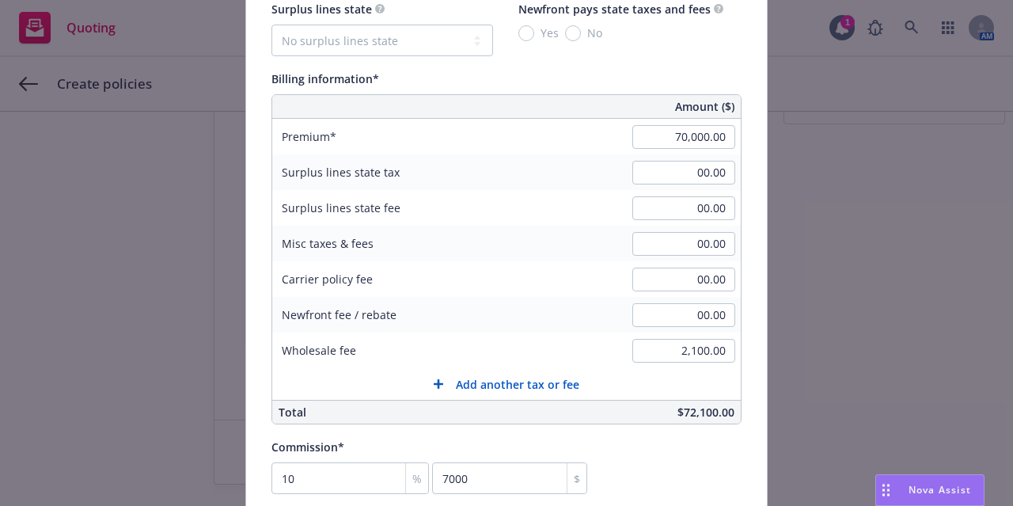
scroll to position [885, 0]
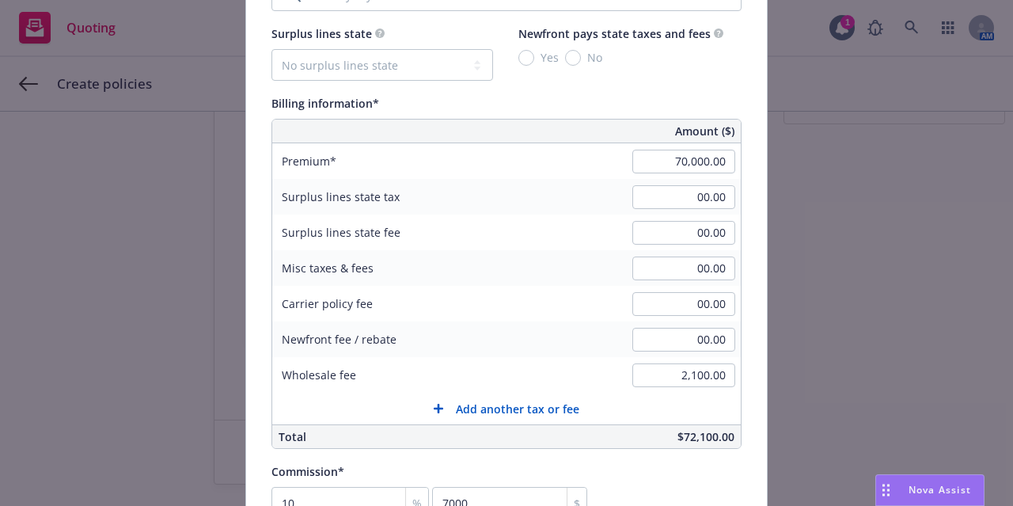
type input "EUW1948588 04"
click at [334, 400] on button "Add another tax or fee" at bounding box center [506, 409] width 469 height 32
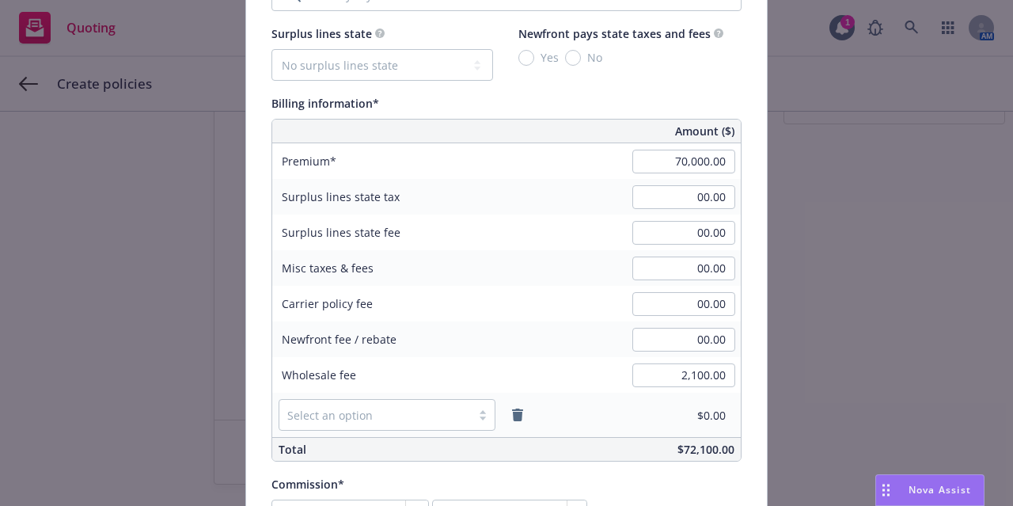
click at [259, 401] on div "Policy number* EUW1948588 04 Policy number not available at this time Policy di…" at bounding box center [506, 259] width 521 height 2067
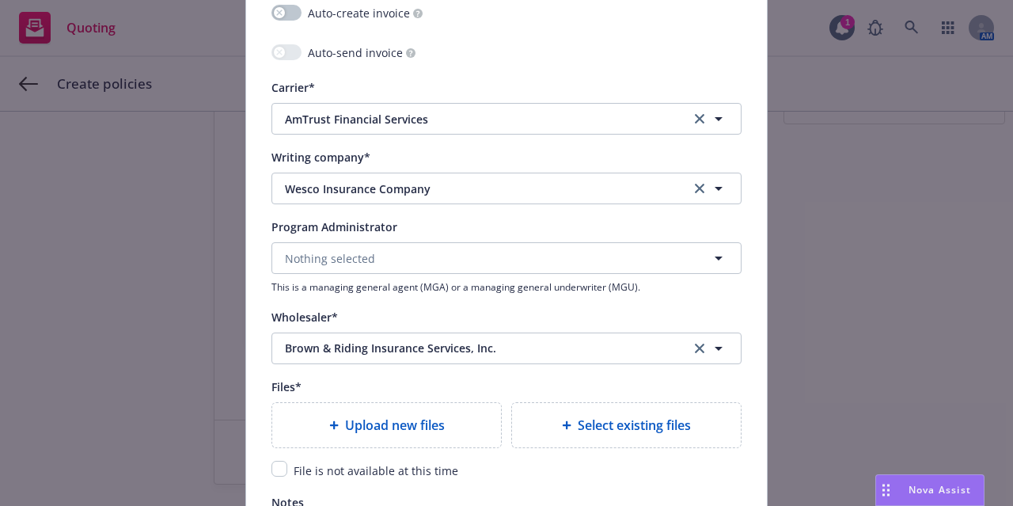
scroll to position [1630, 0]
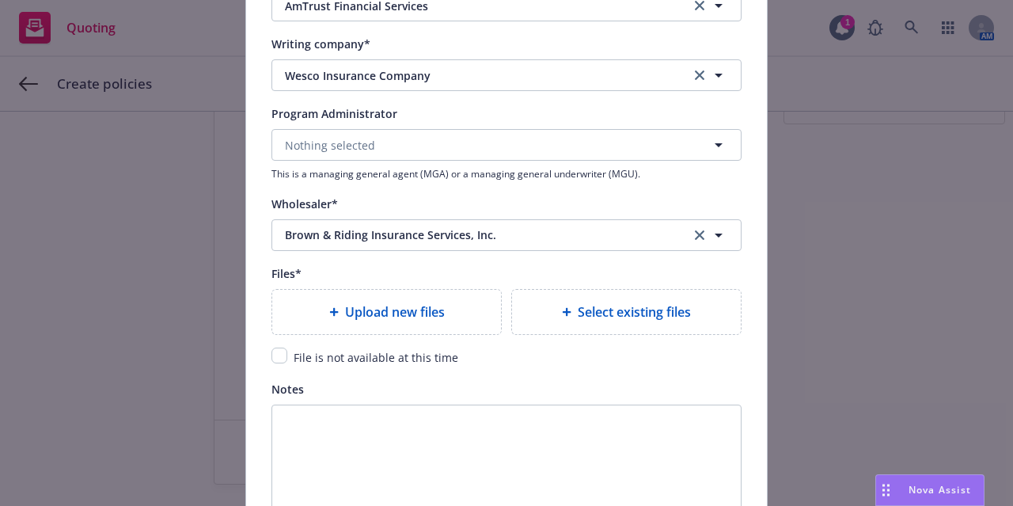
click at [411, 308] on span "Upload new files" at bounding box center [395, 311] width 100 height 19
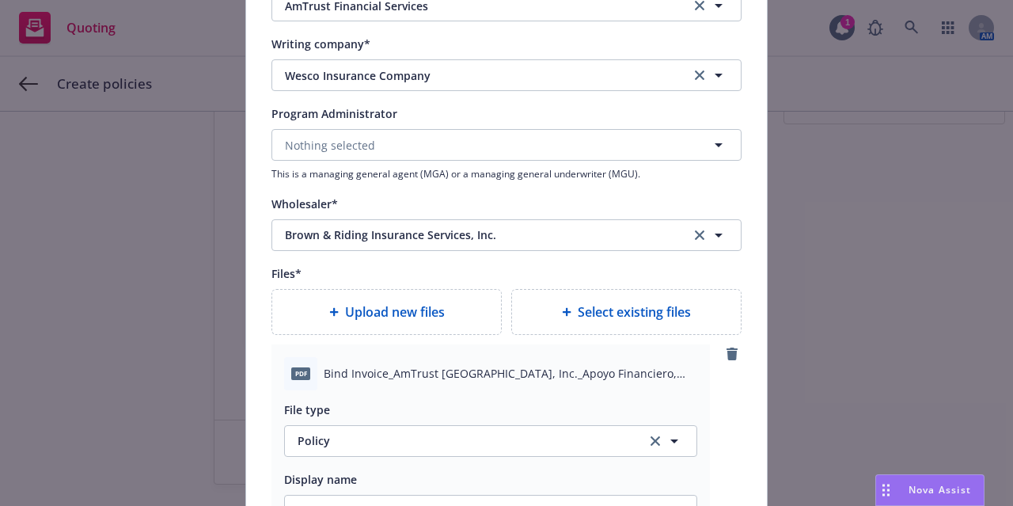
click at [378, 306] on span "Upload new files" at bounding box center [395, 311] width 100 height 19
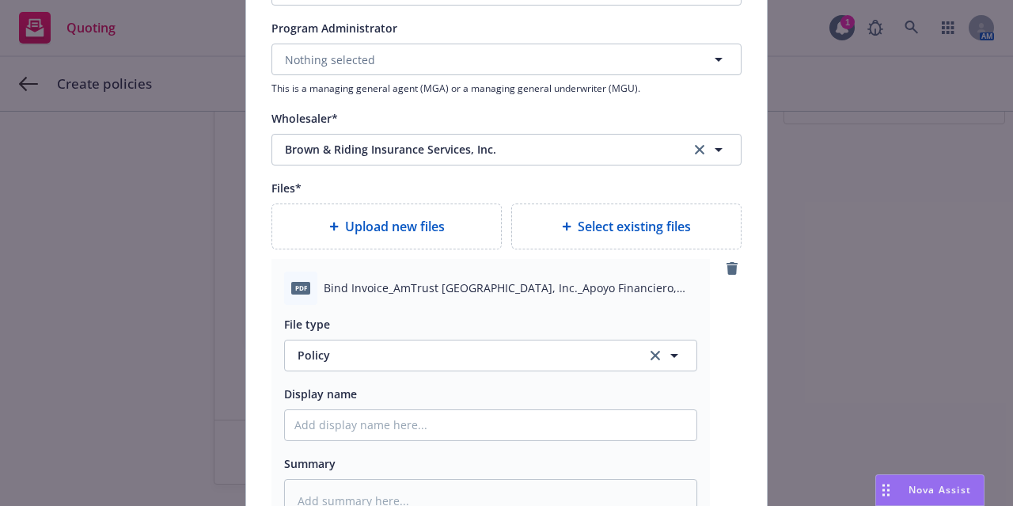
scroll to position [1723, 0]
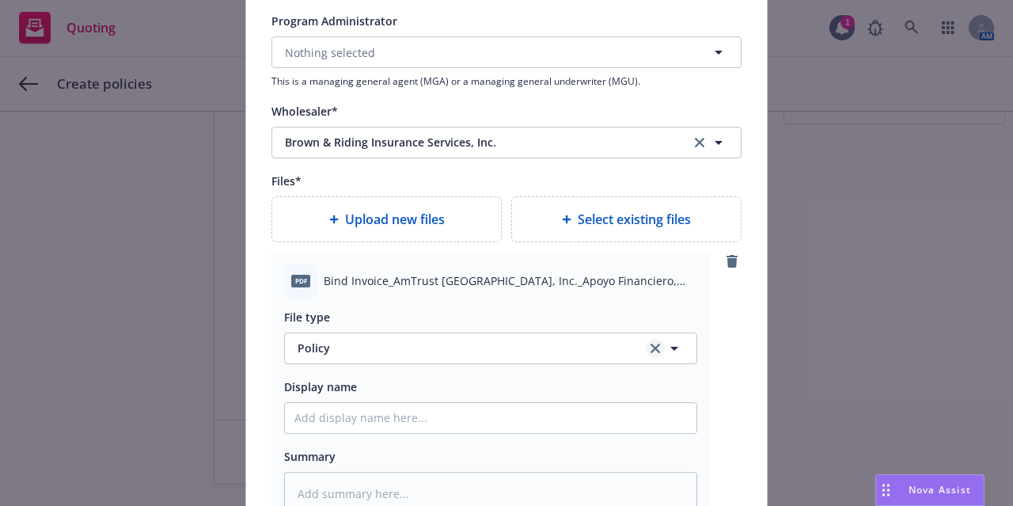
click at [646, 348] on link "clear selection" at bounding box center [655, 348] width 19 height 19
type textarea "x"
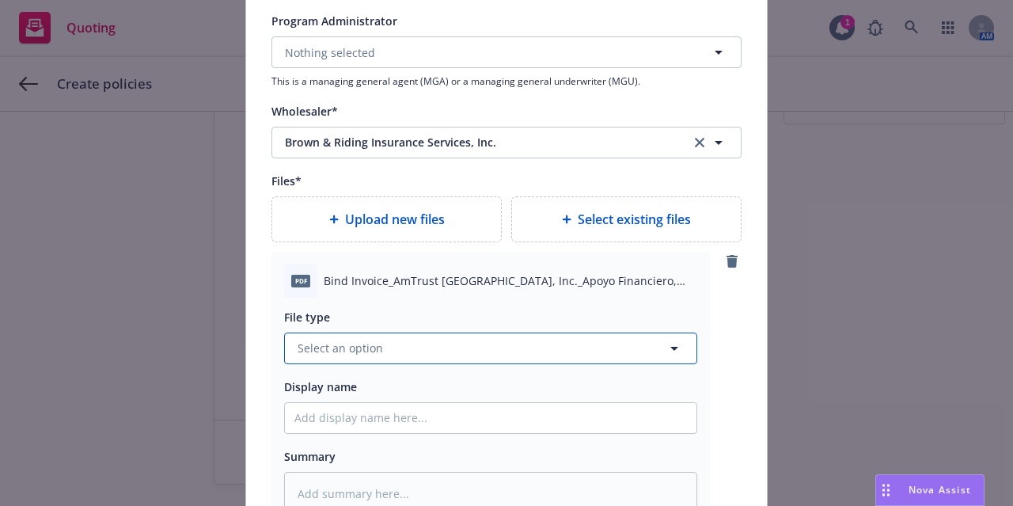
click at [595, 355] on button "Select an option" at bounding box center [490, 349] width 413 height 32
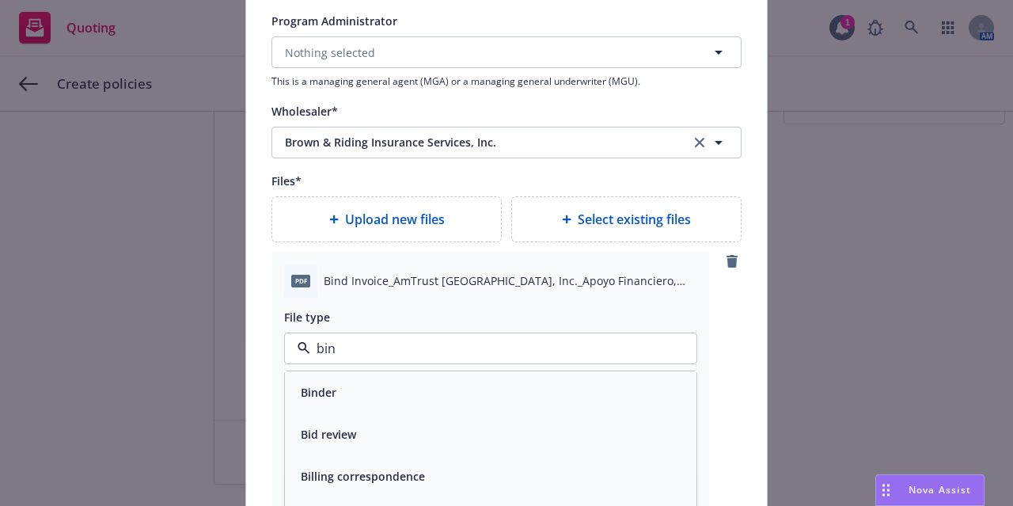
type input "bind"
click at [540, 382] on div "Binder" at bounding box center [491, 392] width 393 height 23
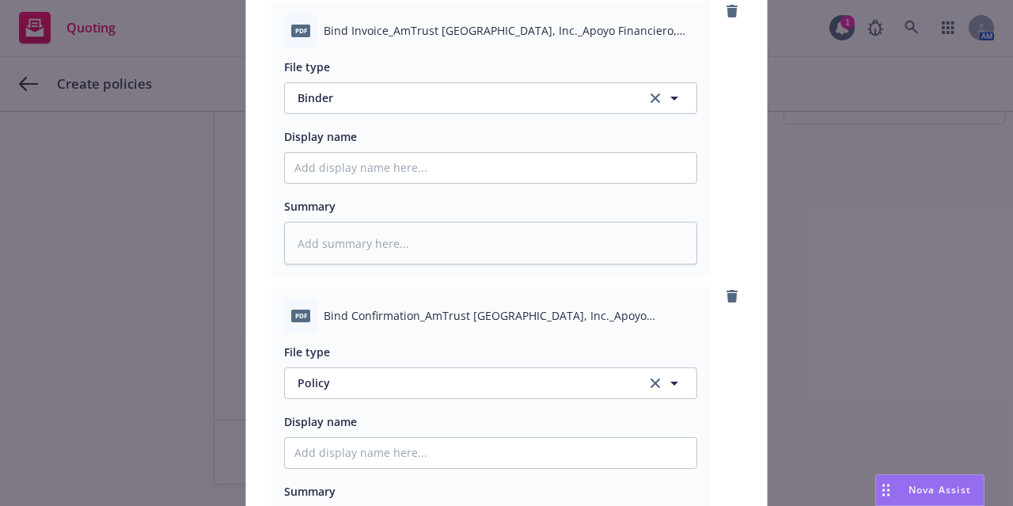
scroll to position [2074, 0]
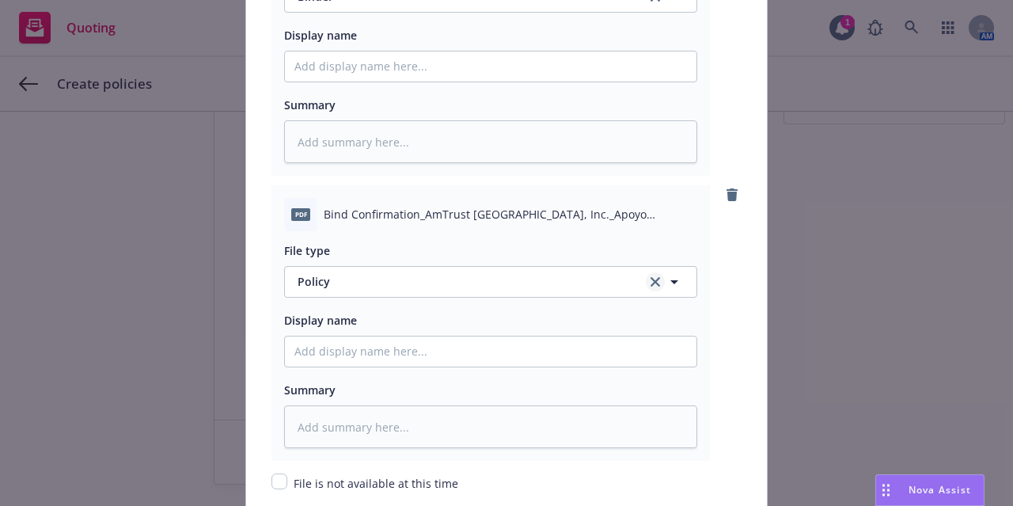
click at [651, 278] on icon "clear selection" at bounding box center [656, 282] width 10 height 10
type textarea "x"
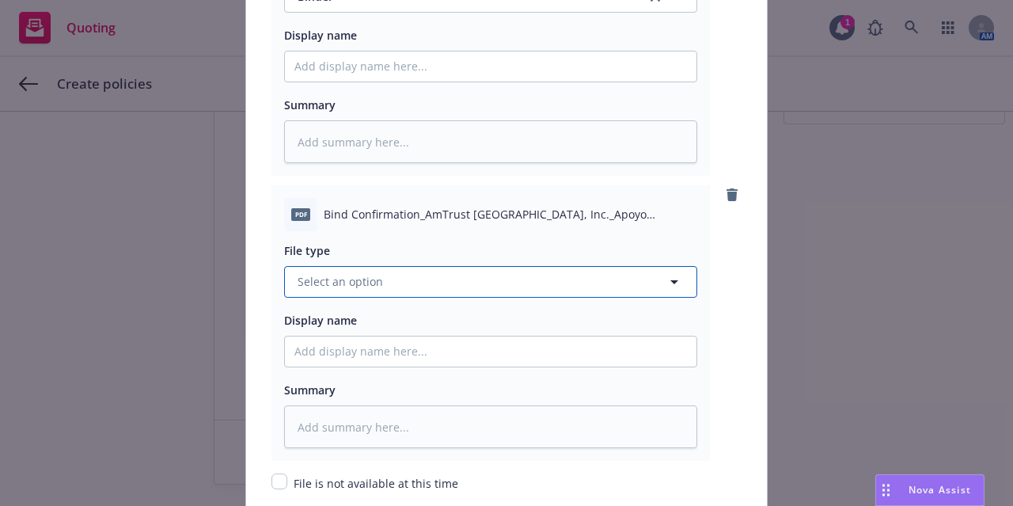
click at [549, 281] on button "Select an option" at bounding box center [490, 282] width 413 height 32
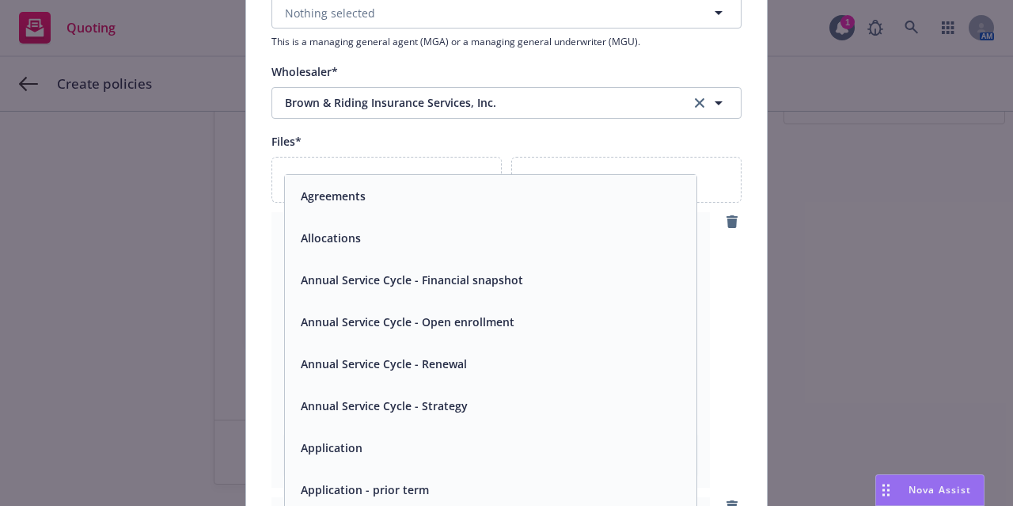
scroll to position [1756, 0]
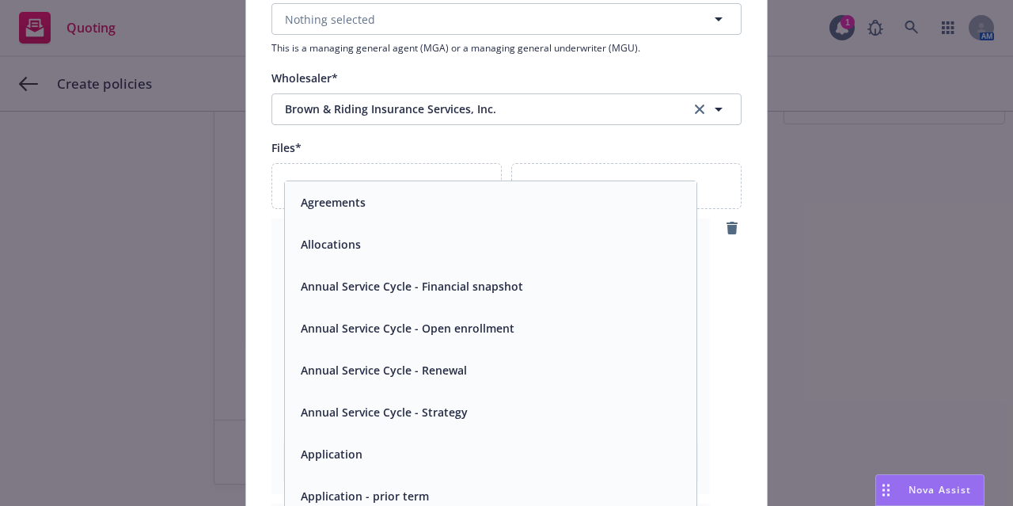
click at [694, 289] on div "pdf Bind Invoice_AmTrust North America, Inc._Apoyo Financiero, In.pdf File type…" at bounding box center [491, 357] width 439 height 276
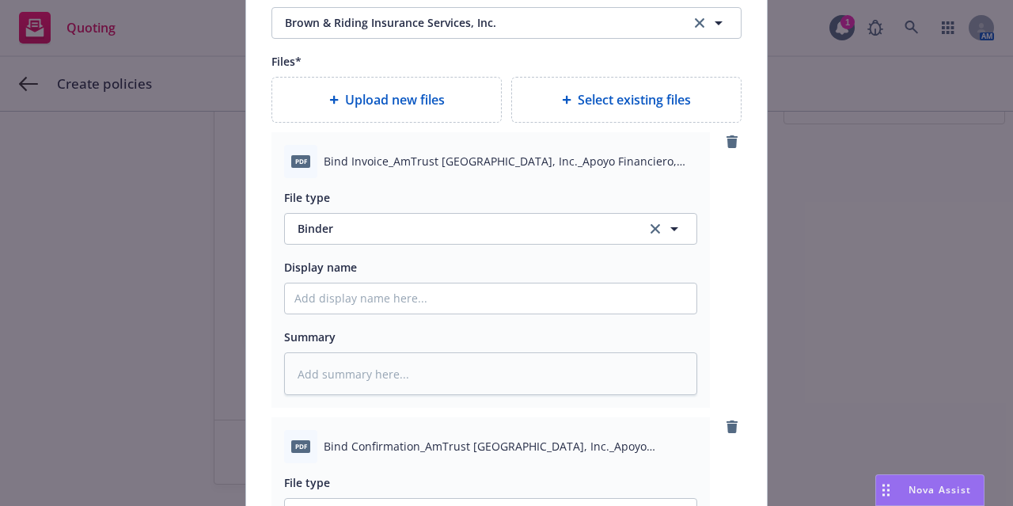
scroll to position [1843, 0]
click at [647, 230] on link "clear selection" at bounding box center [655, 228] width 19 height 19
type textarea "x"
click at [458, 214] on button "Select an option" at bounding box center [490, 228] width 413 height 32
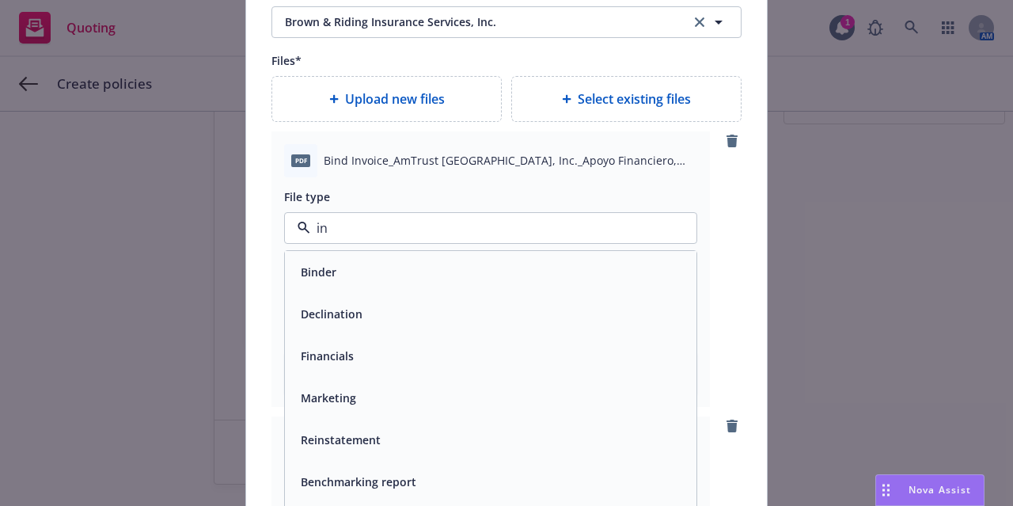
type input "inv"
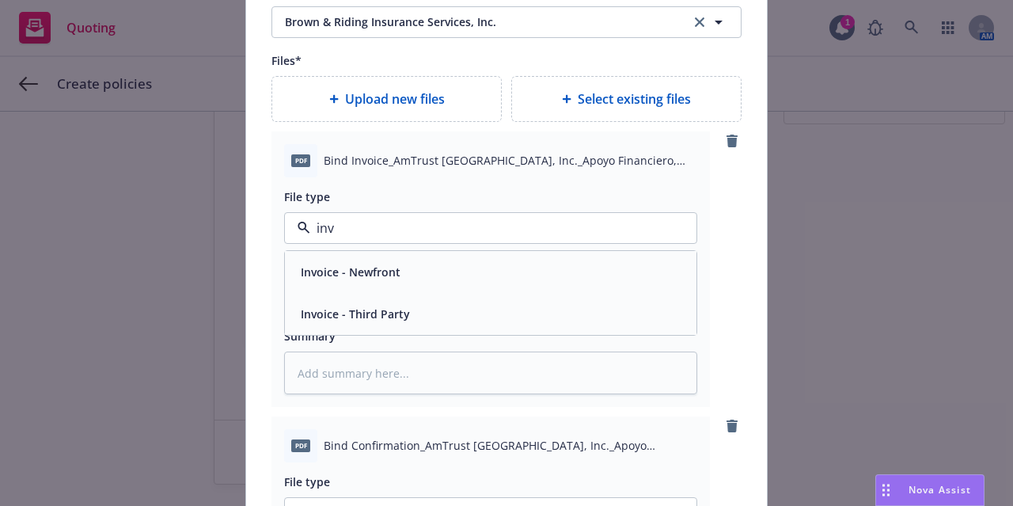
click at [437, 313] on div "Invoice - Third Party" at bounding box center [491, 313] width 393 height 23
type textarea "x"
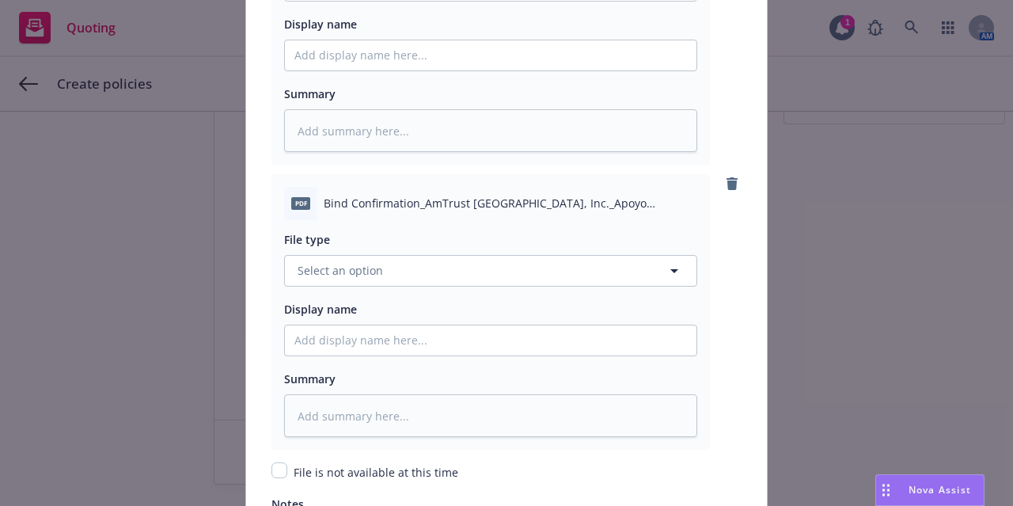
scroll to position [2101, 0]
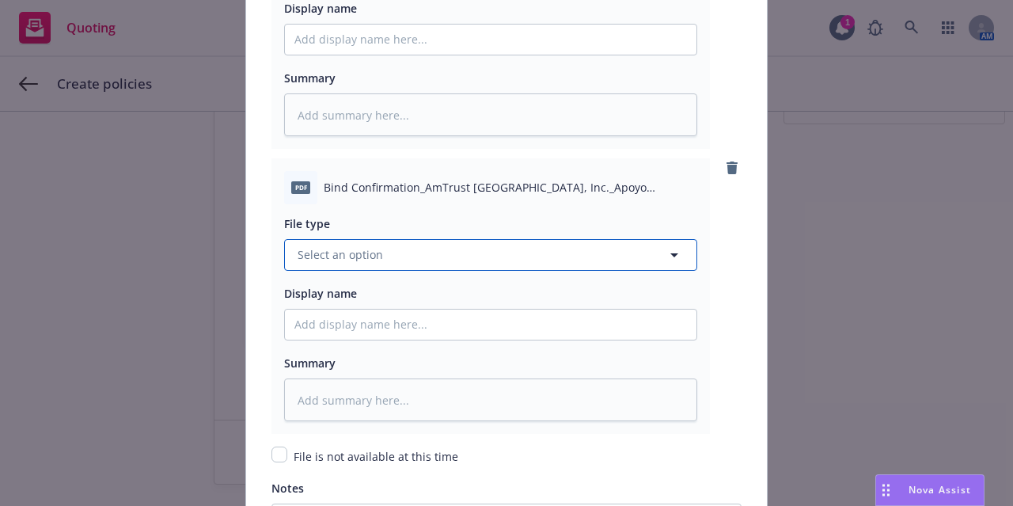
click at [529, 257] on button "Select an option" at bounding box center [490, 255] width 413 height 32
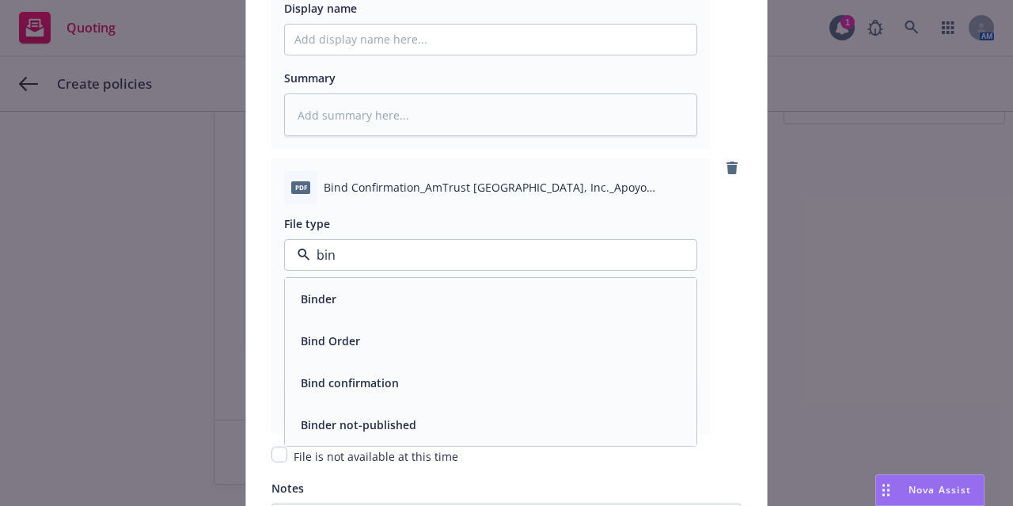
type input "bind"
click at [532, 292] on div "Binder" at bounding box center [491, 298] width 393 height 23
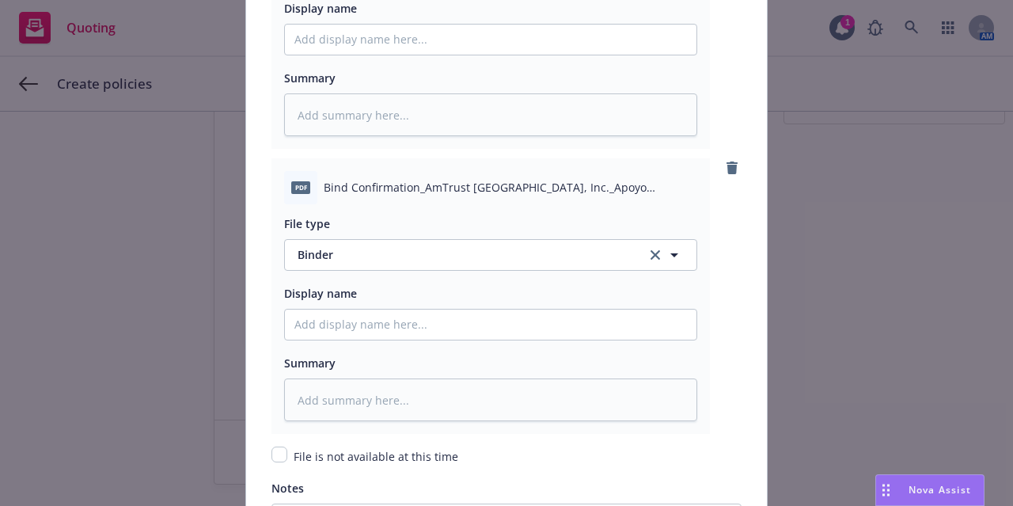
scroll to position [2362, 0]
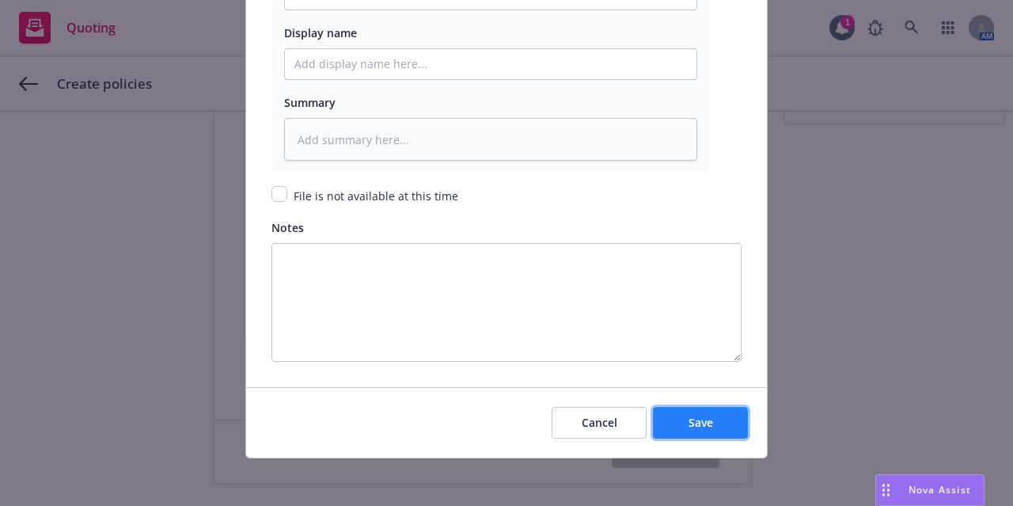
click at [721, 424] on button "Save" at bounding box center [700, 423] width 95 height 32
type textarea "x"
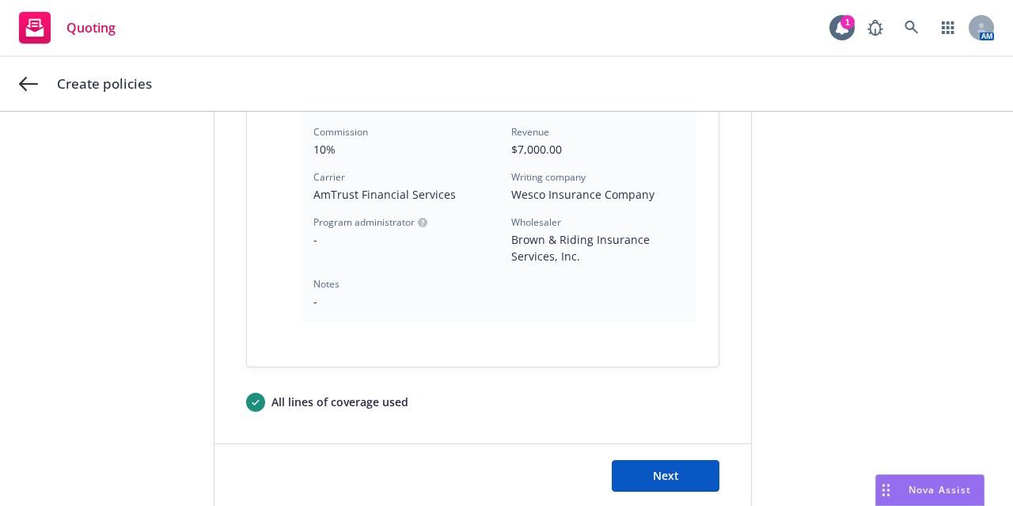
scroll to position [575, 0]
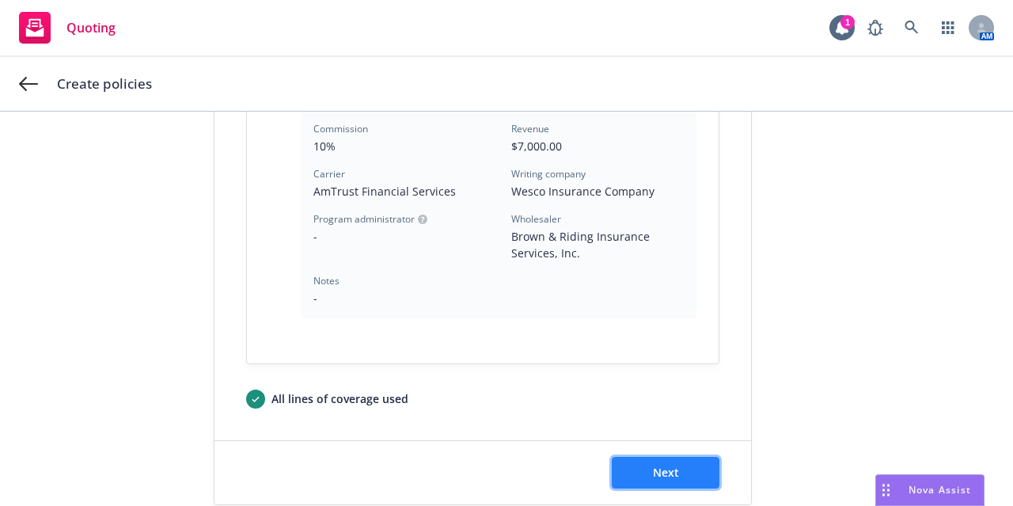
click at [653, 465] on span "Next" at bounding box center [666, 472] width 26 height 15
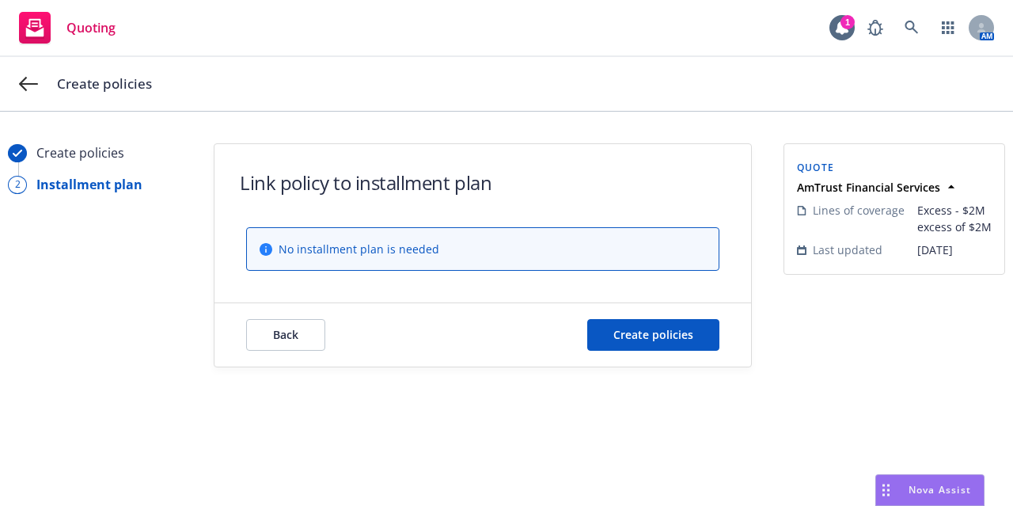
scroll to position [0, 0]
click at [671, 332] on span "Create policies" at bounding box center [654, 334] width 80 height 15
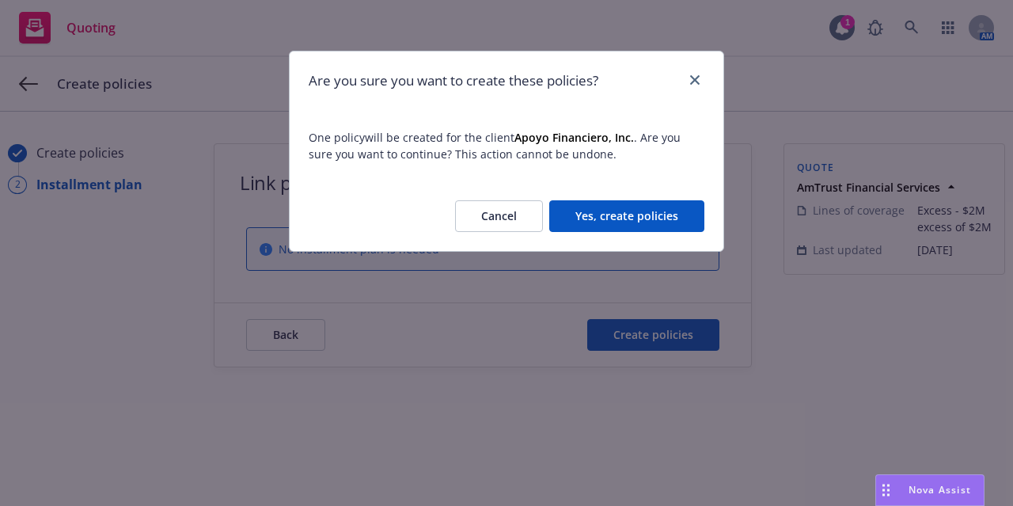
click at [656, 213] on button "Yes, create policies" at bounding box center [626, 216] width 155 height 32
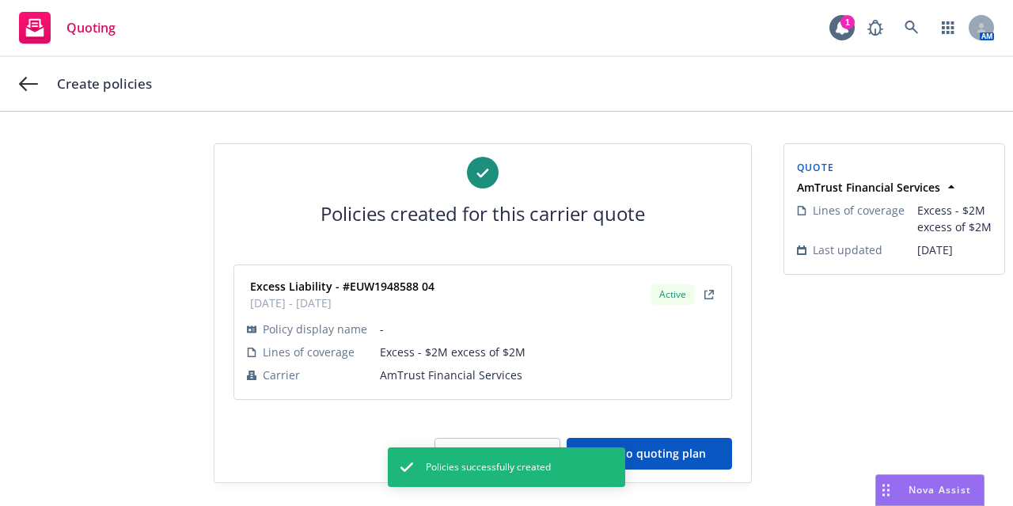
click at [697, 455] on button "Back to quoting plan" at bounding box center [649, 454] width 165 height 32
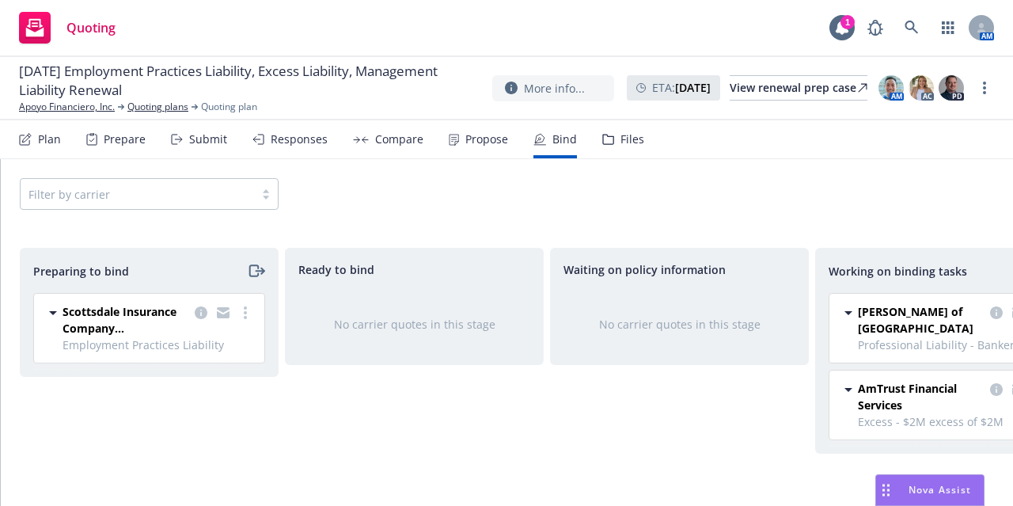
click at [409, 198] on div "Filter by carrier" at bounding box center [507, 194] width 975 height 32
click at [245, 316] on circle "more" at bounding box center [245, 317] width 3 height 3
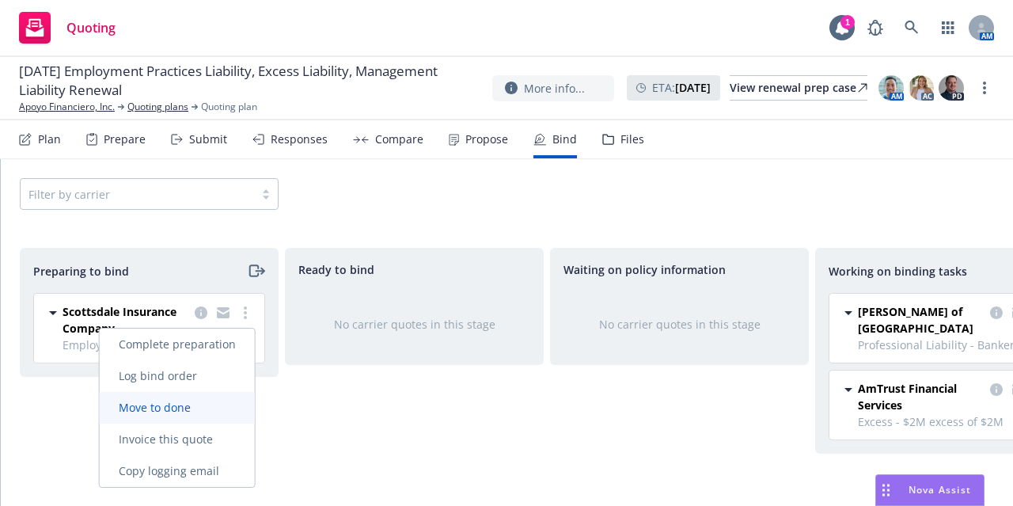
click at [200, 401] on span "Move to done" at bounding box center [155, 407] width 110 height 15
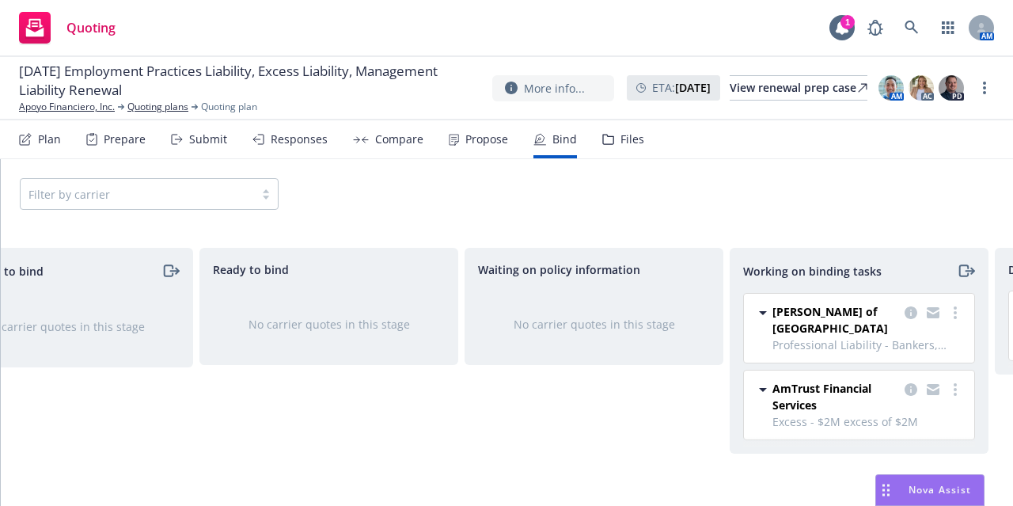
scroll to position [0, 345]
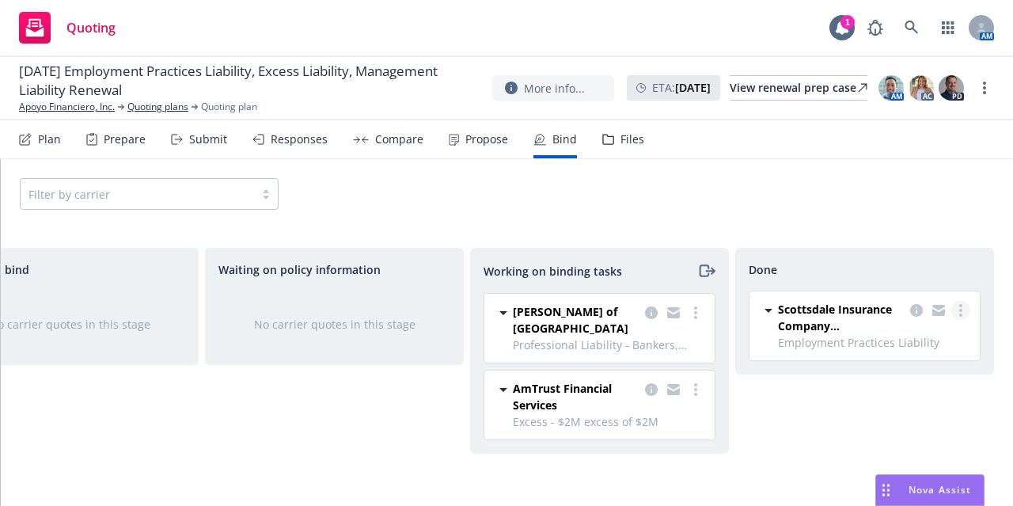
click at [958, 310] on link "more" at bounding box center [961, 310] width 19 height 19
click at [948, 334] on span "Move back one step" at bounding box center [898, 341] width 143 height 15
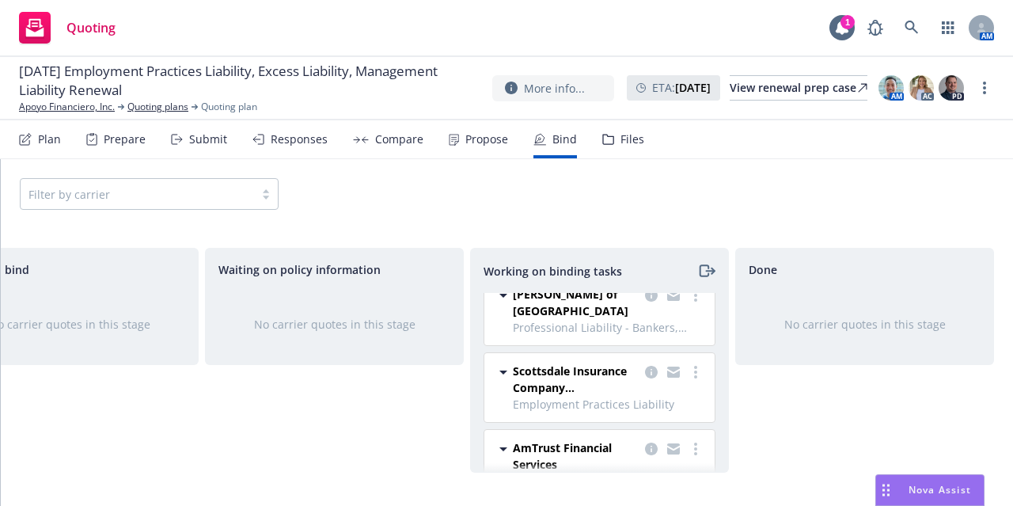
scroll to position [0, 0]
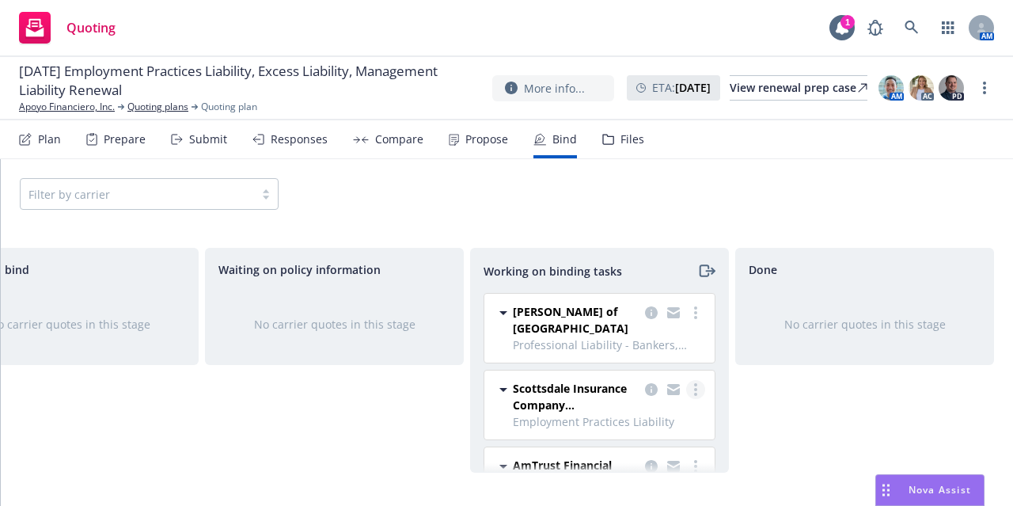
click at [694, 383] on icon "more" at bounding box center [695, 389] width 3 height 13
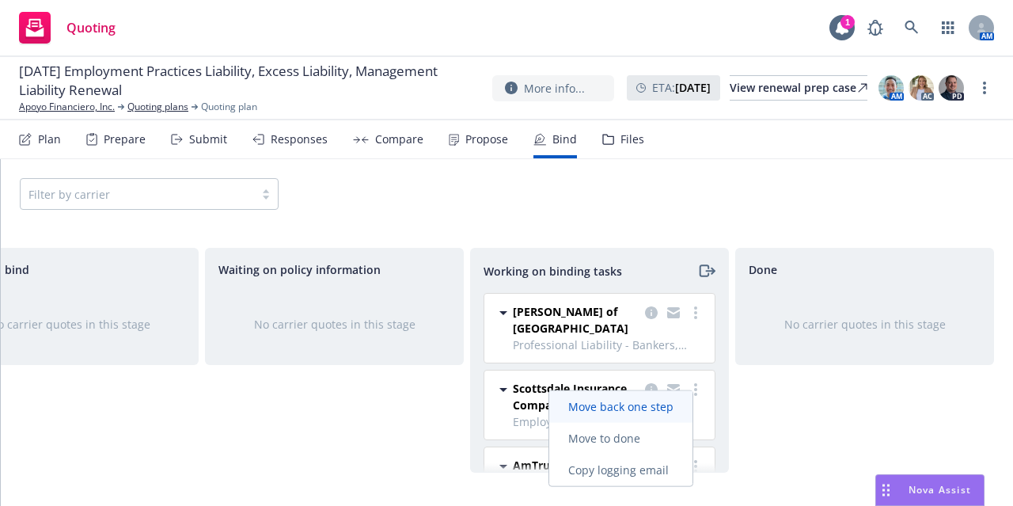
click at [669, 409] on span "Move back one step" at bounding box center [620, 406] width 143 height 15
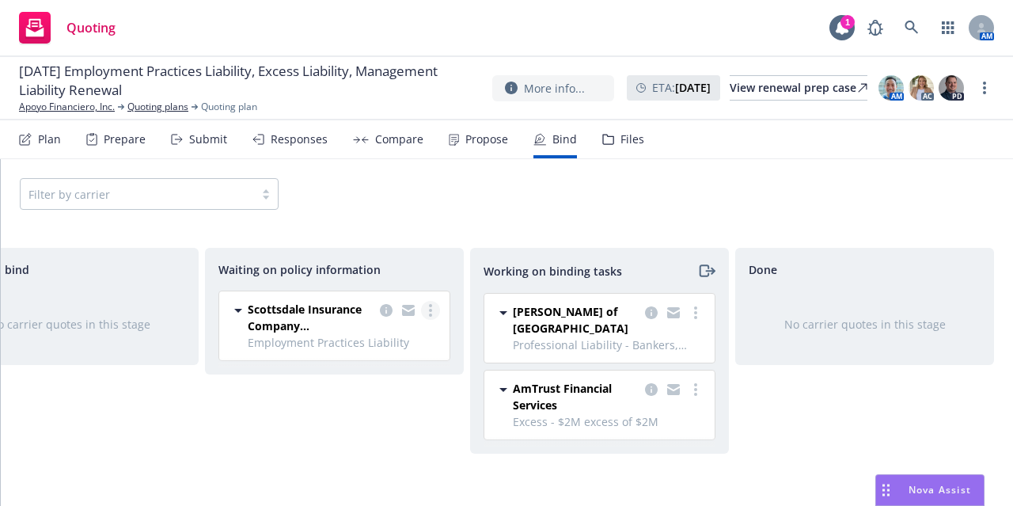
click at [432, 315] on link "more" at bounding box center [430, 310] width 19 height 19
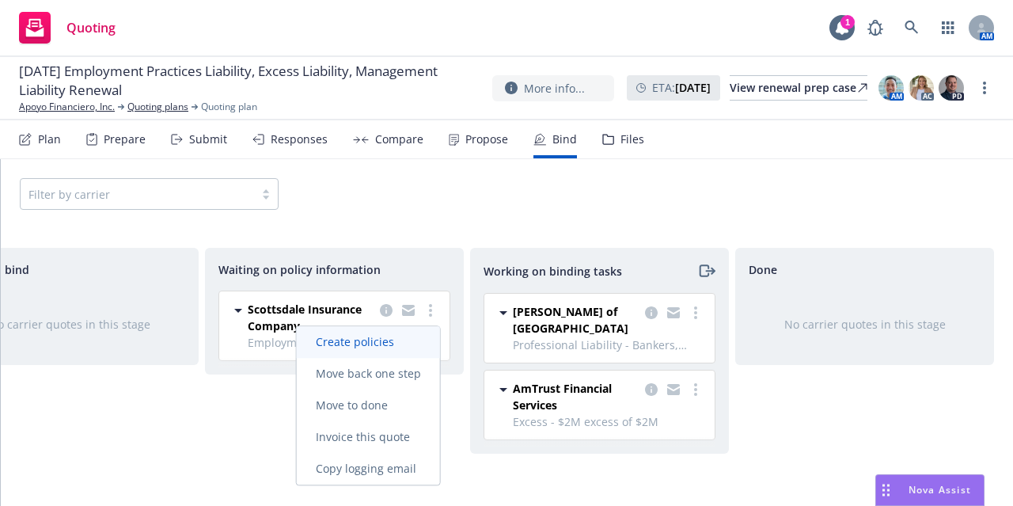
click at [416, 346] on link "Create policies" at bounding box center [368, 342] width 143 height 32
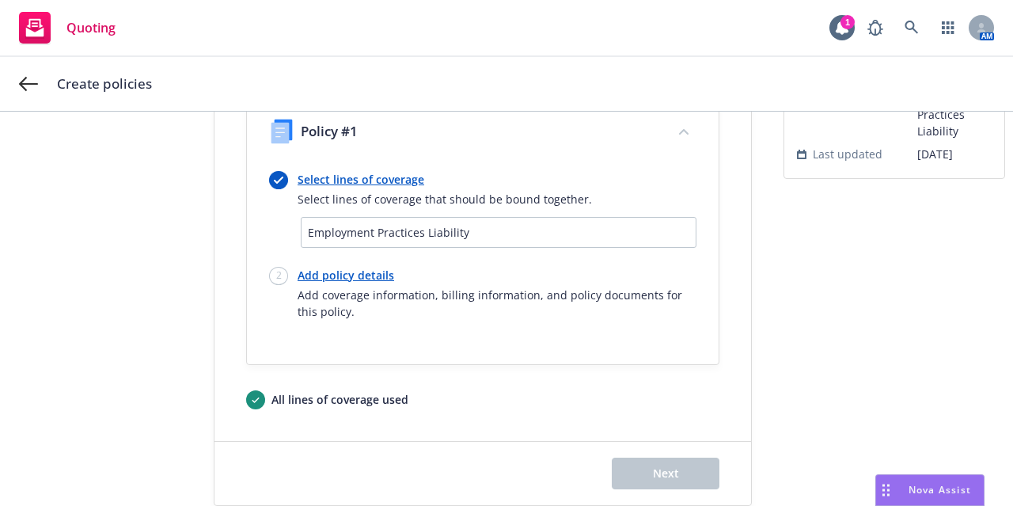
scroll to position [154, 0]
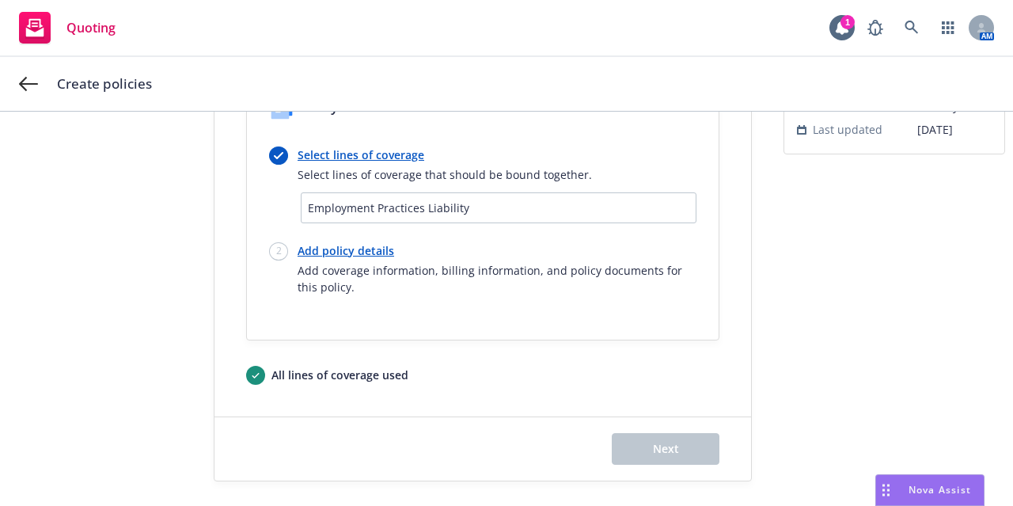
click at [348, 253] on link "Add policy details" at bounding box center [497, 250] width 399 height 17
select select "12"
select select "CA"
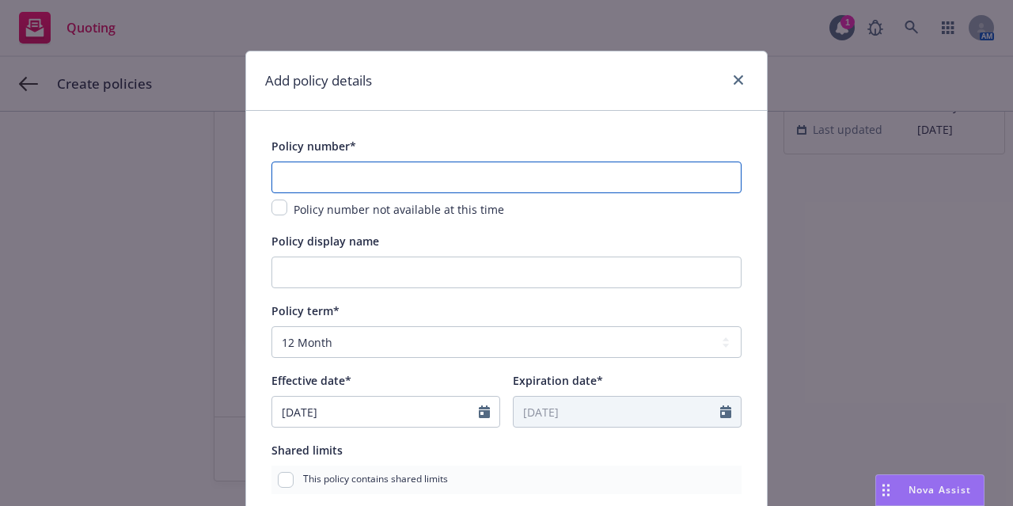
click at [399, 172] on input "text" at bounding box center [507, 178] width 470 height 32
paste input "EKS3586893"
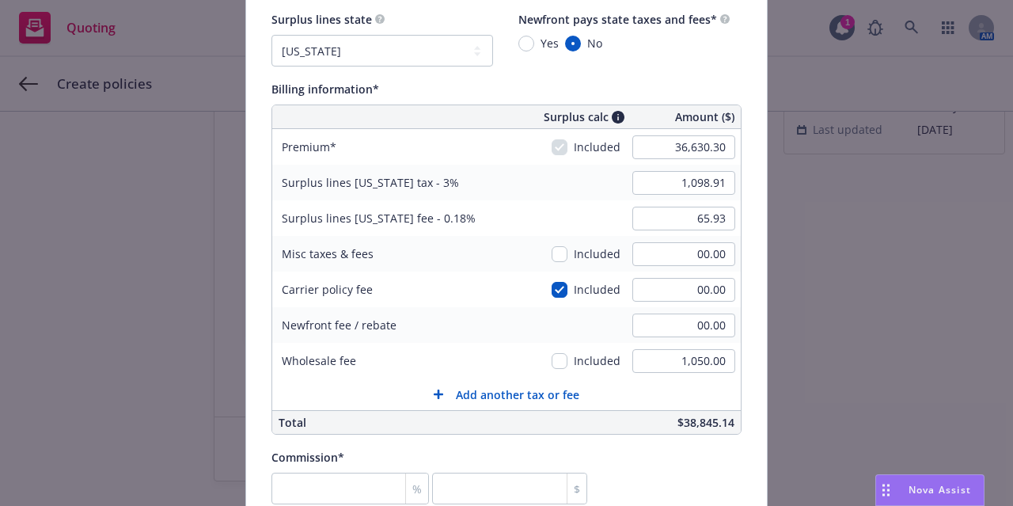
scroll to position [986, 0]
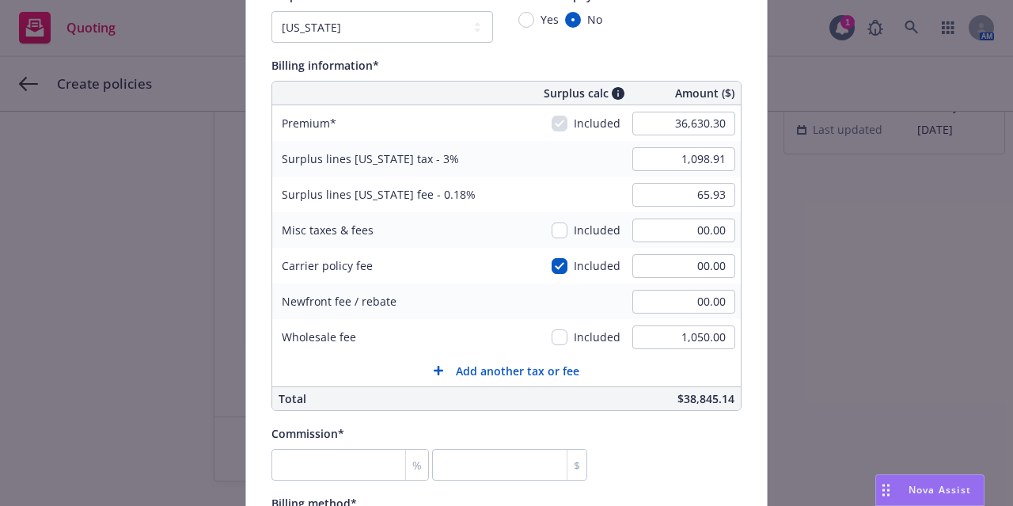
type input "EKS3586893"
click at [249, 341] on div "Policy number* EKS3586893 Policy number not available at this time Policy displ…" at bounding box center [506, 216] width 521 height 2184
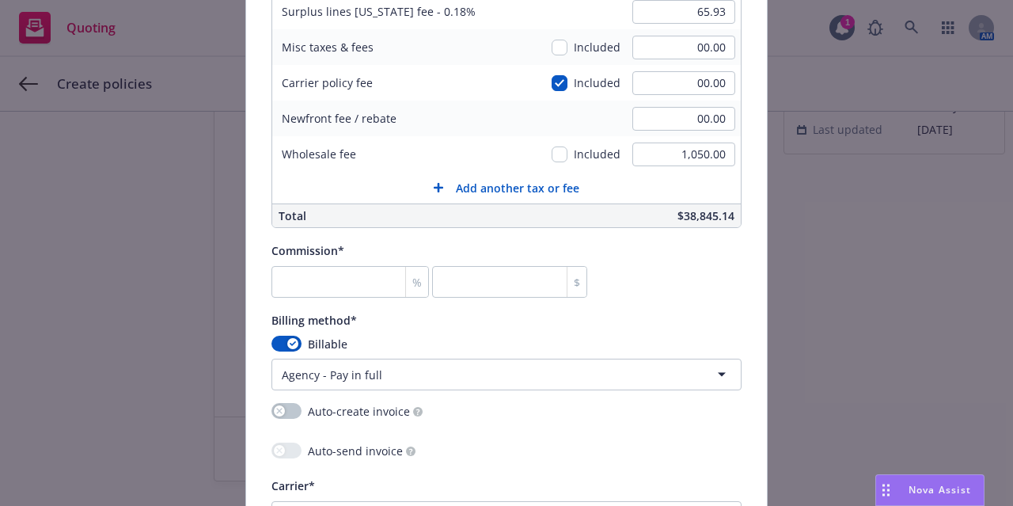
scroll to position [1169, 0]
click at [295, 277] on input "number" at bounding box center [351, 283] width 158 height 32
type input "12"
type input "4395.64"
type input "12.5"
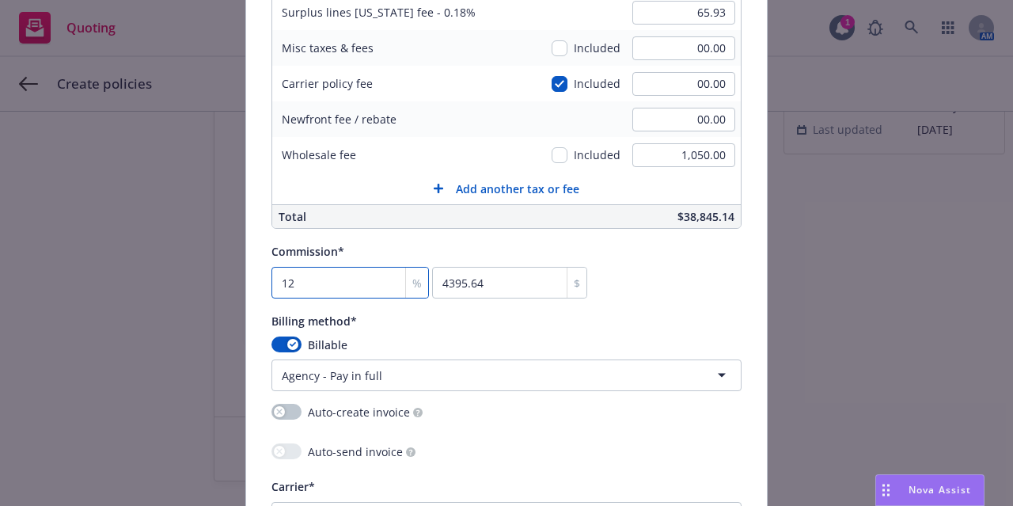
type input "4578.79"
type input "12.5"
click at [460, 327] on div "Billing method*" at bounding box center [507, 320] width 470 height 19
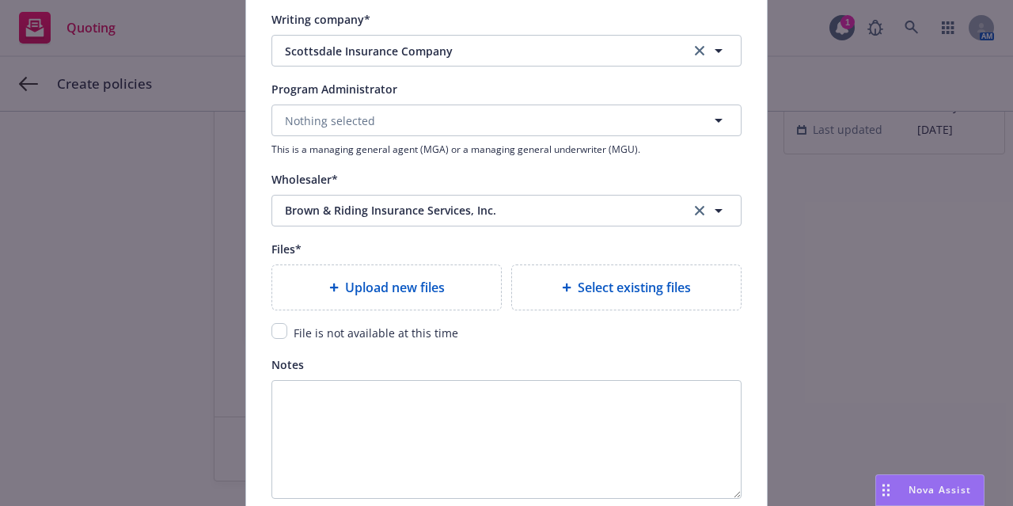
scroll to position [1773, 0]
click at [384, 272] on div "Upload new files" at bounding box center [386, 286] width 229 height 44
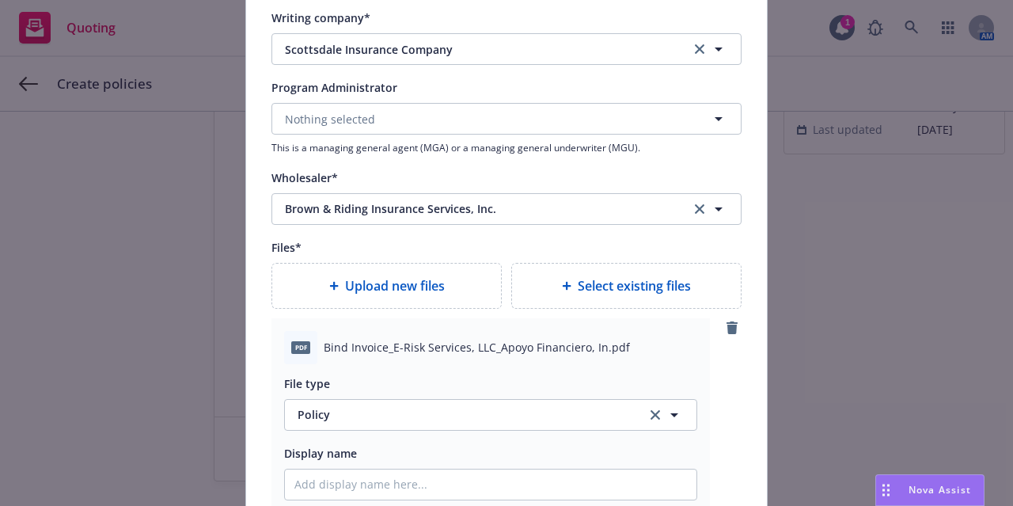
click at [426, 285] on span "Upload new files" at bounding box center [395, 285] width 100 height 19
click at [651, 411] on icon "clear selection" at bounding box center [656, 415] width 10 height 10
type textarea "x"
click at [504, 406] on button "Select an option" at bounding box center [490, 415] width 413 height 32
type input "inv"
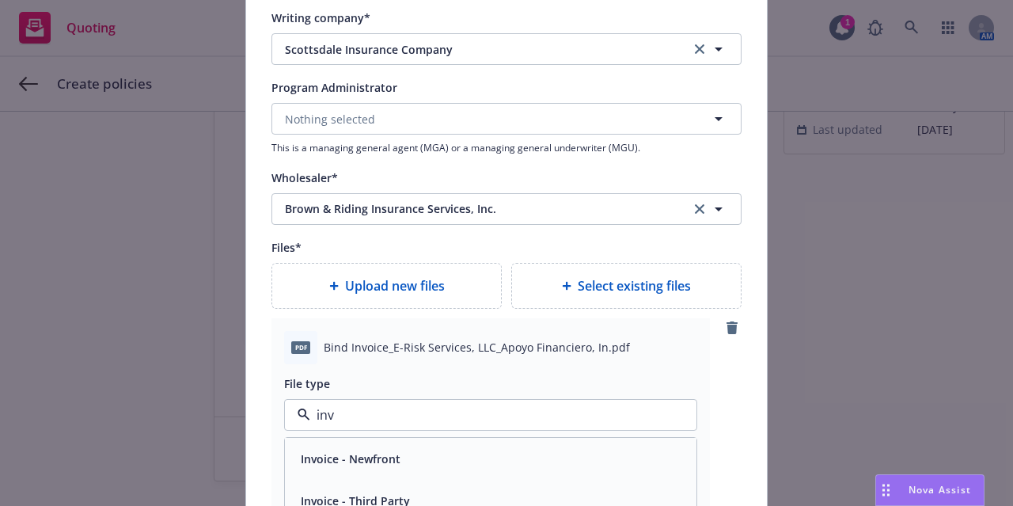
scroll to position [1830, 0]
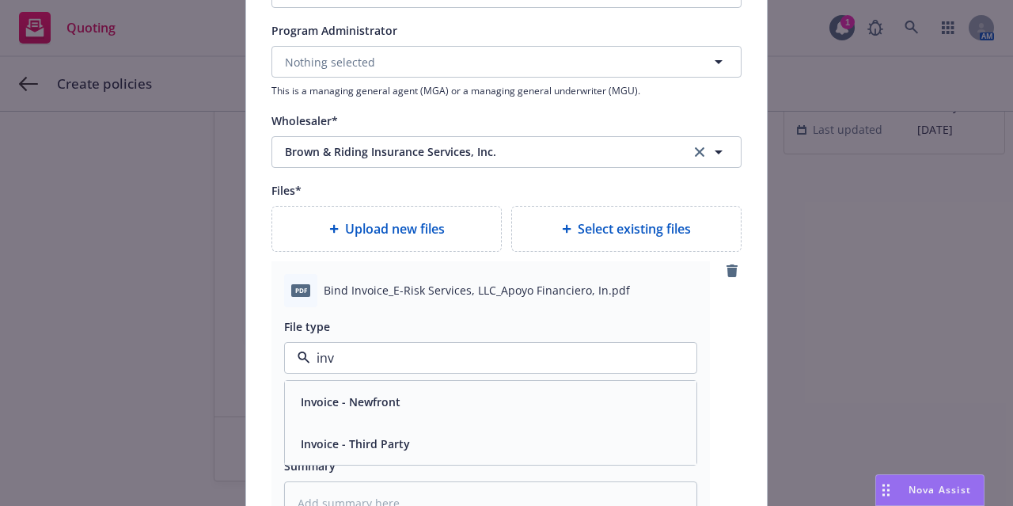
click at [480, 433] on div "Invoice - Third Party" at bounding box center [491, 443] width 393 height 23
type textarea "x"
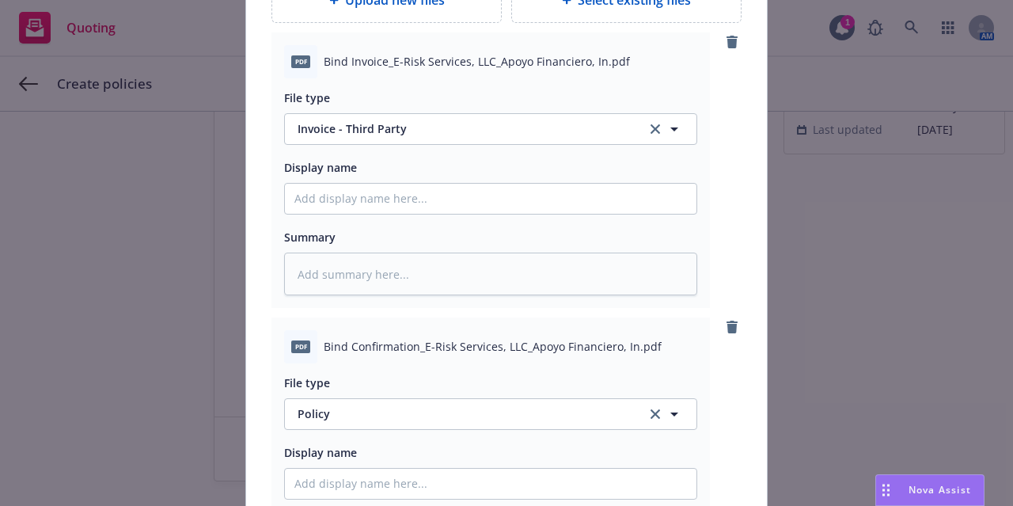
scroll to position [2061, 0]
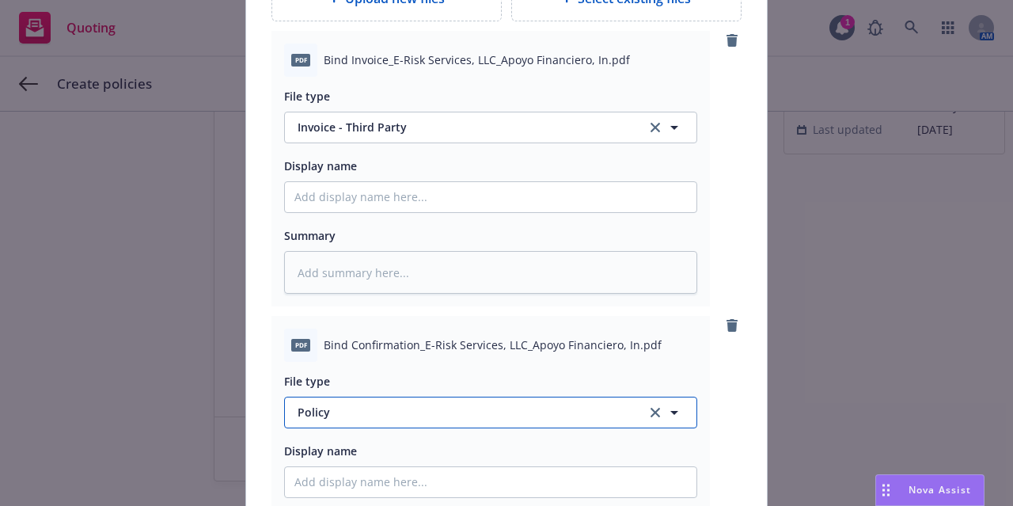
click at [584, 406] on span "Policy" at bounding box center [463, 412] width 331 height 17
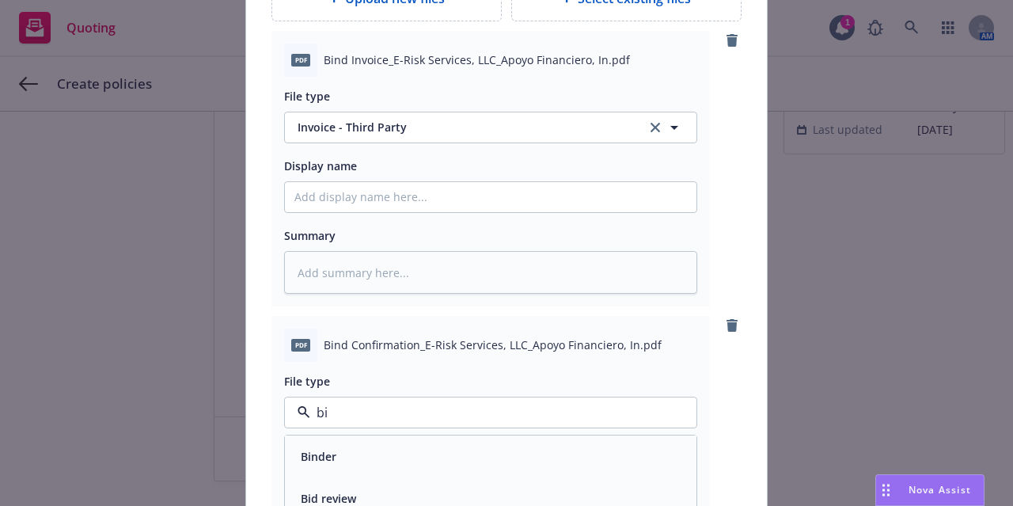
type input "bin"
click at [560, 441] on div "Binder" at bounding box center [491, 456] width 412 height 42
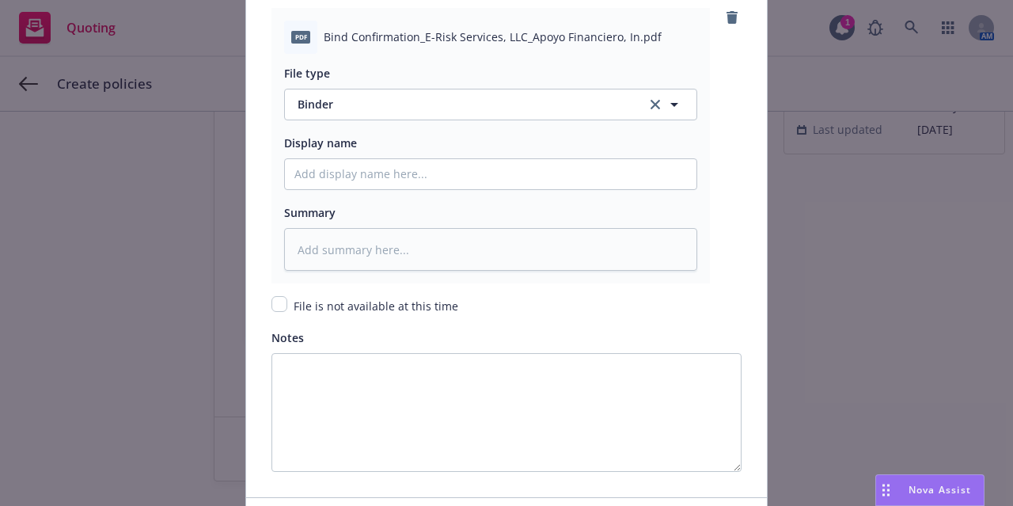
scroll to position [2478, 0]
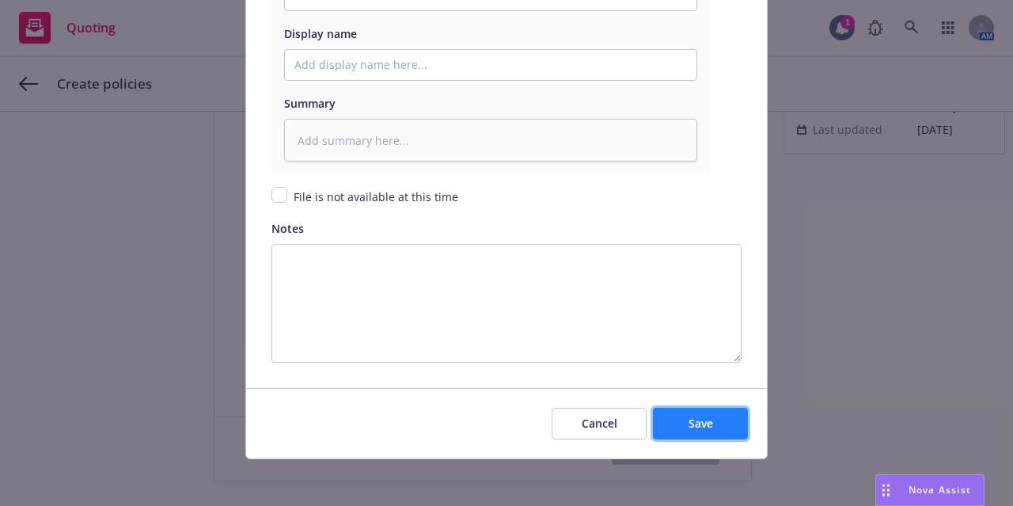
click at [704, 417] on span "Save" at bounding box center [701, 423] width 25 height 15
type textarea "x"
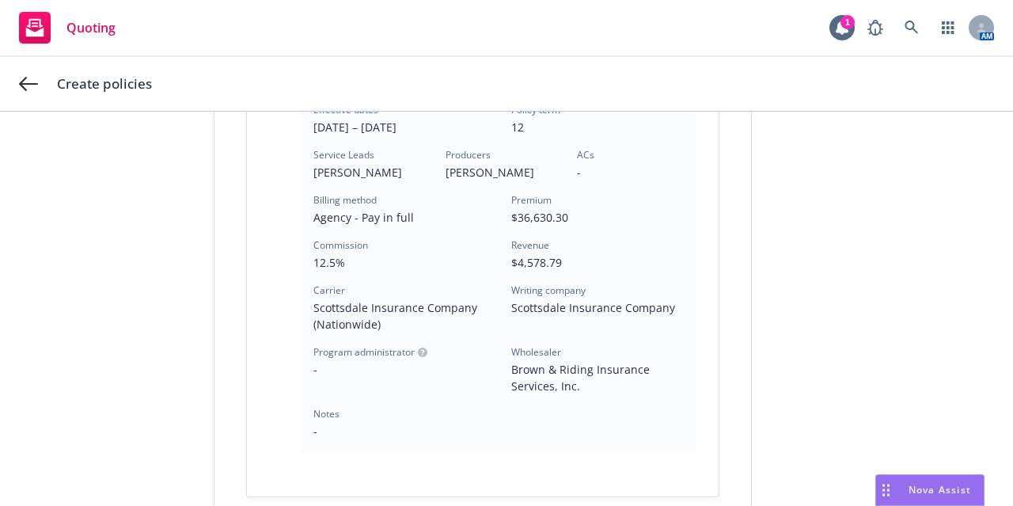
scroll to position [619, 0]
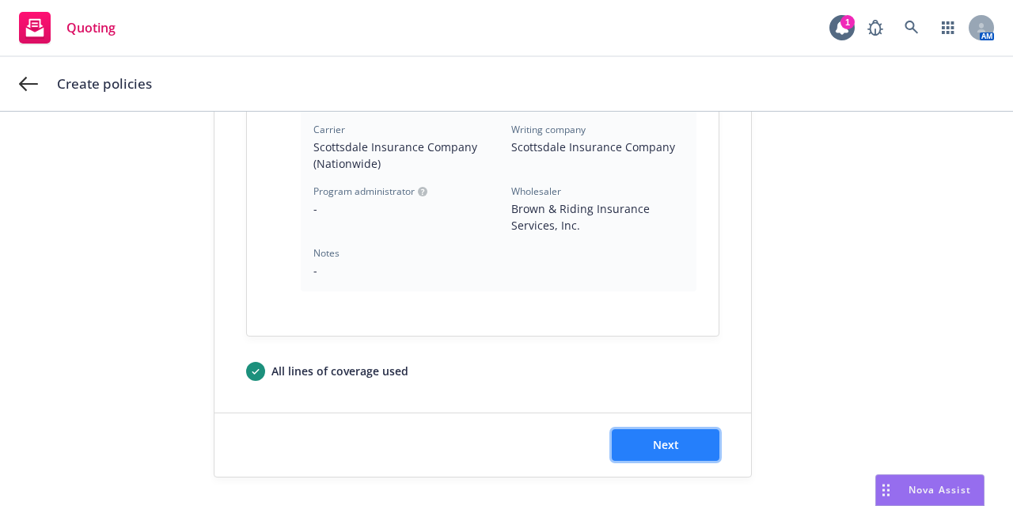
click at [679, 434] on button "Next" at bounding box center [666, 445] width 108 height 32
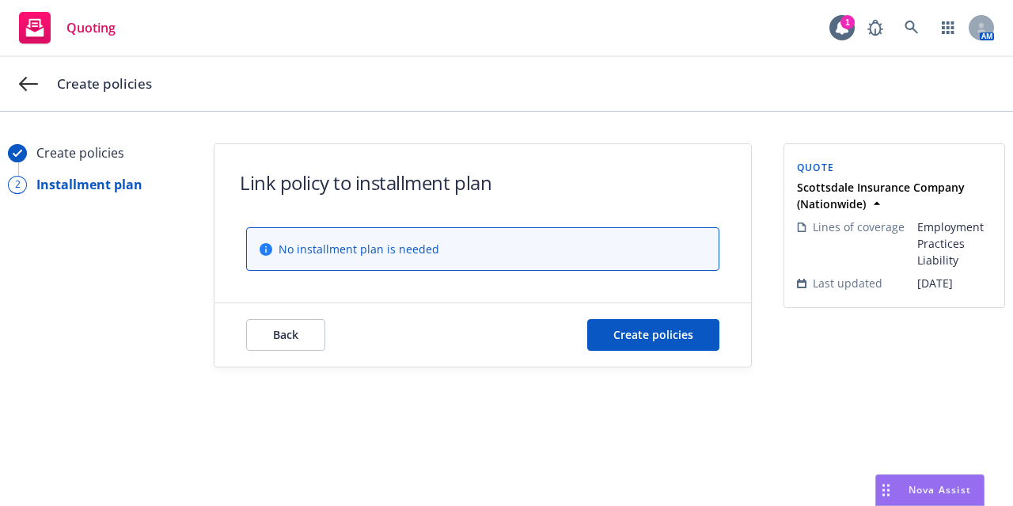
scroll to position [0, 0]
click at [671, 331] on span "Create policies" at bounding box center [654, 334] width 80 height 15
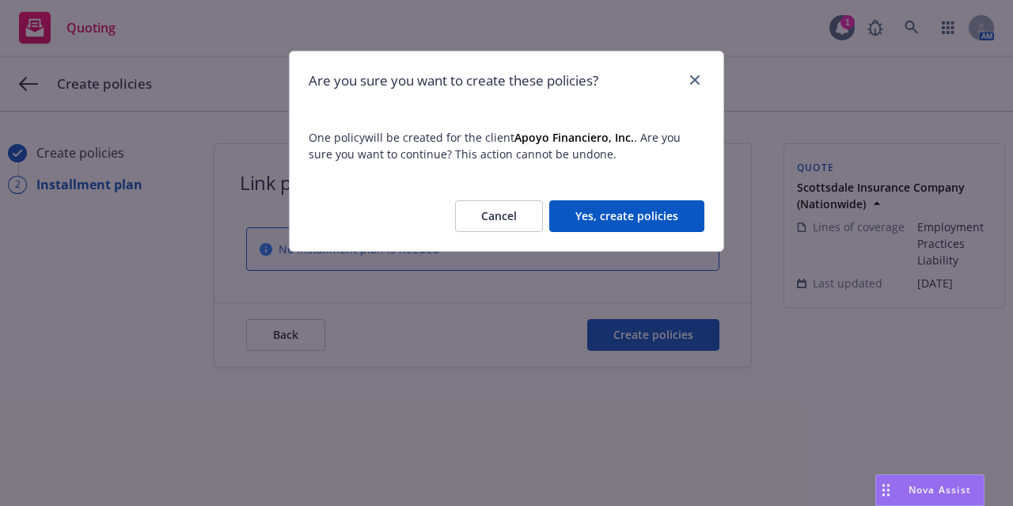
click at [641, 218] on button "Yes, create policies" at bounding box center [626, 216] width 155 height 32
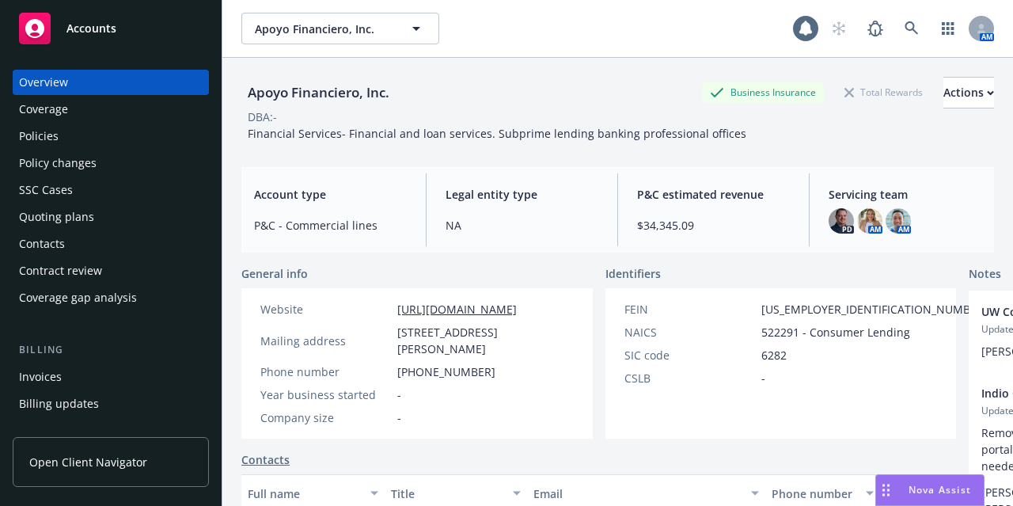
click at [85, 137] on div "Policies" at bounding box center [111, 136] width 184 height 25
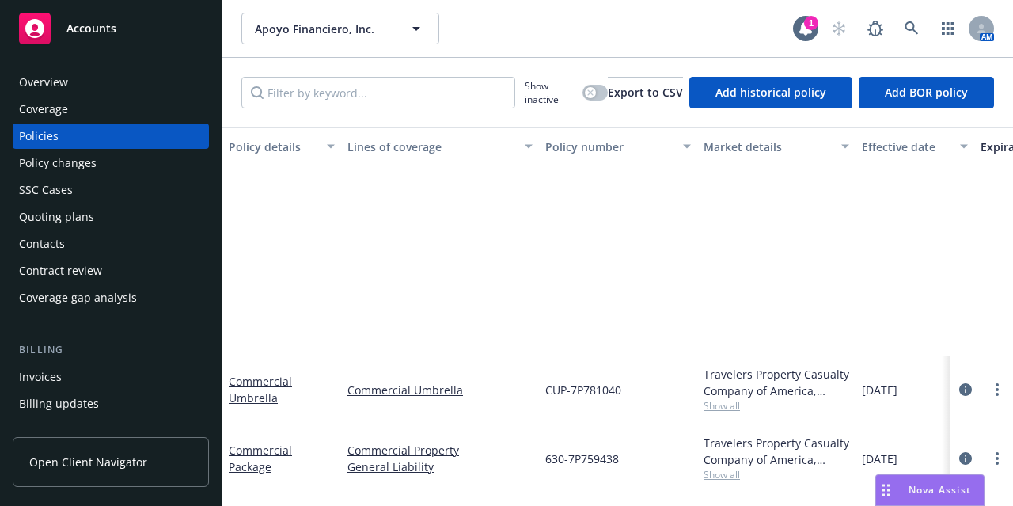
scroll to position [283, 4]
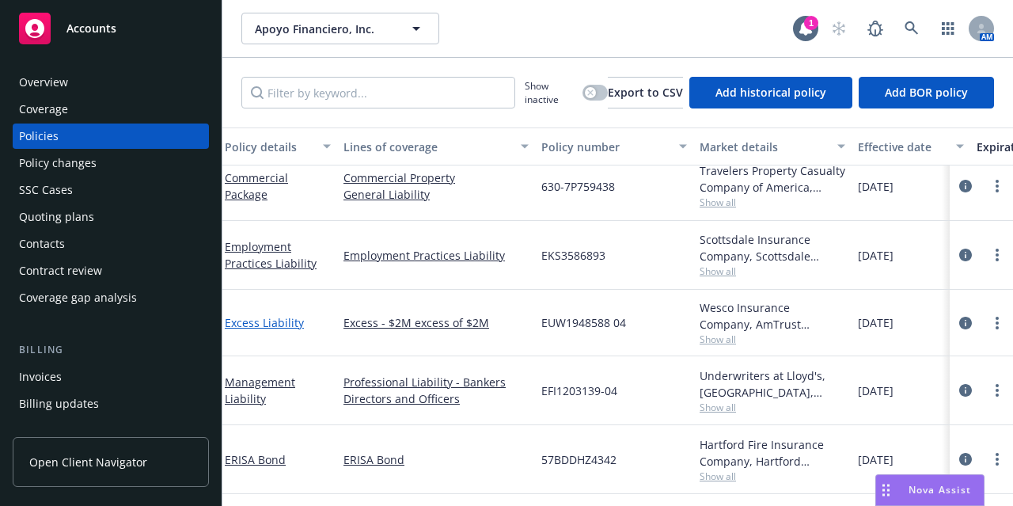
click at [261, 315] on link "Excess Liability" at bounding box center [264, 322] width 79 height 15
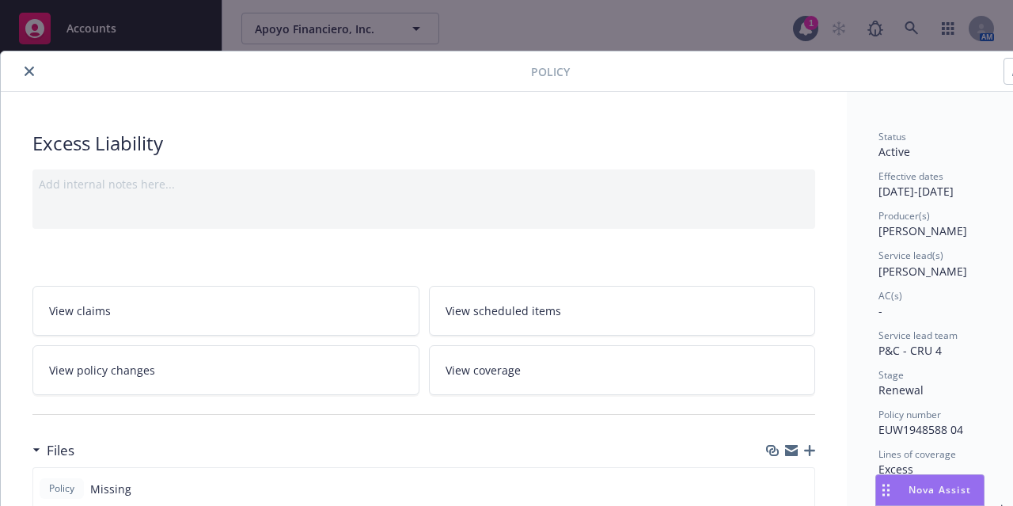
click at [29, 73] on icon "close" at bounding box center [30, 72] width 10 height 10
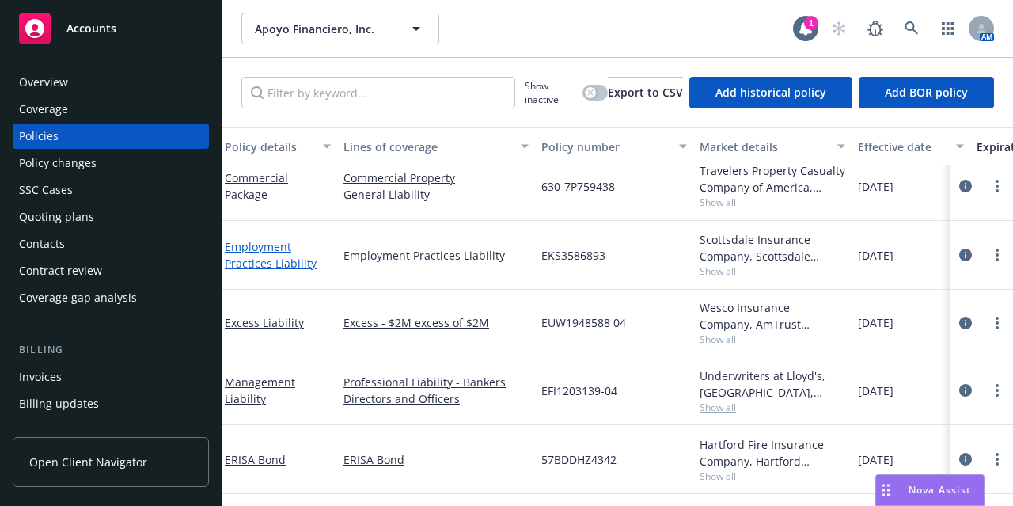
click at [283, 249] on link "Employment Practices Liability" at bounding box center [271, 255] width 92 height 32
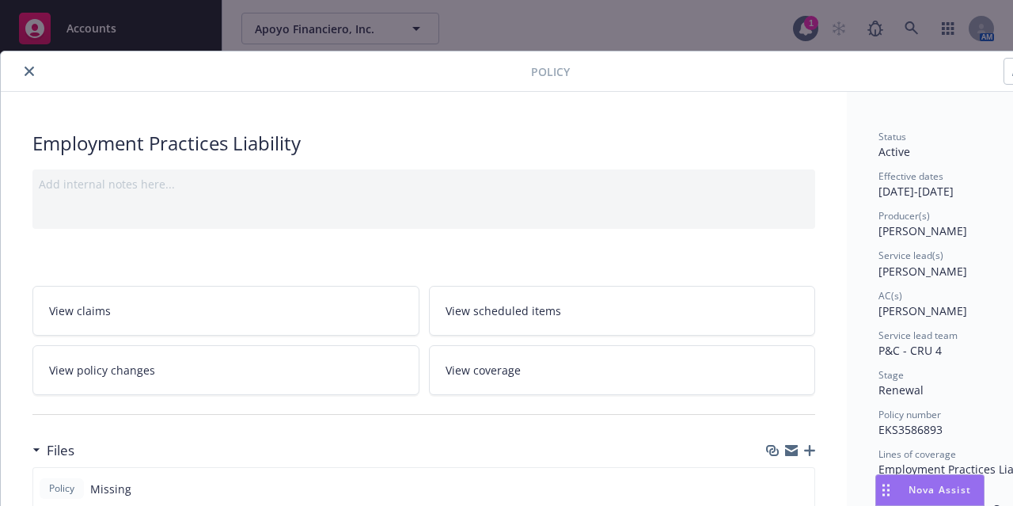
click at [29, 74] on icon "close" at bounding box center [30, 72] width 10 height 10
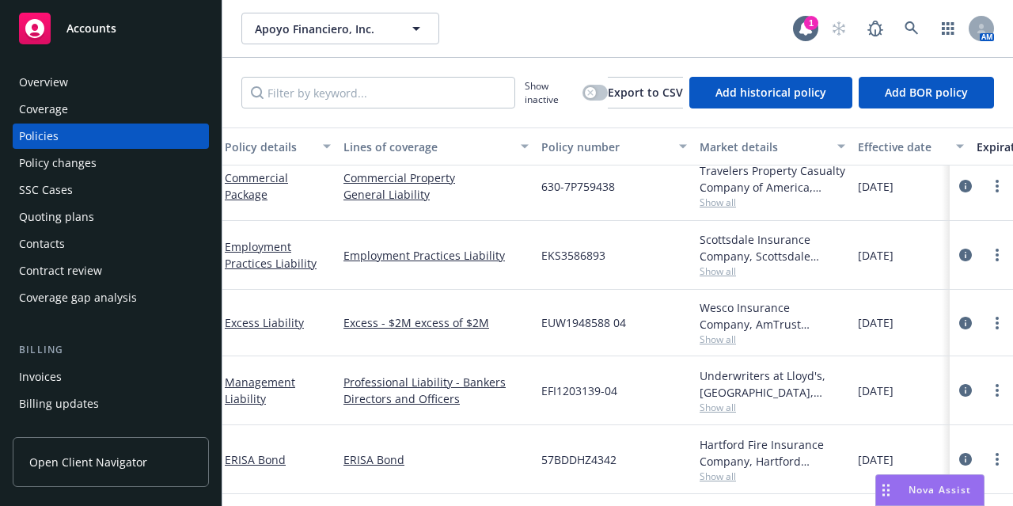
scroll to position [283, 0]
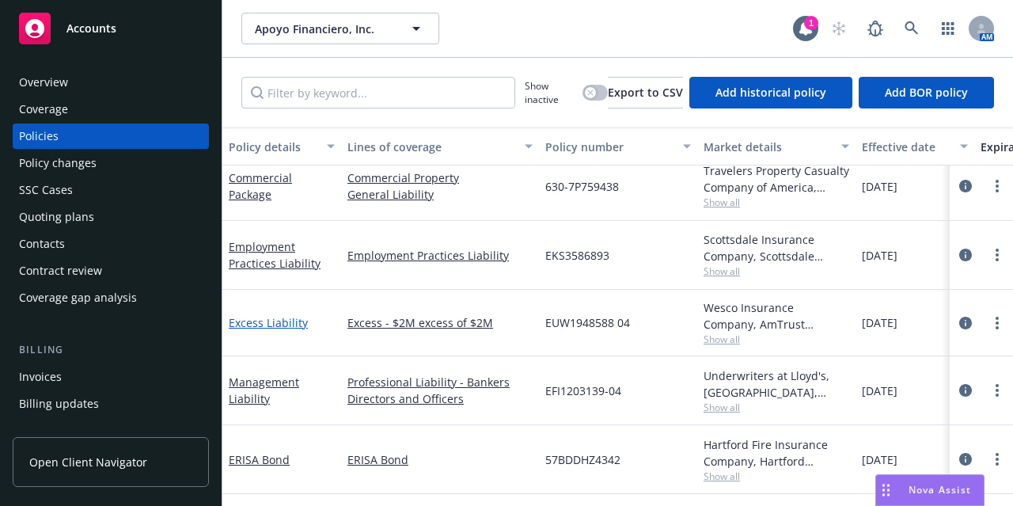
click at [301, 315] on link "Excess Liability" at bounding box center [268, 322] width 79 height 15
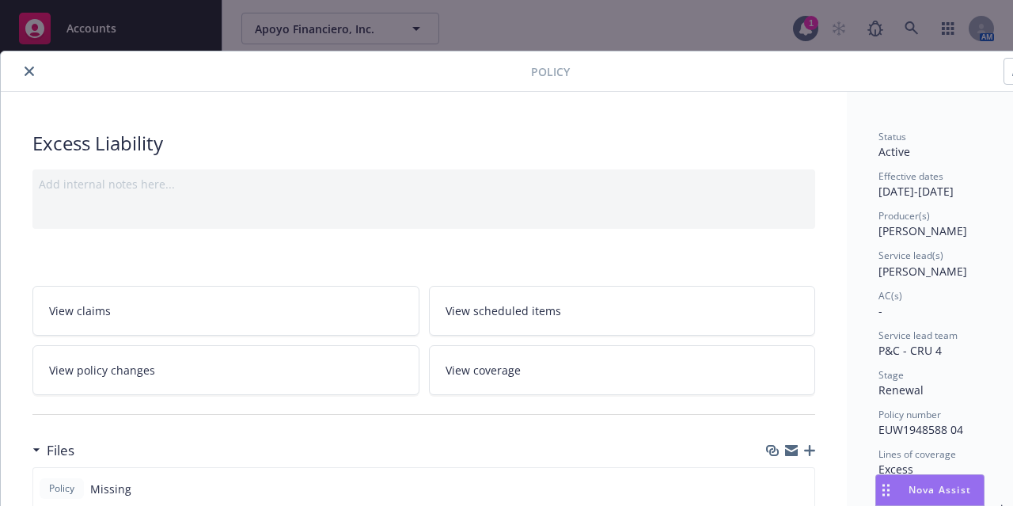
click at [30, 69] on icon "close" at bounding box center [30, 72] width 10 height 10
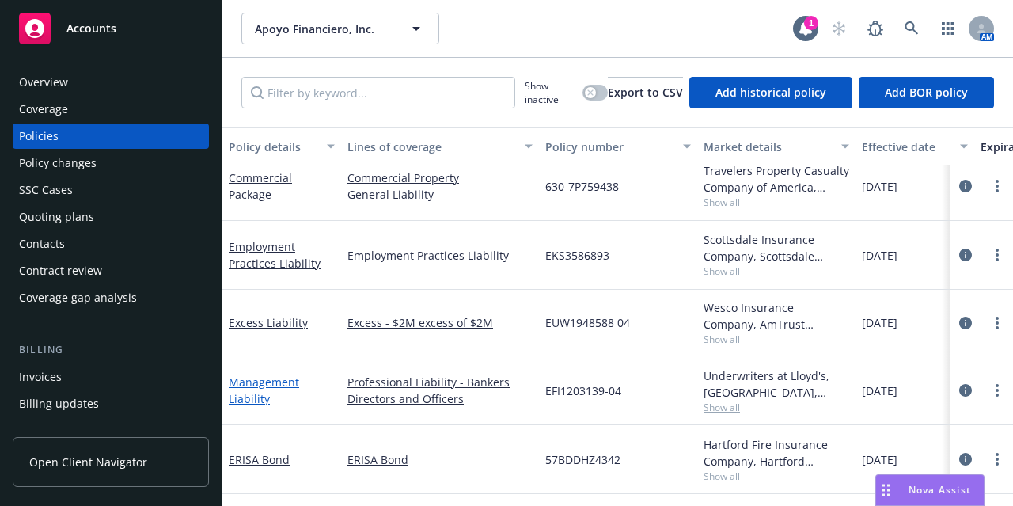
click at [276, 374] on link "Management Liability" at bounding box center [264, 390] width 70 height 32
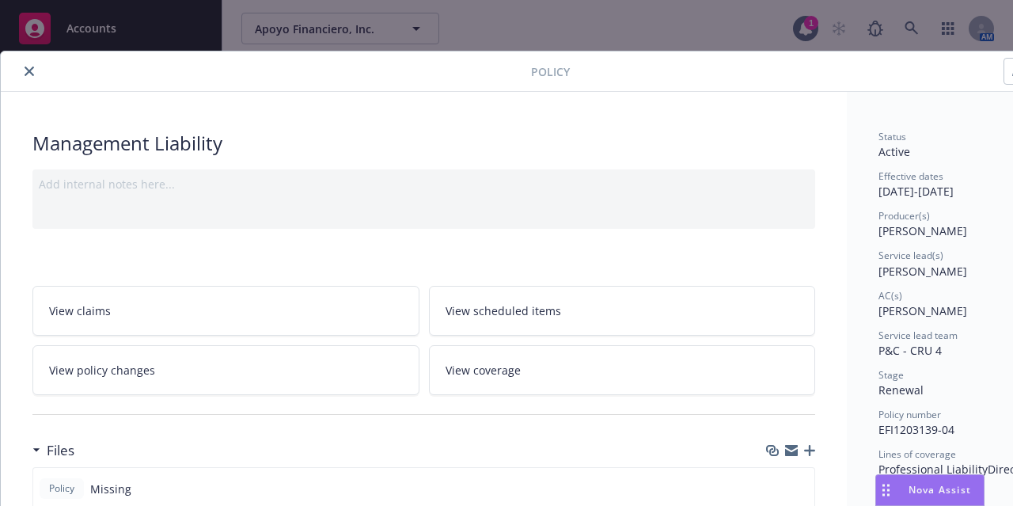
click at [28, 56] on div "Policy" at bounding box center [544, 71] width 1087 height 40
click at [28, 63] on button "close" at bounding box center [29, 71] width 19 height 19
